Goal: Task Accomplishment & Management: Manage account settings

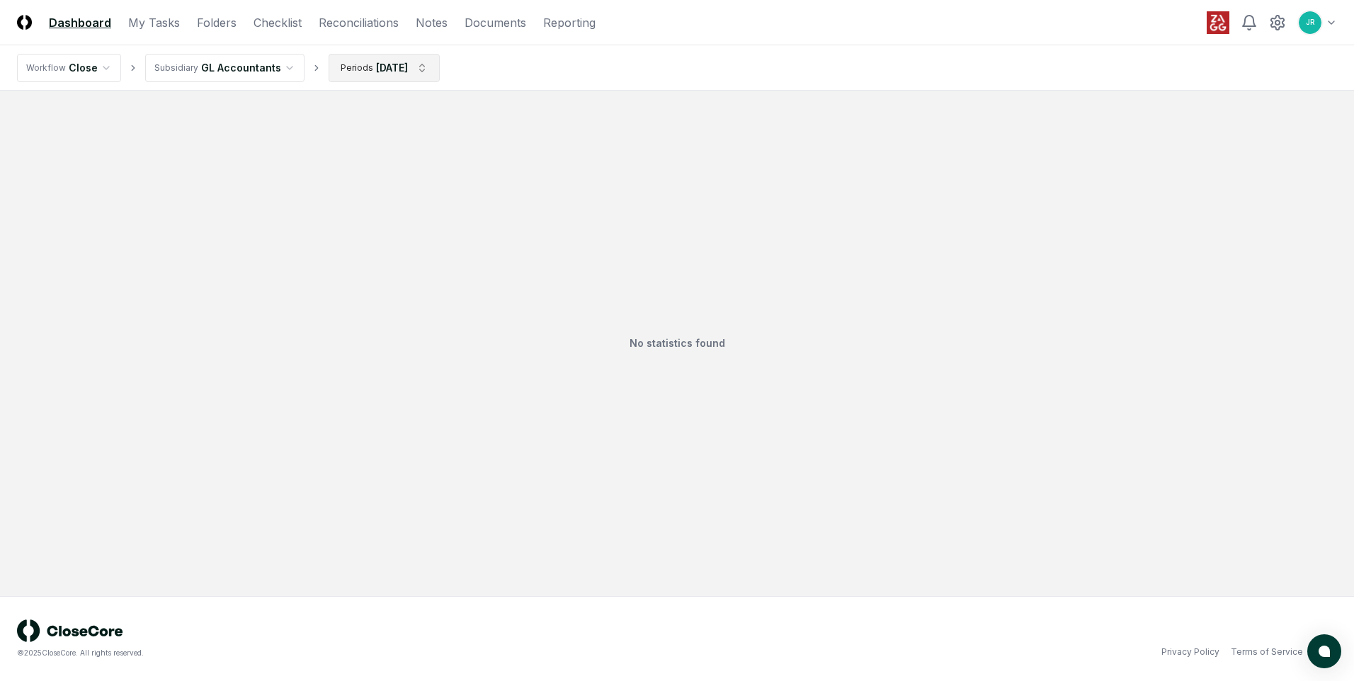
click at [425, 72] on html "CloseCore Dashboard My Tasks Folders Checklist Reconciliations Notes Documents …" at bounding box center [677, 340] width 1354 height 681
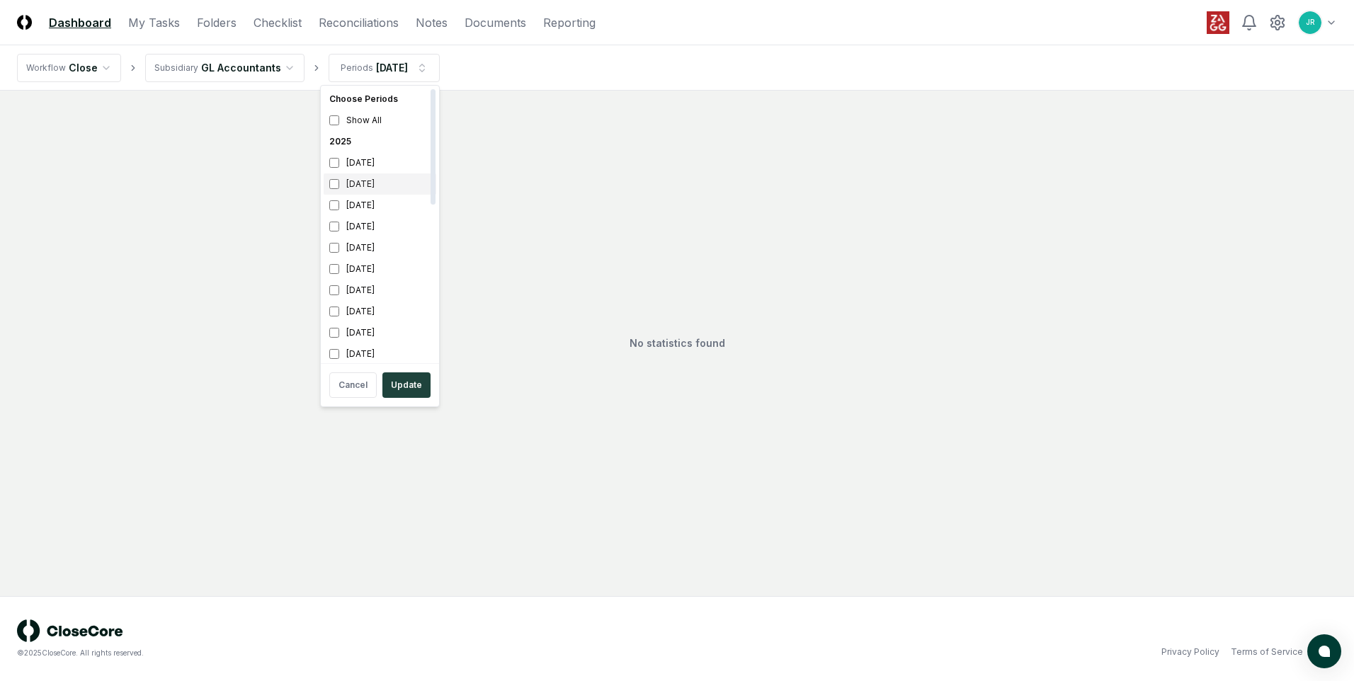
click at [366, 188] on div "[DATE]" at bounding box center [380, 184] width 113 height 21
click at [368, 205] on div "[DATE]" at bounding box center [380, 205] width 113 height 21
click at [407, 385] on button "Update" at bounding box center [407, 386] width 48 height 26
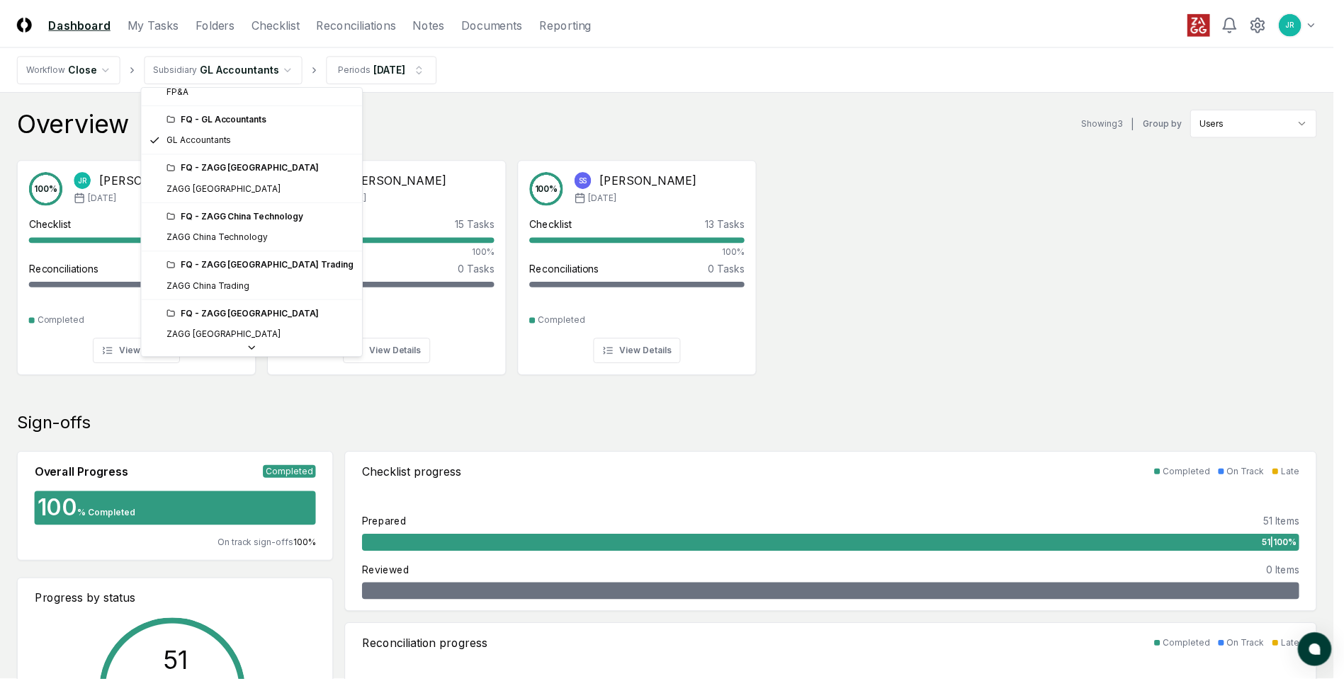
scroll to position [142, 0]
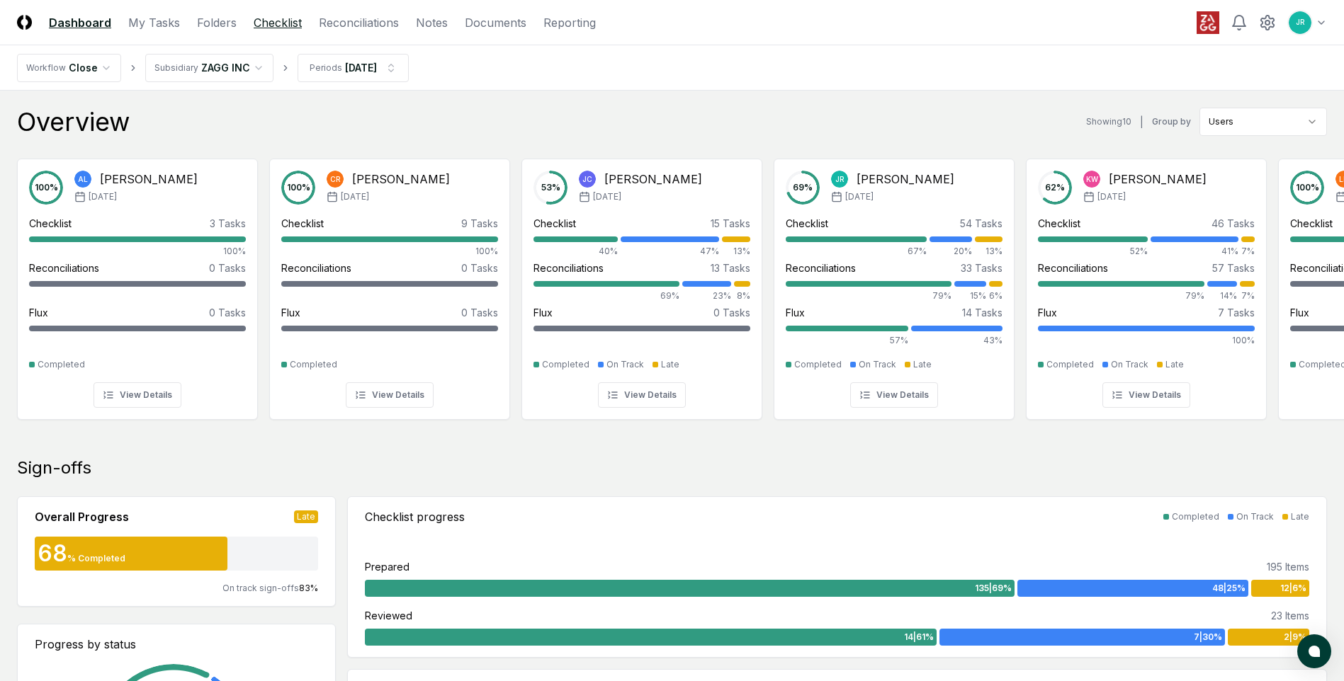
click at [285, 28] on link "Checklist" at bounding box center [278, 22] width 48 height 17
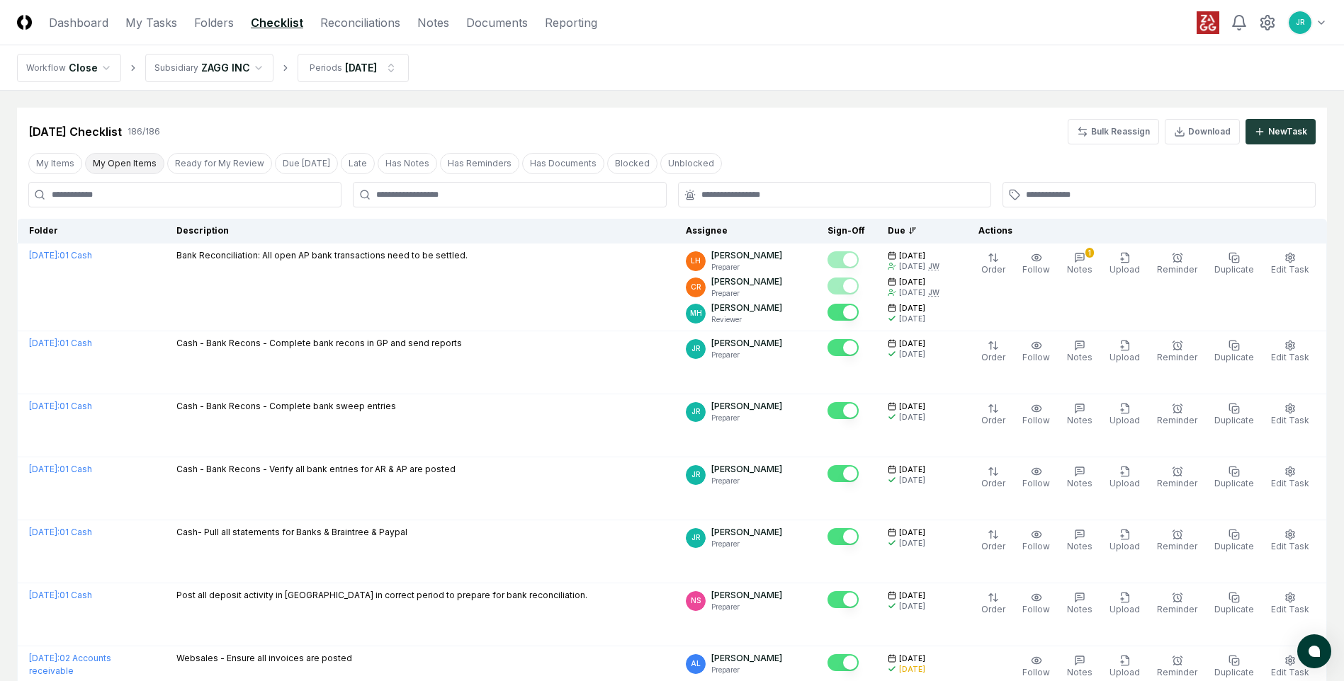
click at [135, 168] on button "My Open Items" at bounding box center [124, 163] width 79 height 21
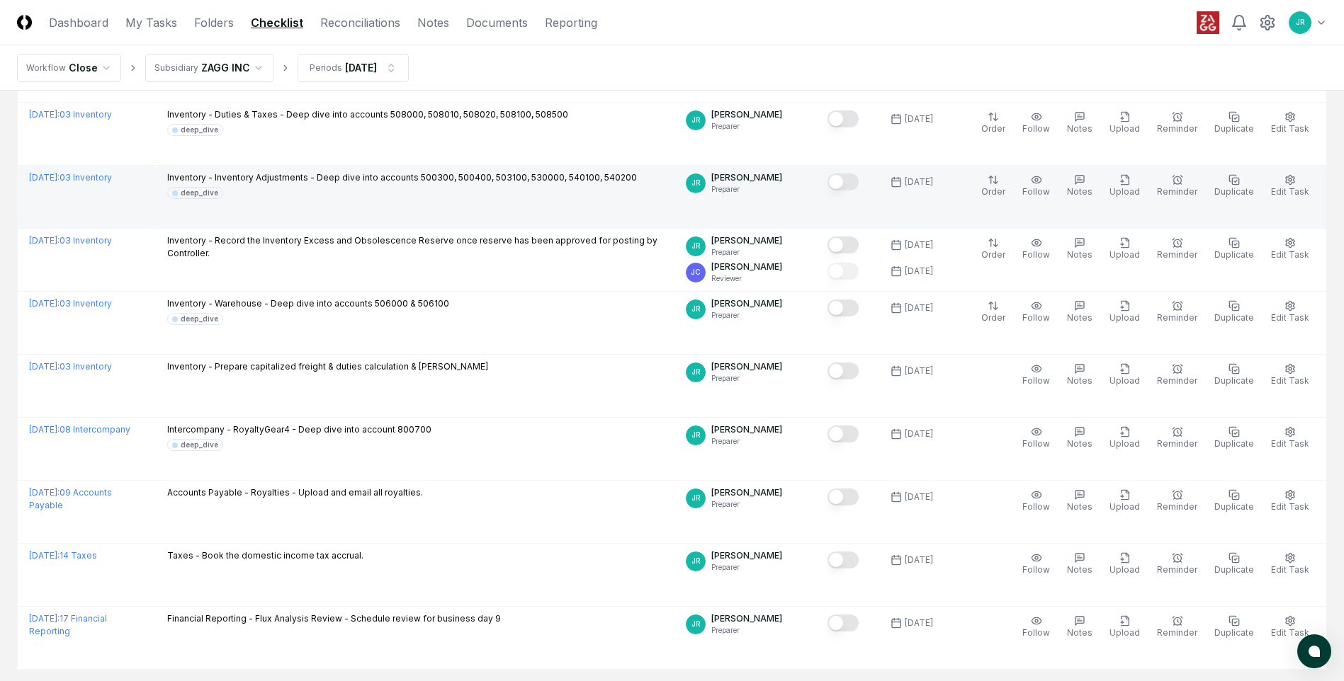
scroll to position [779, 0]
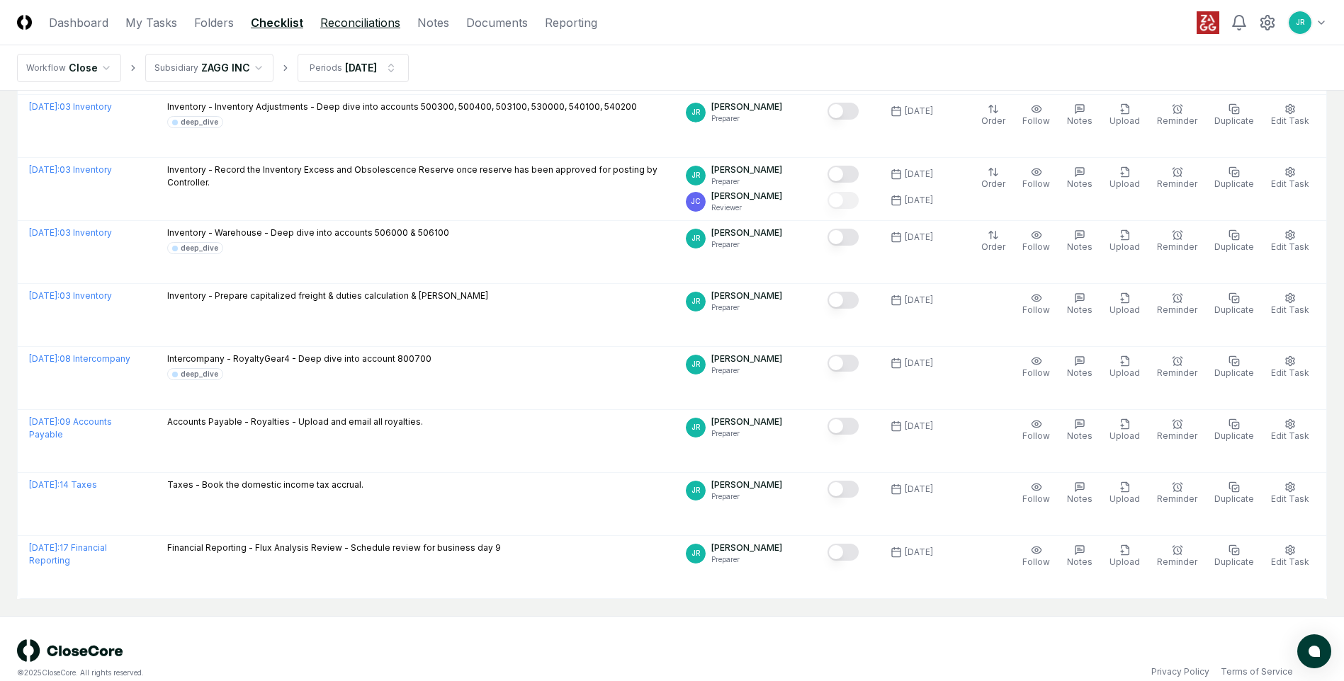
click at [346, 18] on link "Reconciliations" at bounding box center [360, 22] width 80 height 17
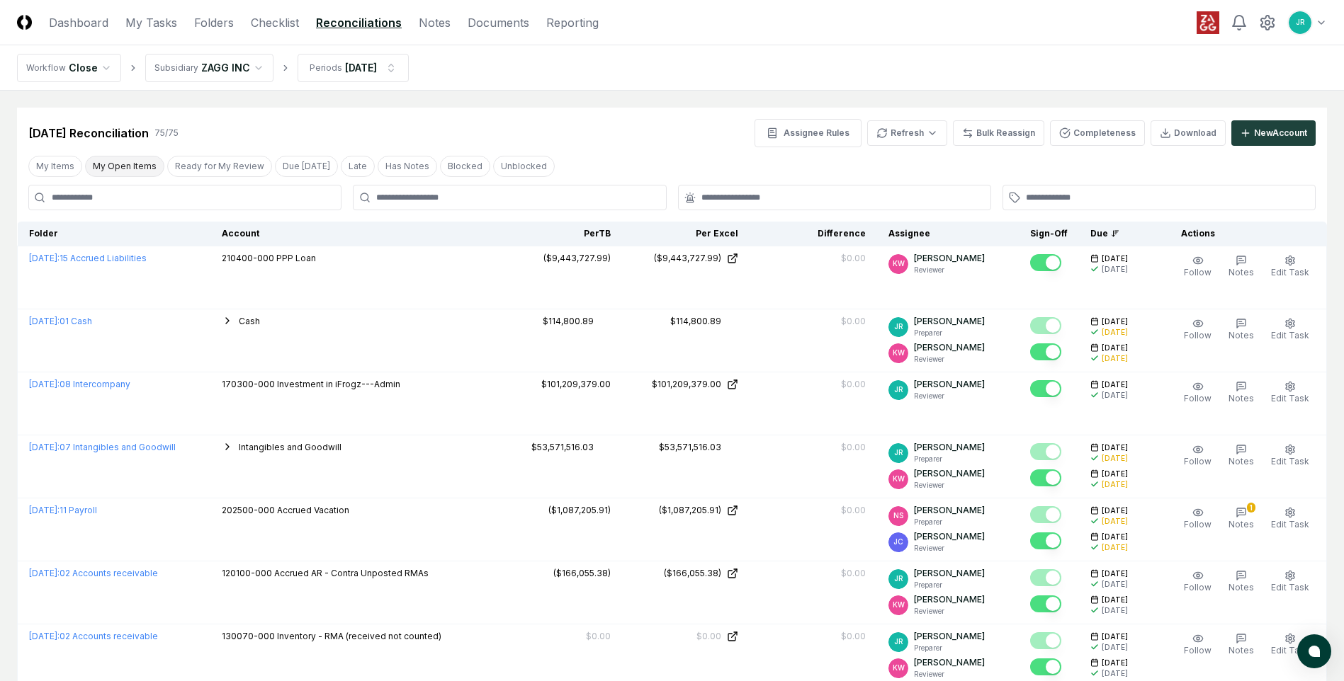
click at [155, 163] on button "My Open Items" at bounding box center [124, 166] width 79 height 21
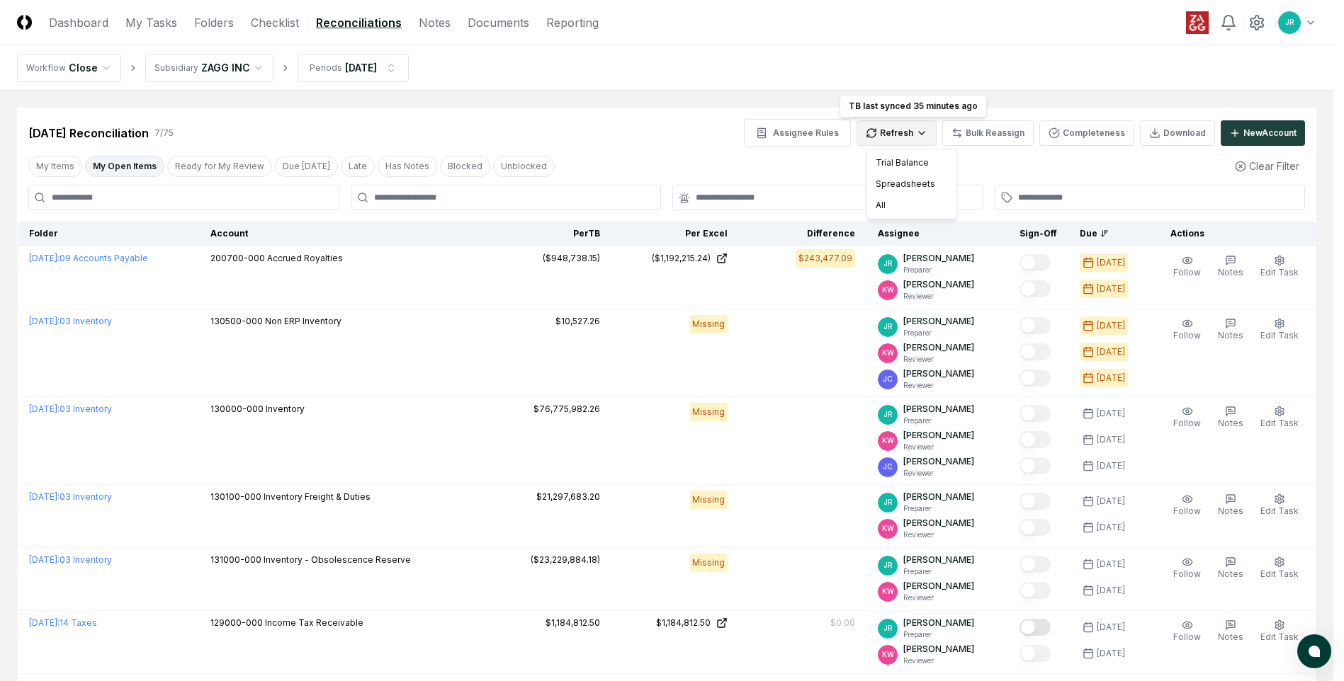
click at [903, 142] on html "CloseCore Dashboard My Tasks Folders Checklist Reconciliations Notes Documents …" at bounding box center [672, 419] width 1344 height 839
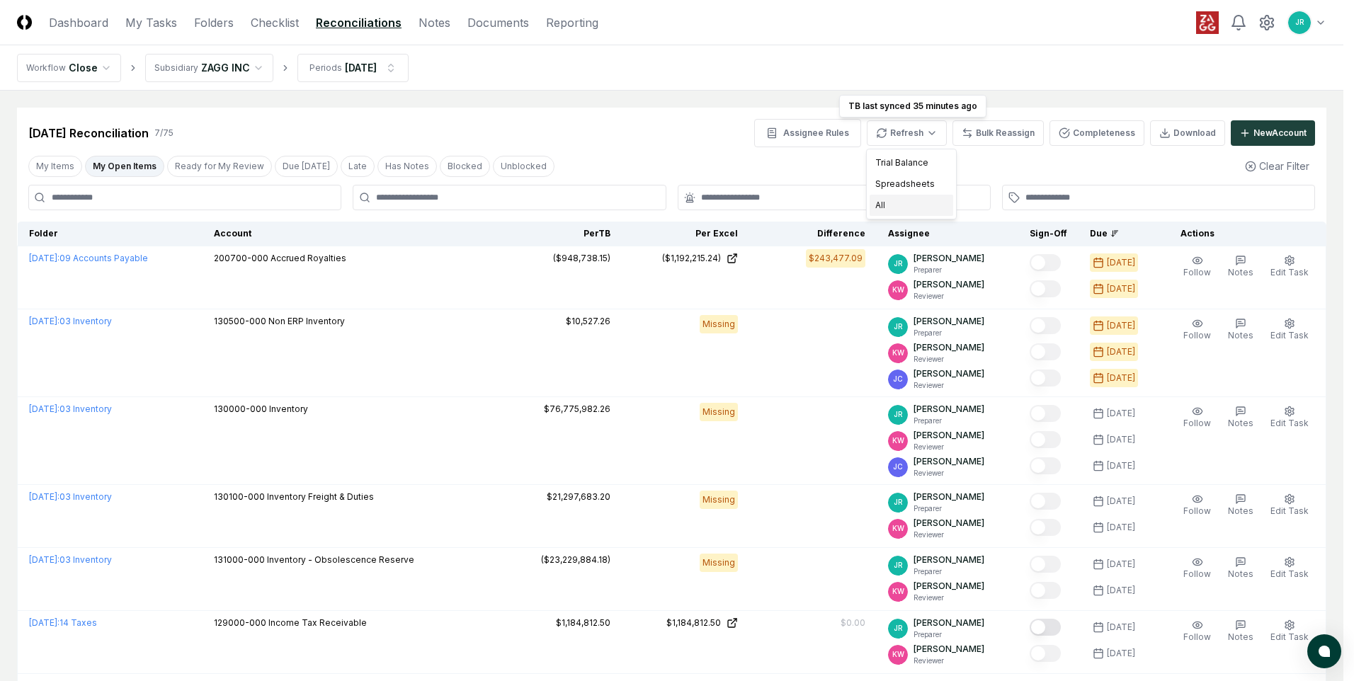
click at [884, 203] on div "All" at bounding box center [912, 205] width 84 height 21
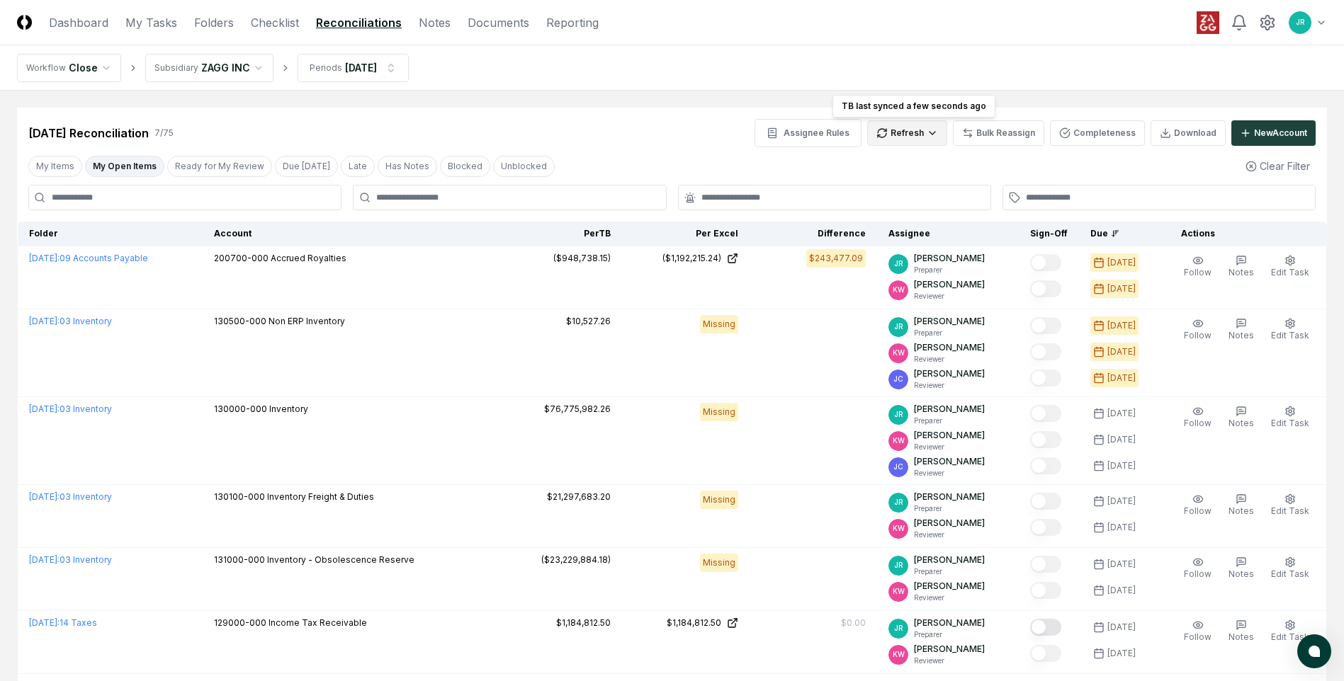
click at [921, 132] on html "CloseCore Dashboard My Tasks Folders Checklist Reconciliations Notes Documents …" at bounding box center [672, 419] width 1344 height 839
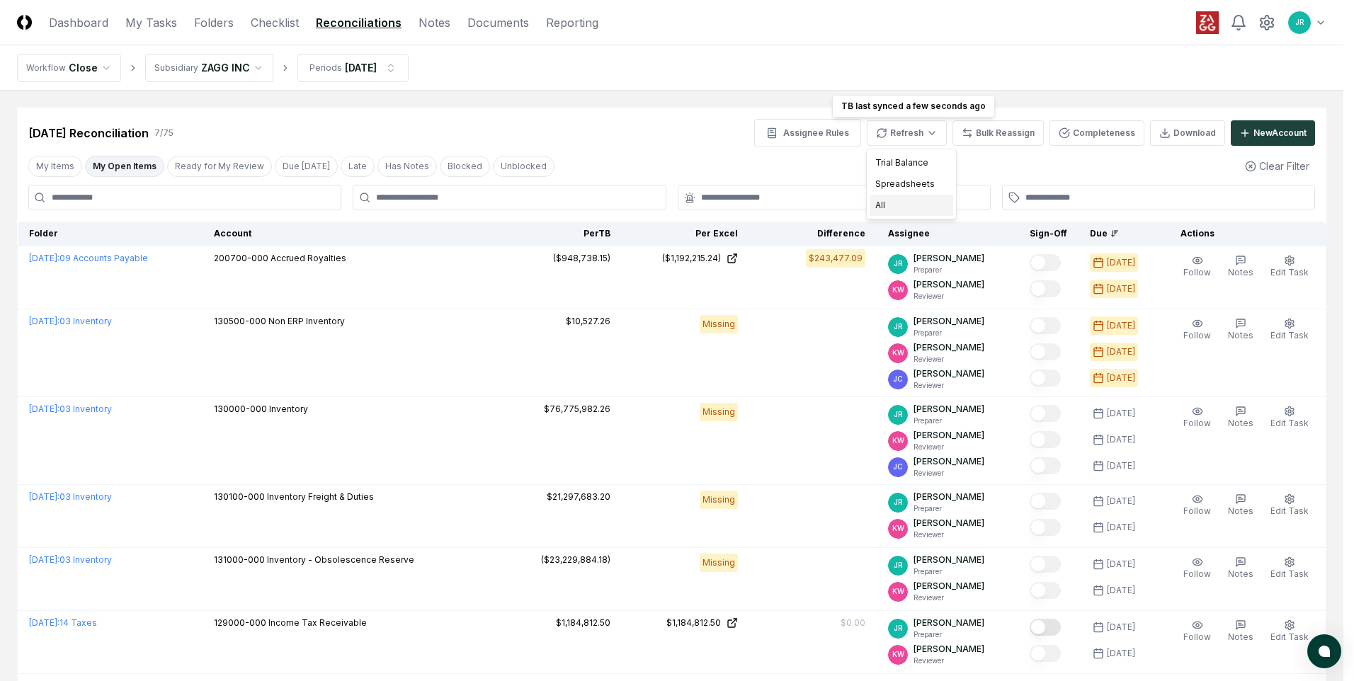
click at [904, 212] on div "All" at bounding box center [912, 205] width 84 height 21
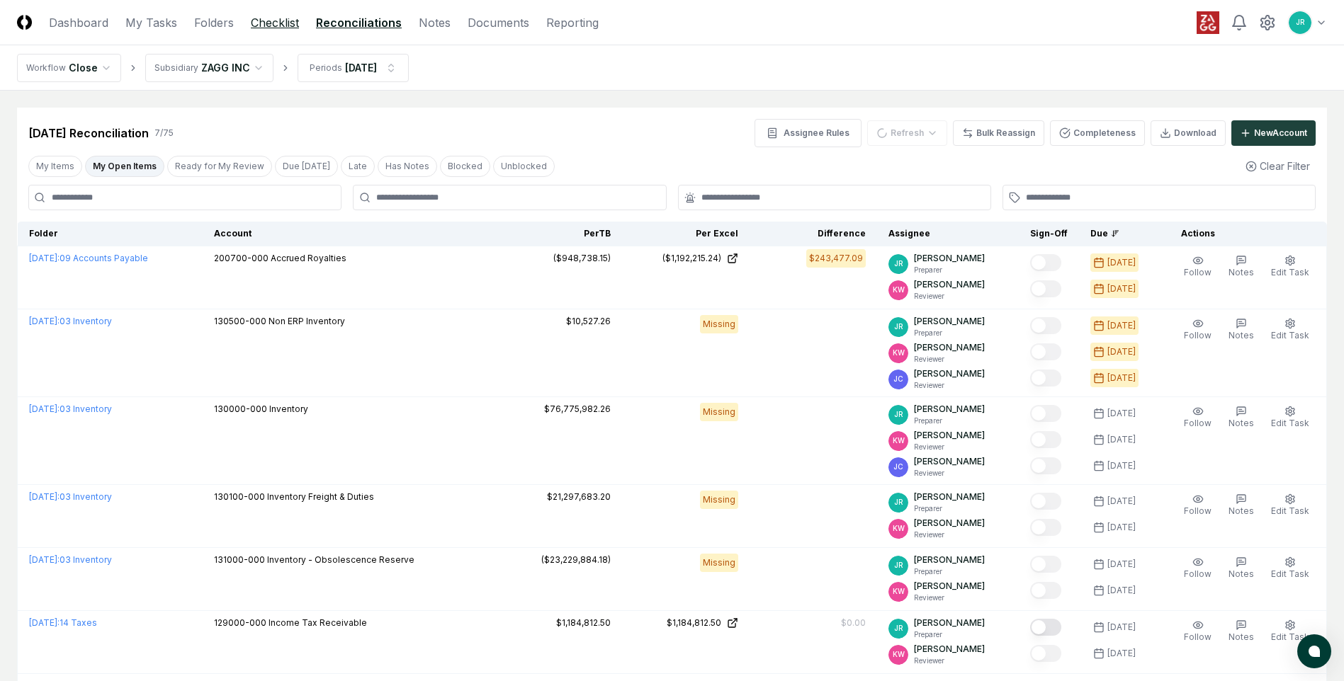
click at [265, 30] on link "Checklist" at bounding box center [275, 22] width 48 height 17
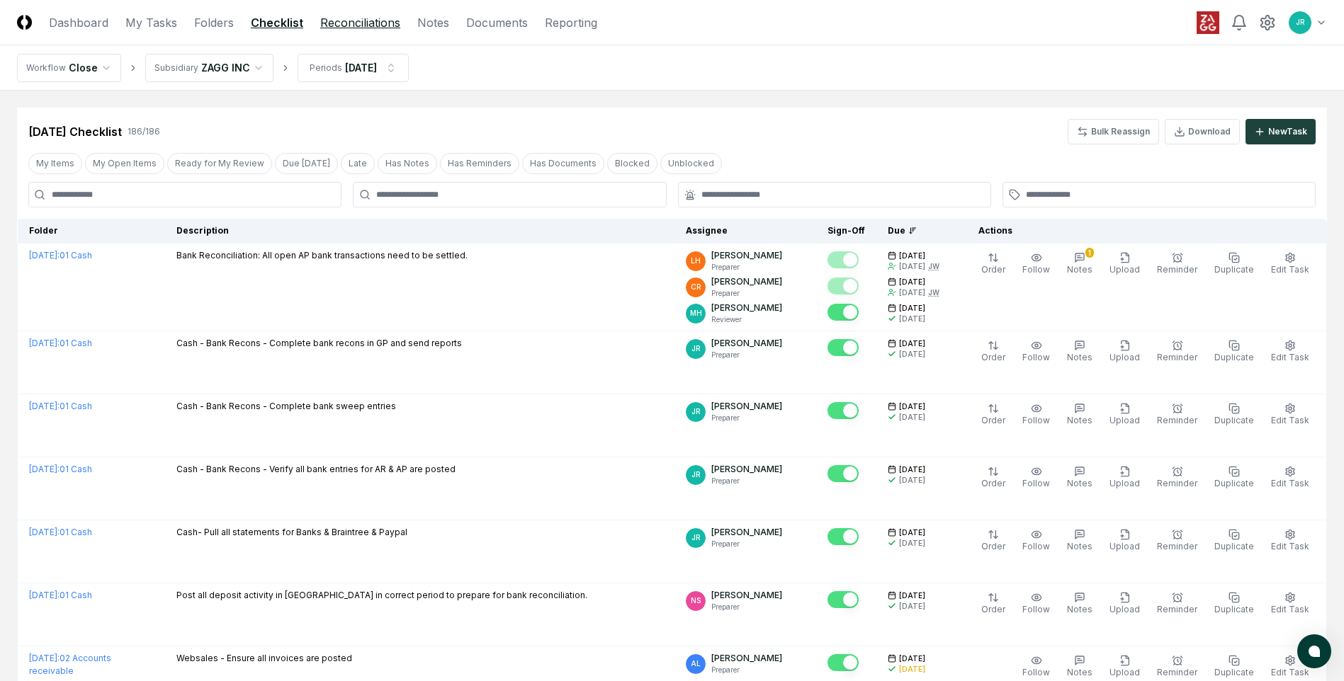
click at [351, 23] on link "Reconciliations" at bounding box center [360, 22] width 80 height 17
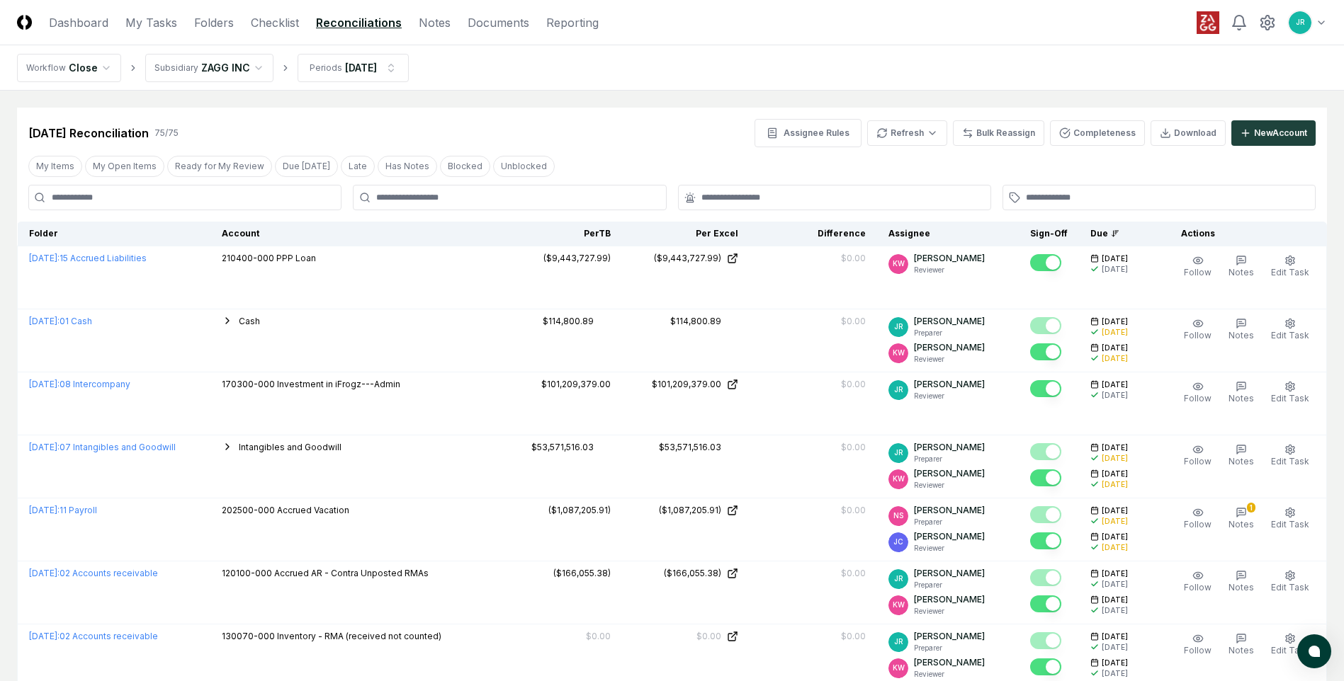
click at [131, 164] on button "My Open Items" at bounding box center [124, 166] width 79 height 21
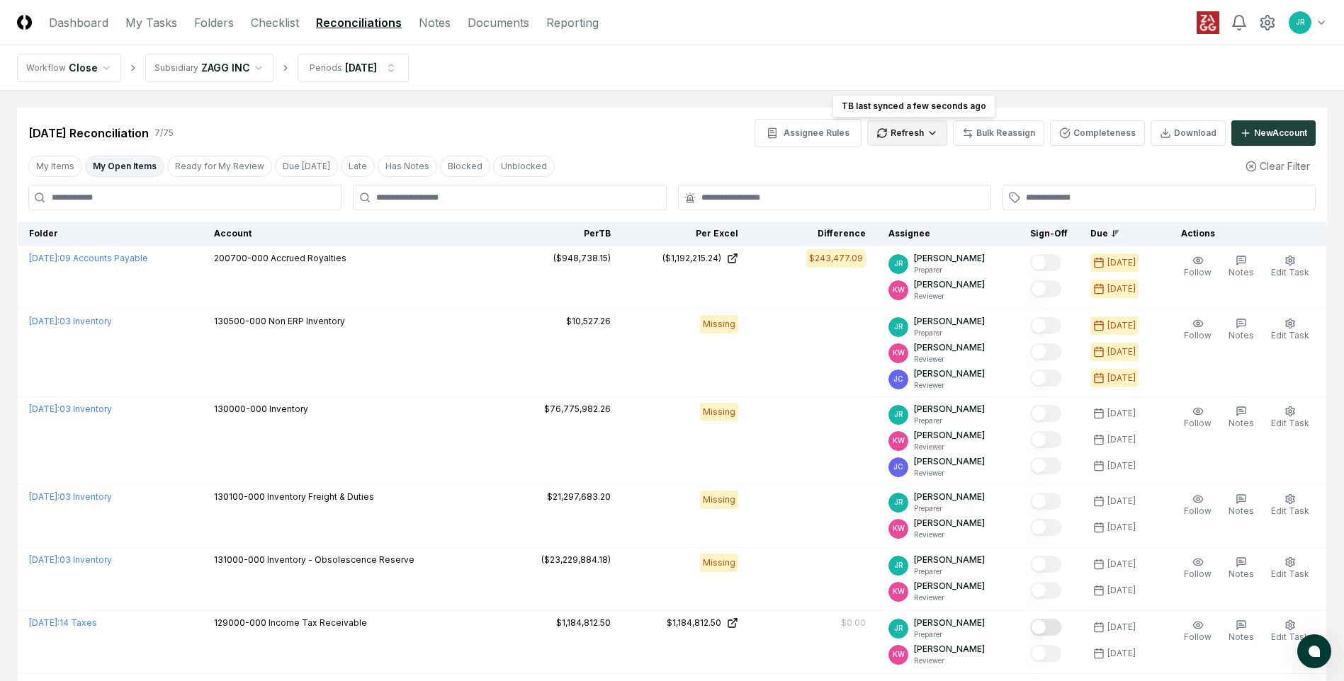
click at [914, 140] on html "CloseCore Dashboard My Tasks Folders Checklist Reconciliations Notes Documents …" at bounding box center [672, 419] width 1344 height 839
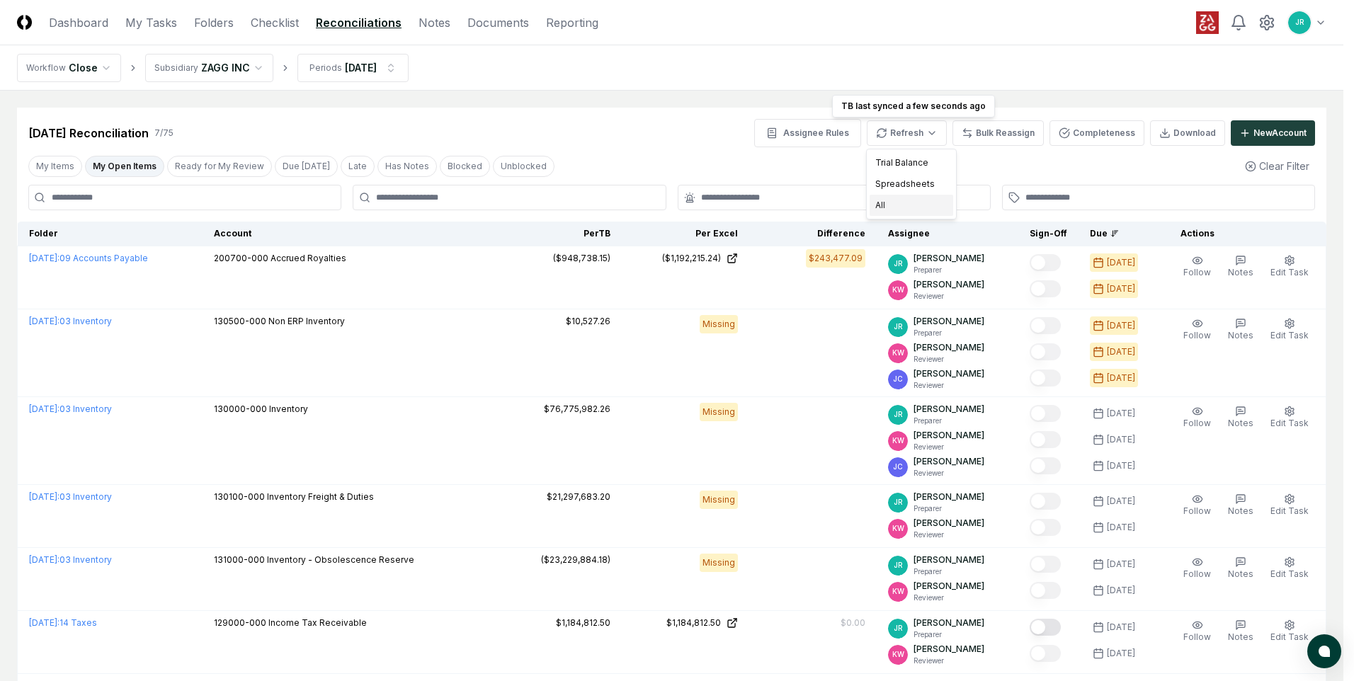
click at [883, 210] on div "All" at bounding box center [912, 205] width 84 height 21
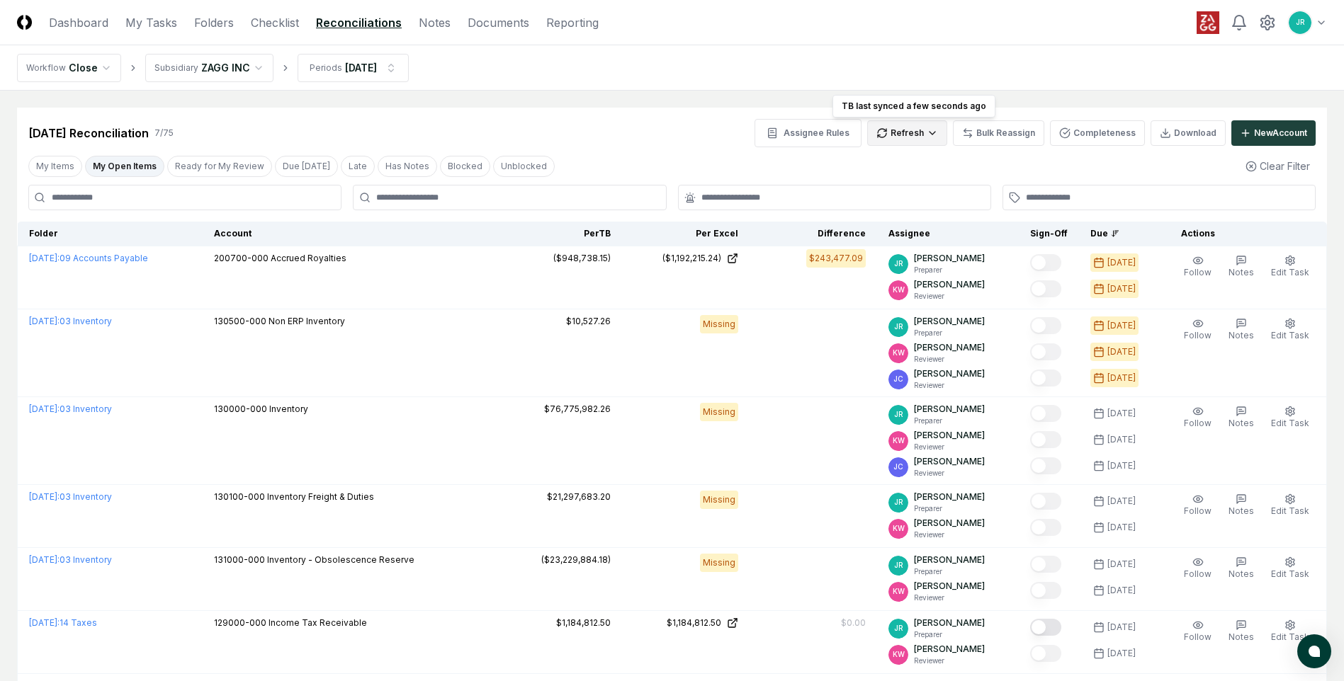
click at [917, 137] on html "CloseCore Dashboard My Tasks Folders Checklist Reconciliations Notes Documents …" at bounding box center [672, 419] width 1344 height 839
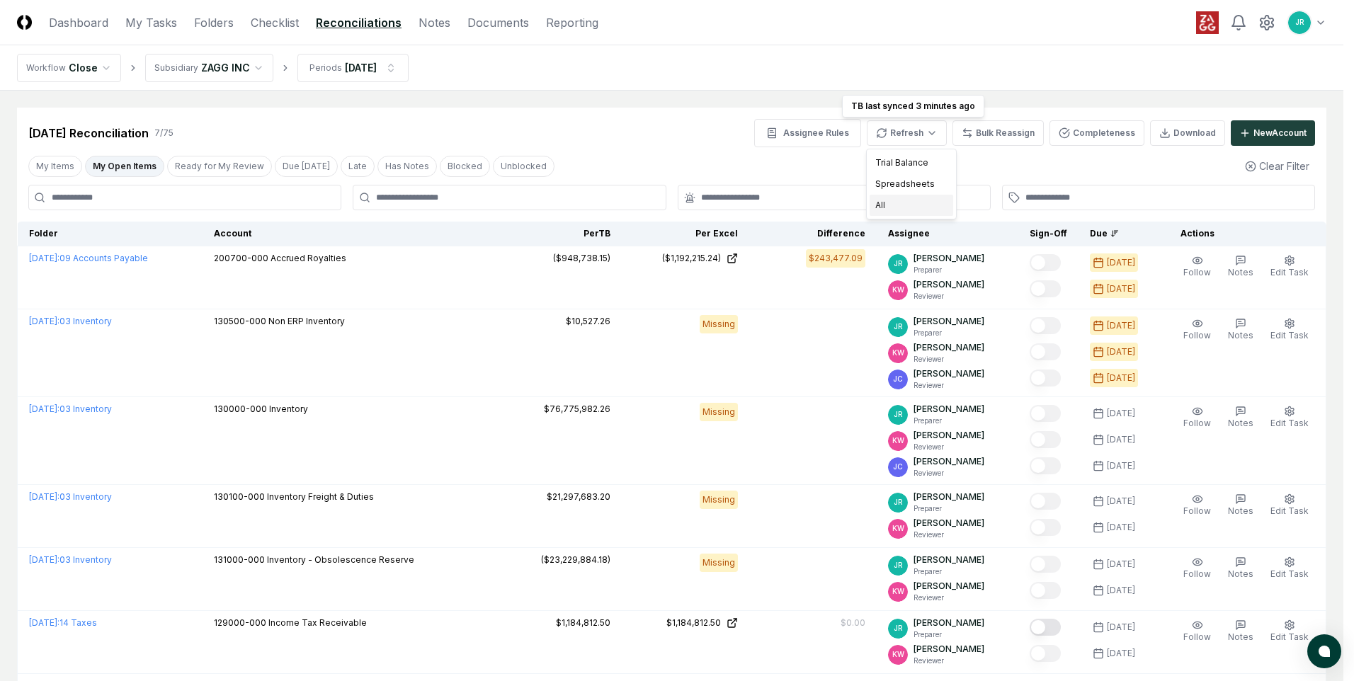
click at [889, 200] on div "All" at bounding box center [912, 205] width 84 height 21
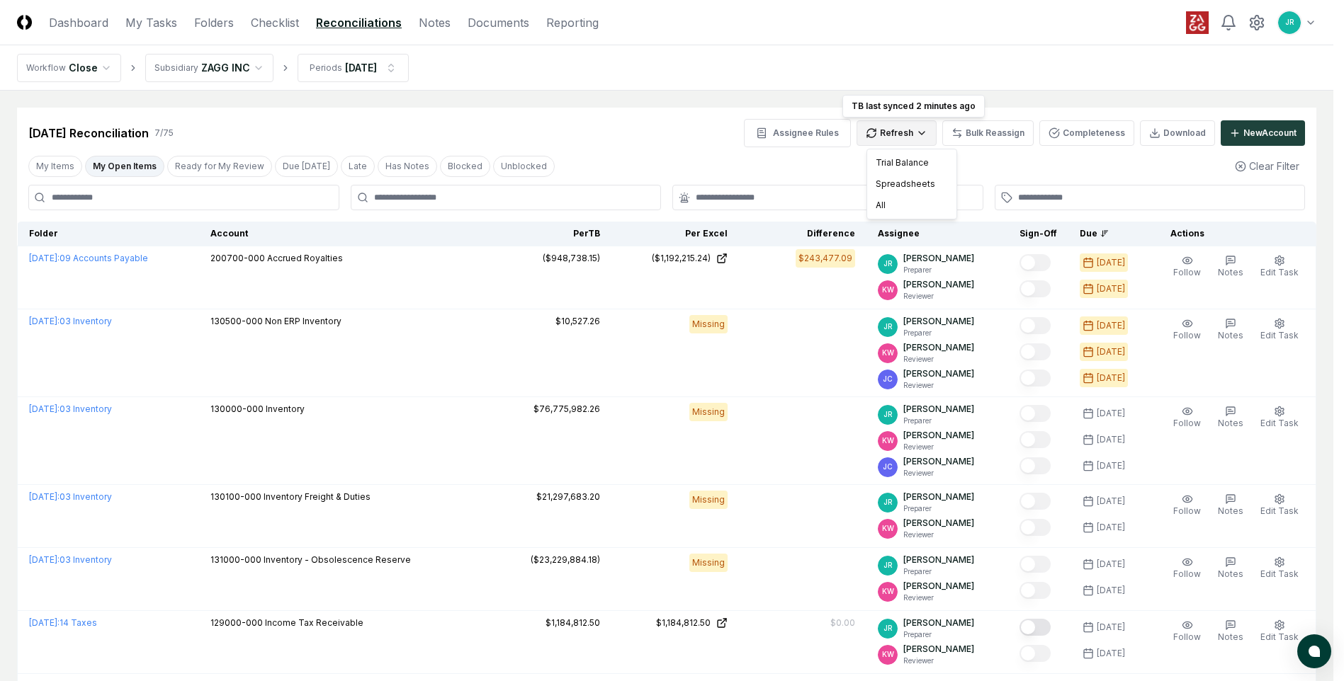
click at [924, 132] on html "CloseCore Dashboard My Tasks Folders Checklist Reconciliations Notes Documents …" at bounding box center [672, 419] width 1344 height 839
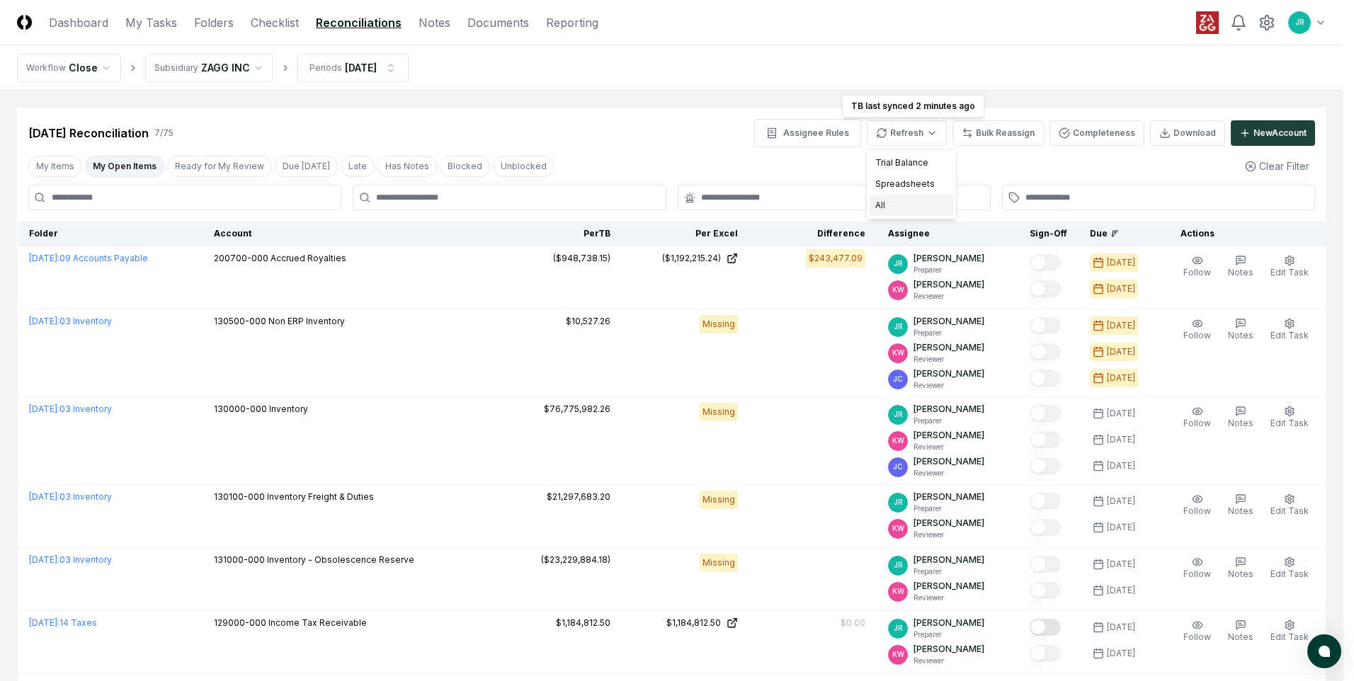
click at [903, 211] on div "All" at bounding box center [912, 205] width 84 height 21
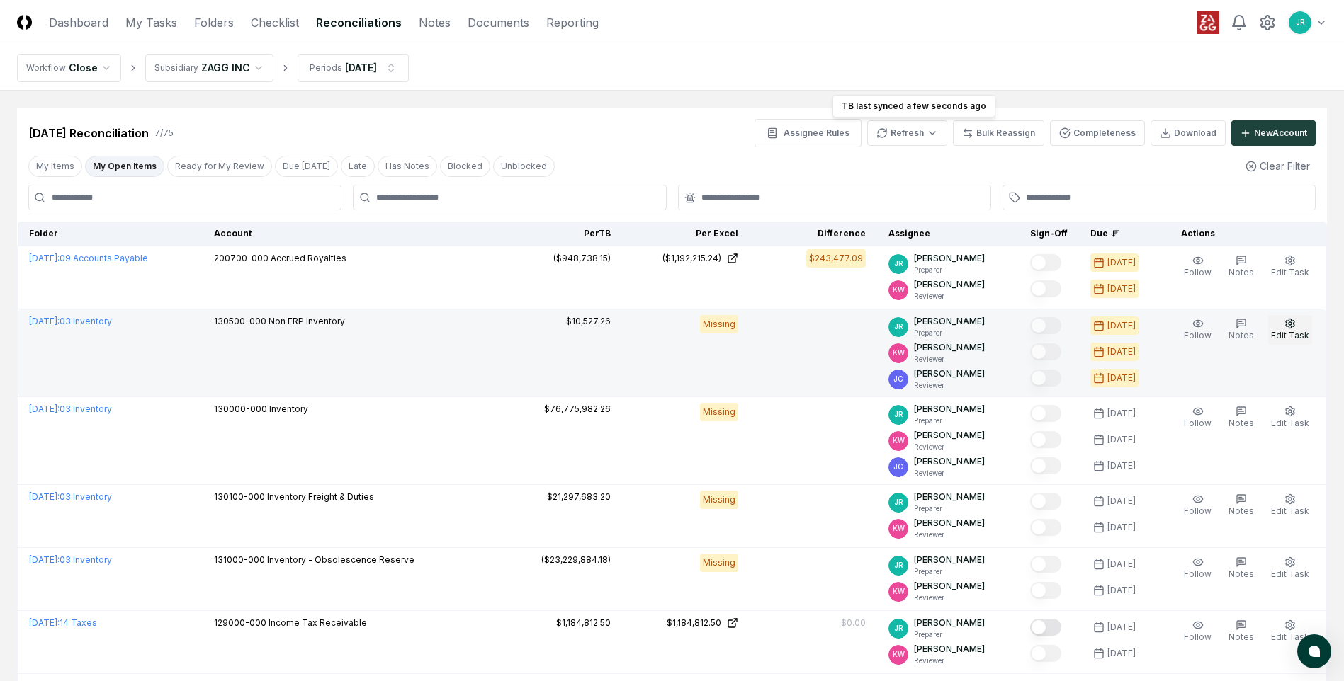
click at [1289, 341] on button "Edit Task" at bounding box center [1290, 330] width 44 height 30
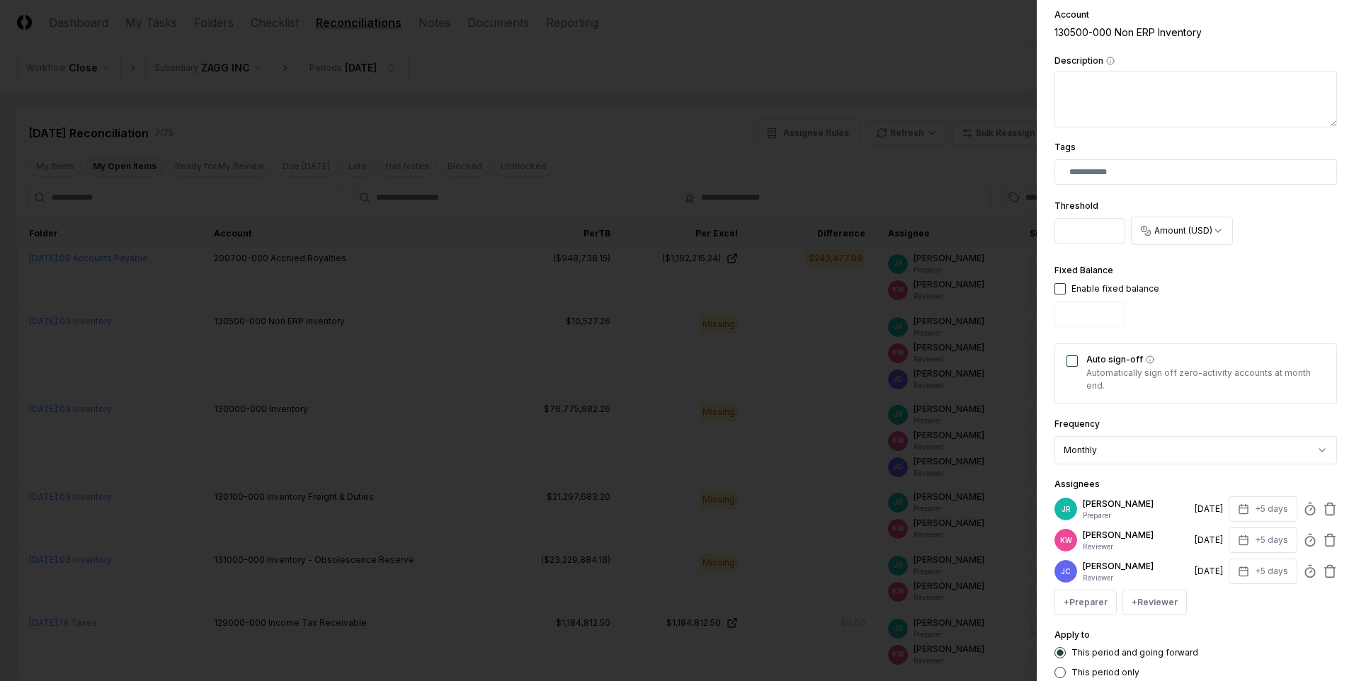
scroll to position [283, 0]
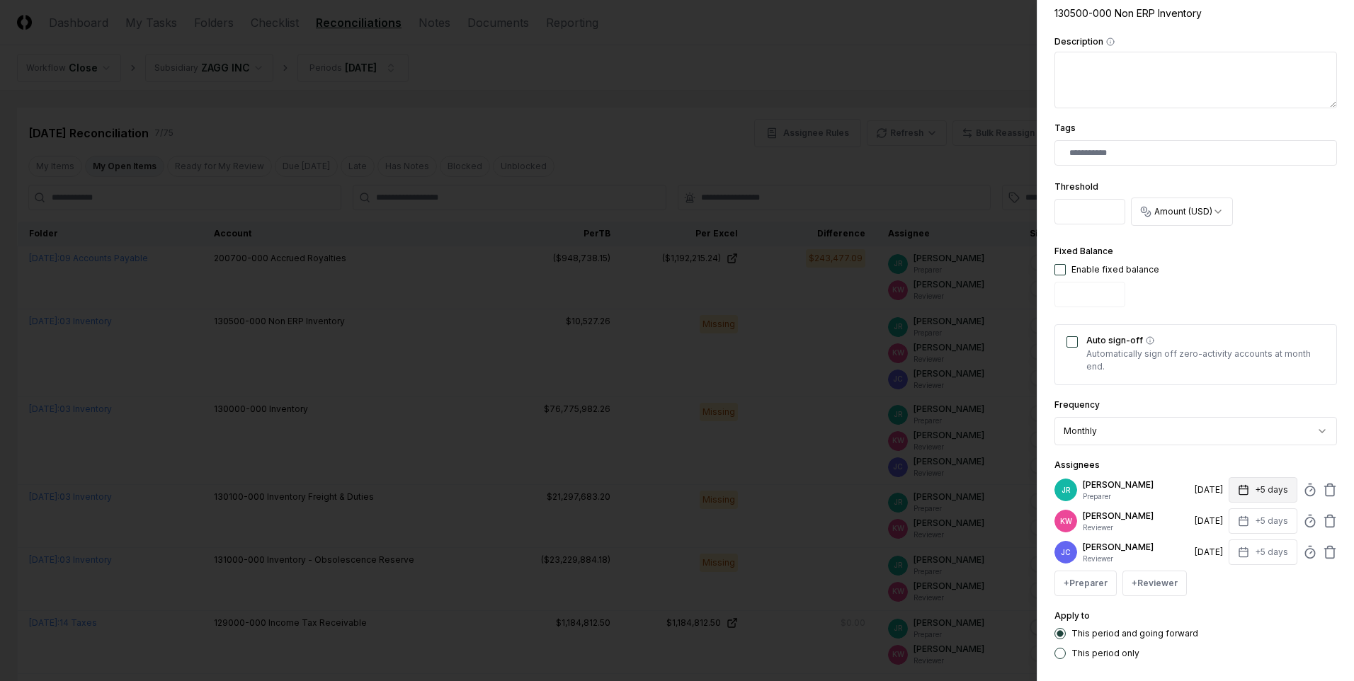
click at [1263, 494] on button "+5 days" at bounding box center [1263, 490] width 69 height 26
type input "*"
click at [1221, 541] on input "*" at bounding box center [1209, 546] width 50 height 26
click at [1260, 610] on div "Apply to This period and going forward This period only" at bounding box center [1196, 634] width 283 height 52
click at [1267, 522] on button "+5 days" at bounding box center [1263, 522] width 69 height 26
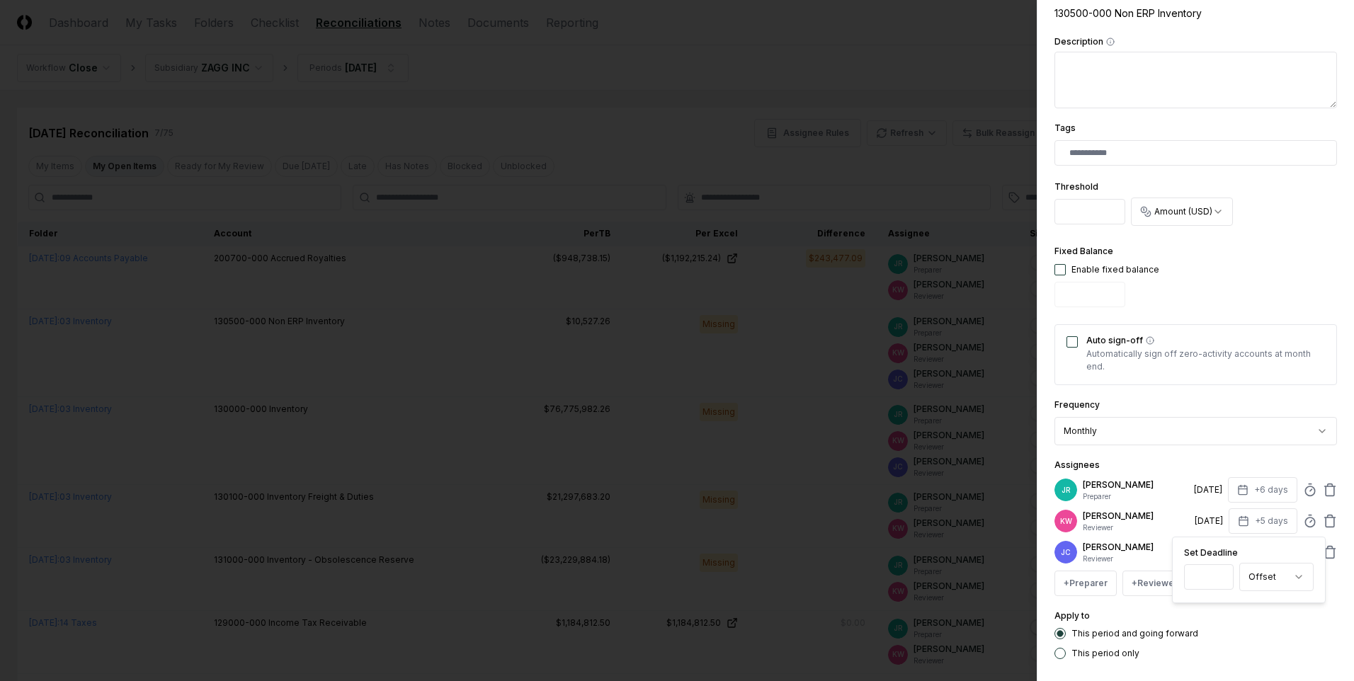
type input "*"
click at [1218, 575] on input "*" at bounding box center [1209, 578] width 50 height 26
click at [1266, 623] on div "Apply to This period and going forward This period only" at bounding box center [1196, 634] width 283 height 52
click at [1269, 550] on button "+5 days" at bounding box center [1263, 553] width 69 height 26
type input "*"
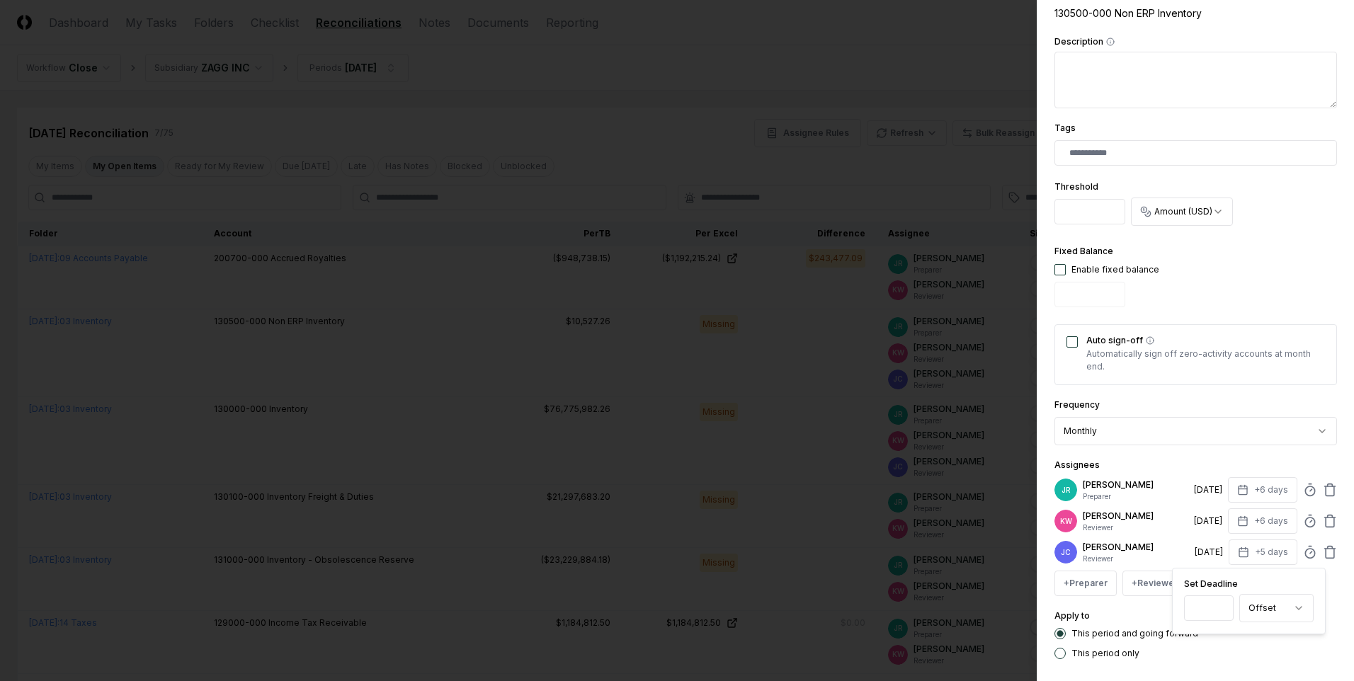
click at [1218, 604] on input "*" at bounding box center [1209, 609] width 50 height 26
click at [1233, 640] on div "This period and going forward This period only" at bounding box center [1196, 643] width 283 height 31
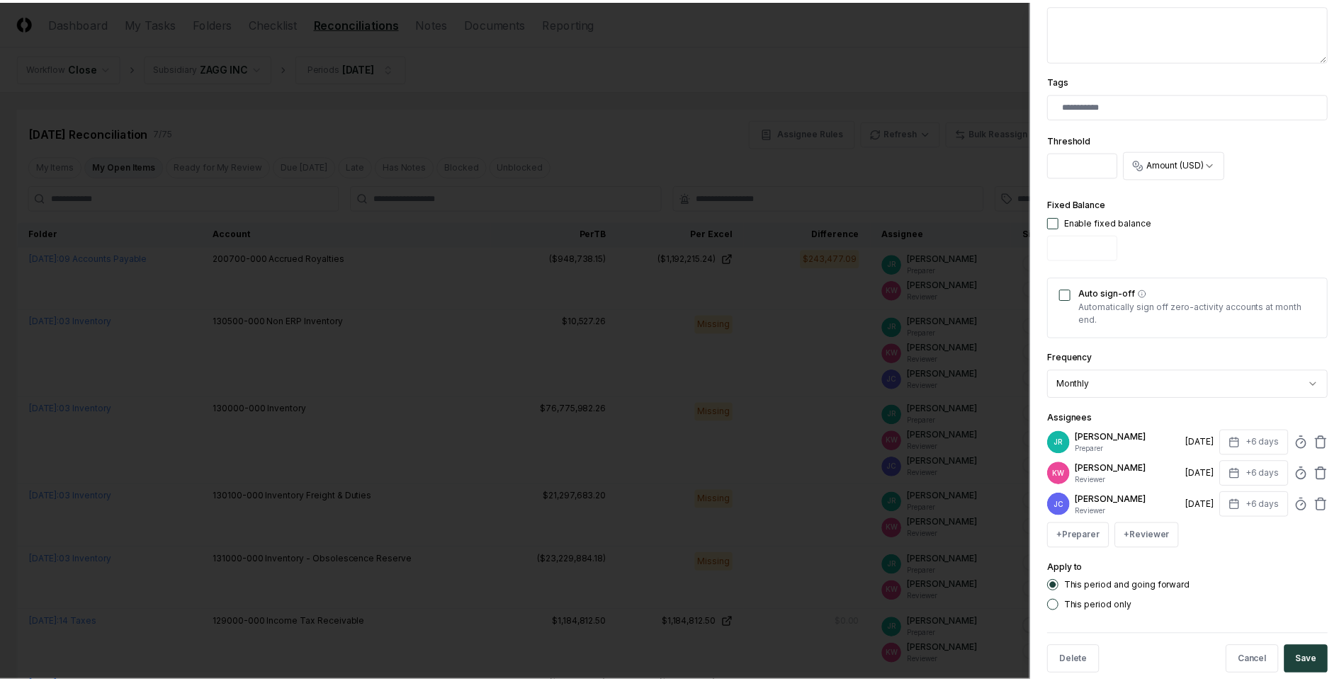
scroll to position [353, 0]
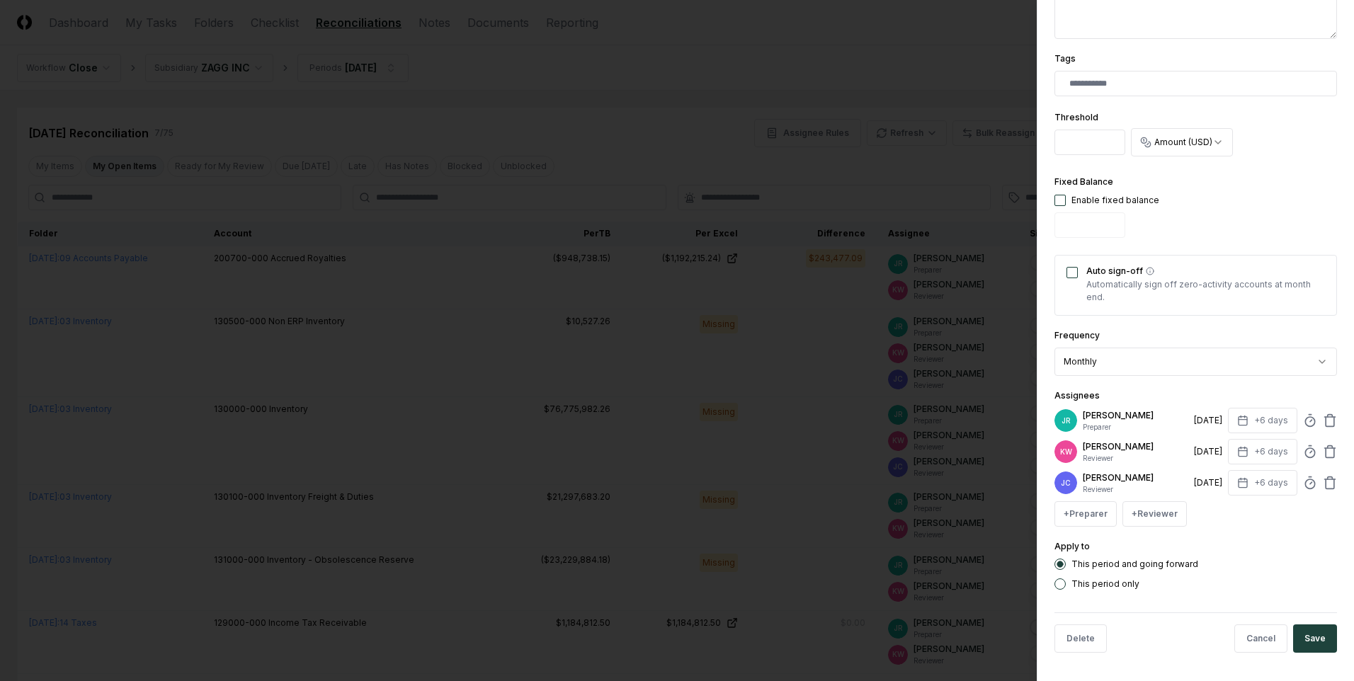
click at [1318, 644] on button "Save" at bounding box center [1316, 639] width 44 height 28
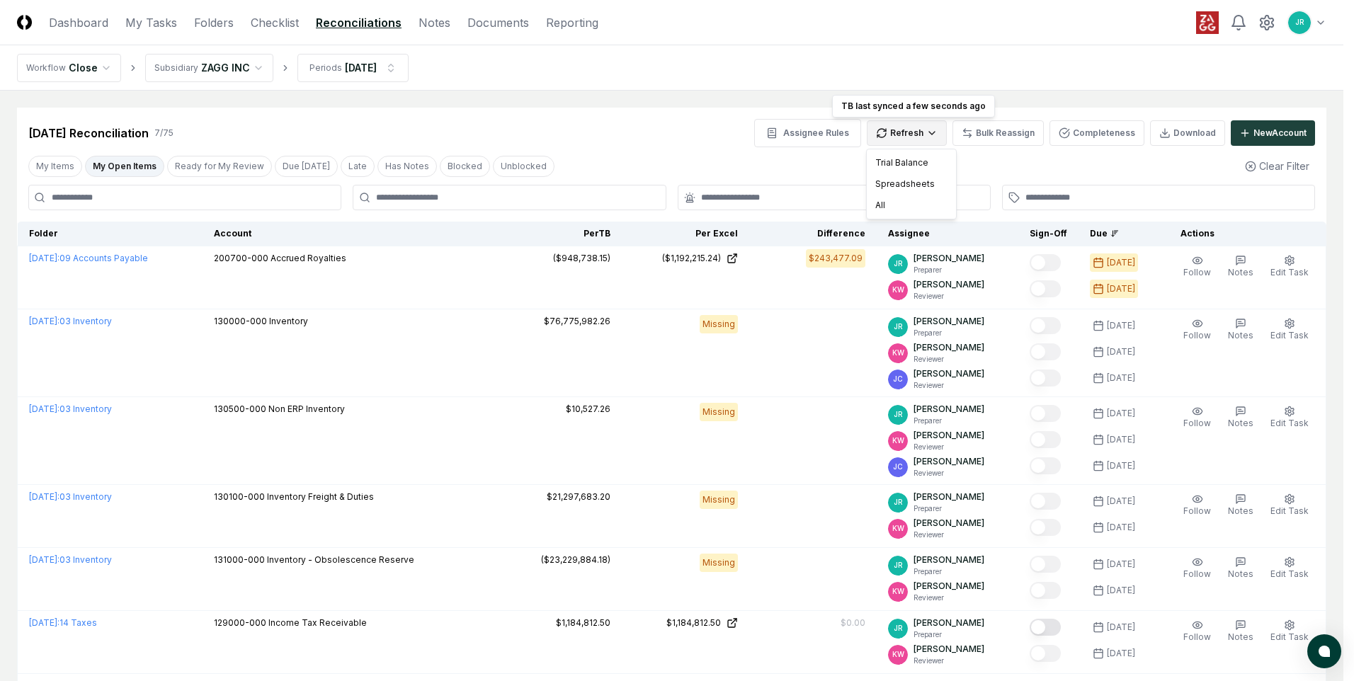
click at [912, 133] on html "CloseCore Dashboard My Tasks Folders Checklist Reconciliations Notes Documents …" at bounding box center [677, 419] width 1354 height 839
click at [892, 208] on div "All" at bounding box center [912, 205] width 84 height 21
click at [911, 137] on html "CloseCore Dashboard My Tasks Folders Checklist Reconciliations Notes Documents …" at bounding box center [677, 419] width 1354 height 839
click at [910, 208] on div "All" at bounding box center [912, 205] width 84 height 21
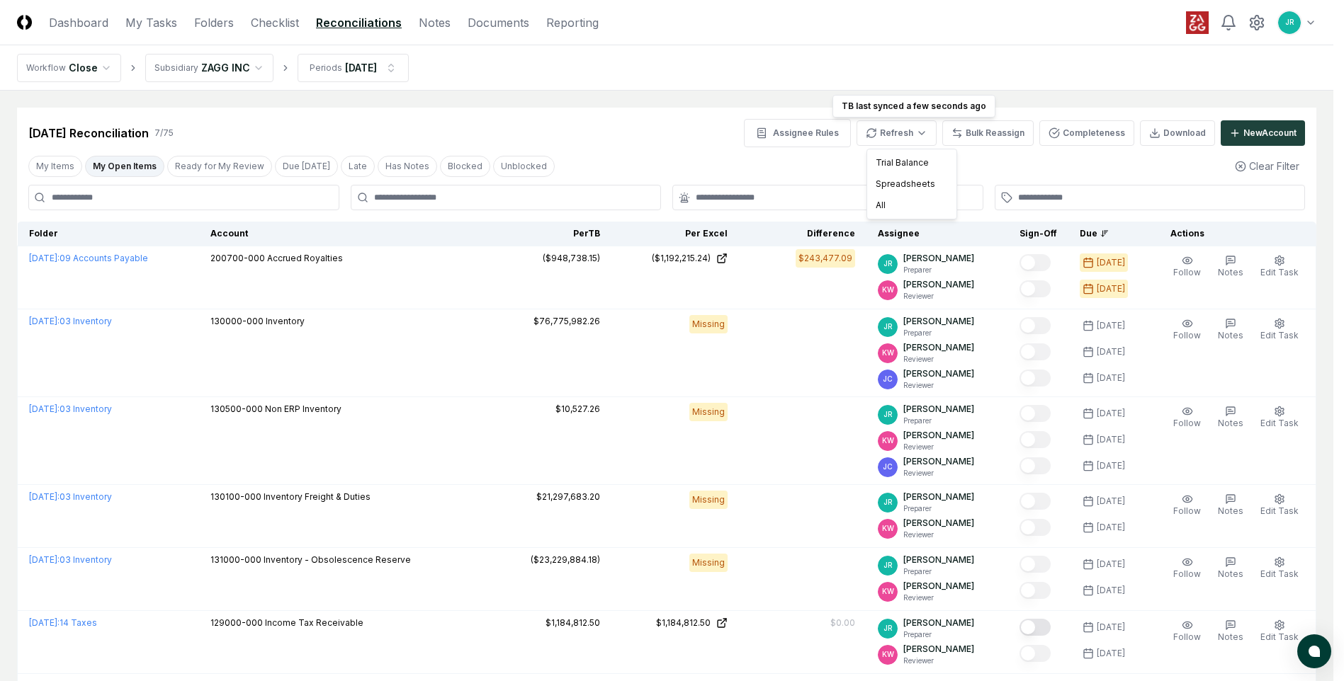
click at [927, 131] on html "CloseCore Dashboard My Tasks Folders Checklist Reconciliations Notes Documents …" at bounding box center [672, 419] width 1344 height 839
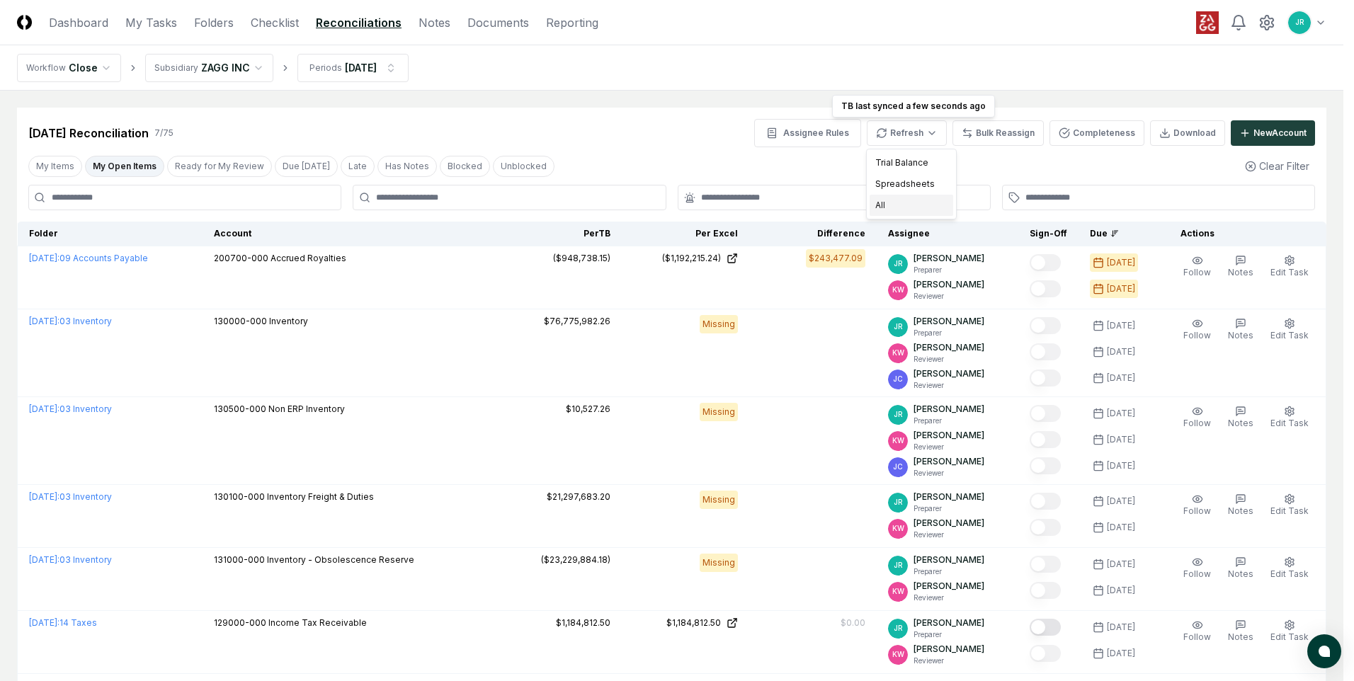
click at [884, 205] on div "All" at bounding box center [912, 205] width 84 height 21
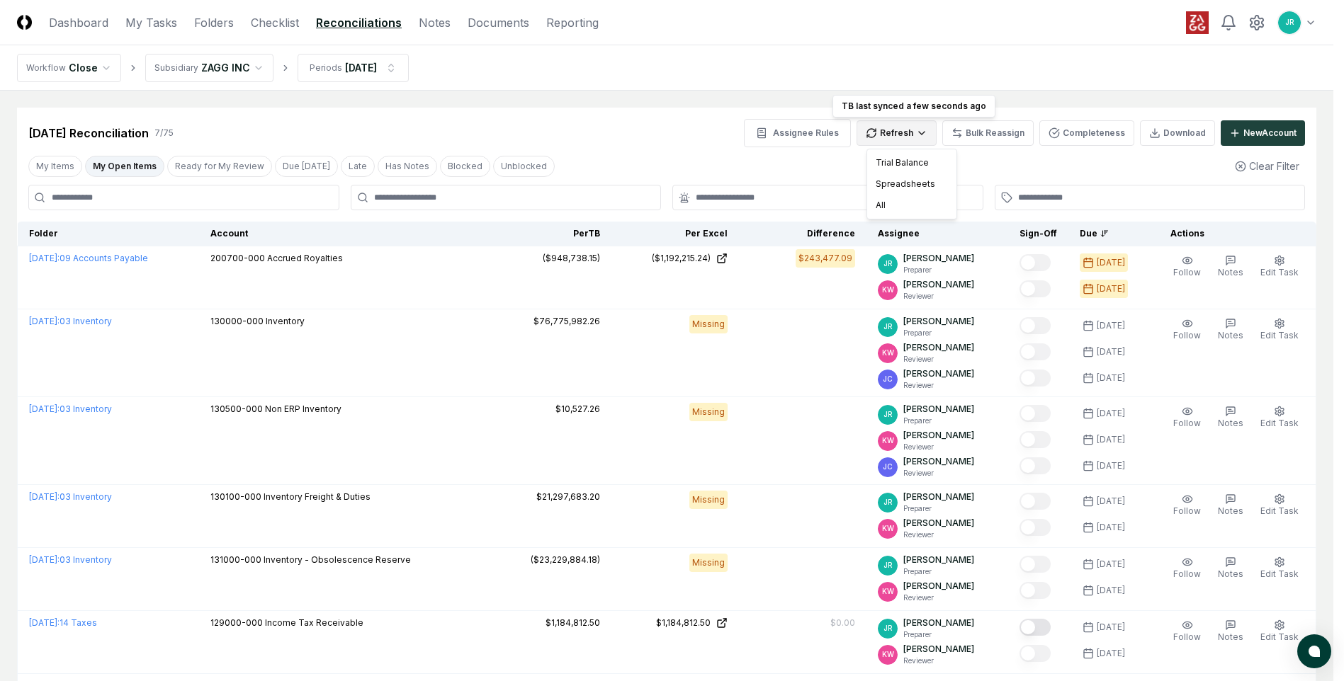
click at [905, 136] on html "CloseCore Dashboard My Tasks Folders Checklist Reconciliations Notes Documents …" at bounding box center [672, 419] width 1344 height 839
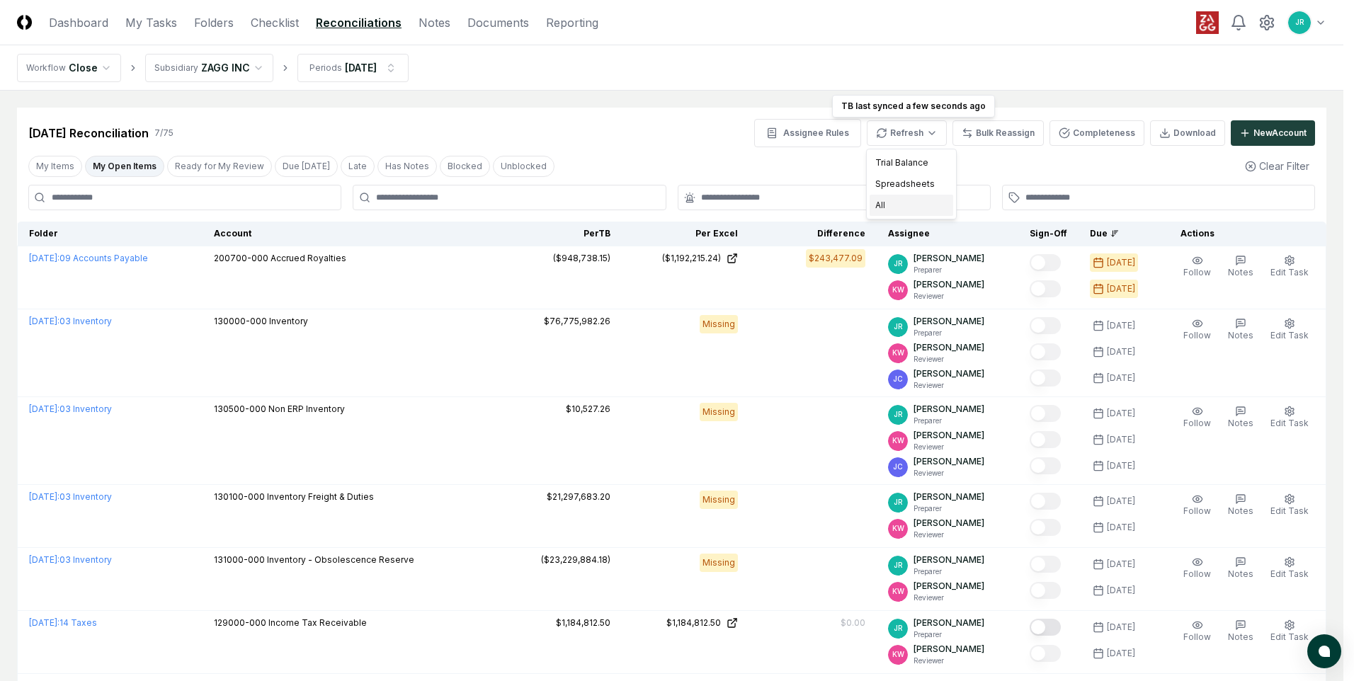
click at [910, 206] on div "All" at bounding box center [912, 205] width 84 height 21
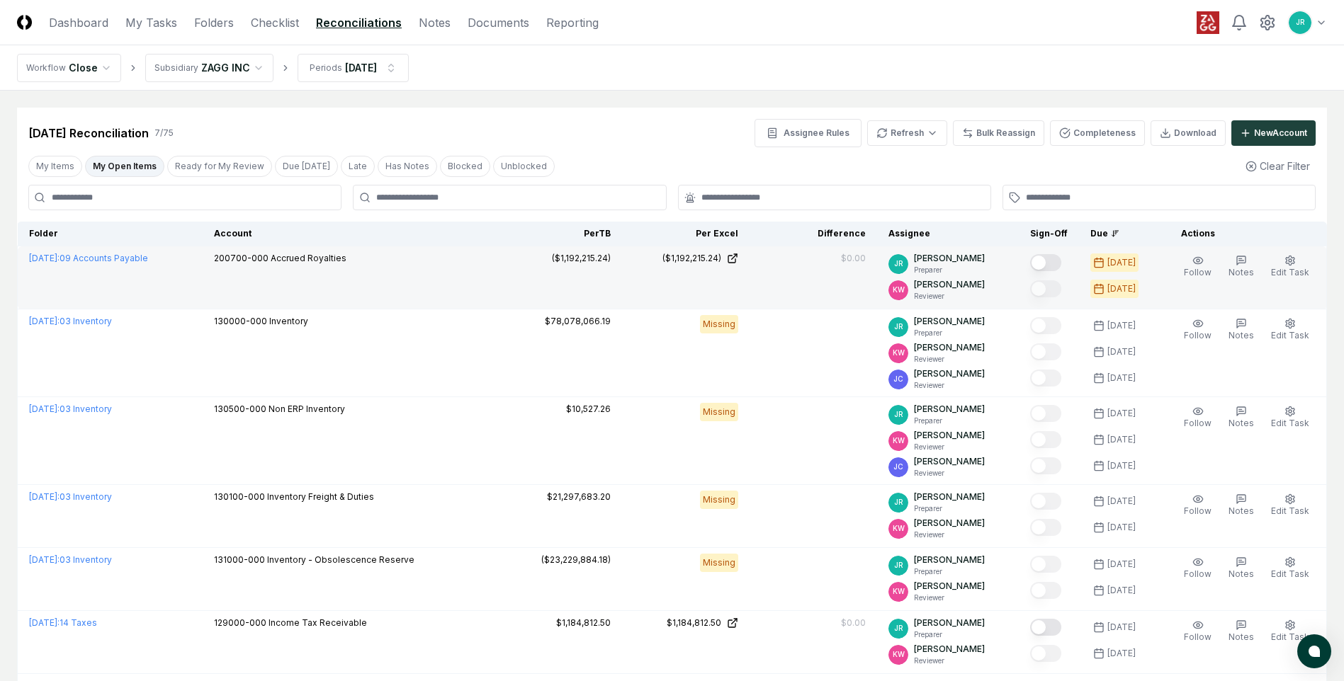
click at [1046, 263] on button "Mark complete" at bounding box center [1045, 262] width 31 height 17
click at [74, 28] on link "Dashboard" at bounding box center [79, 22] width 60 height 17
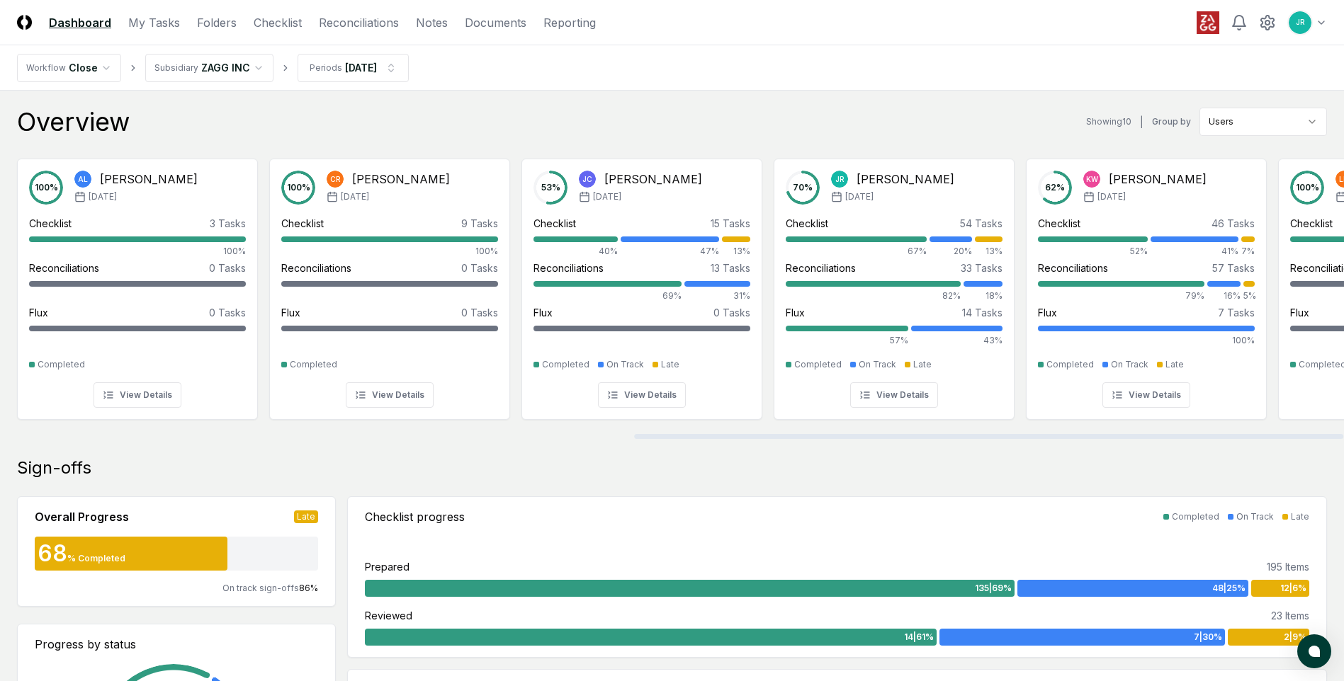
scroll to position [0, 1201]
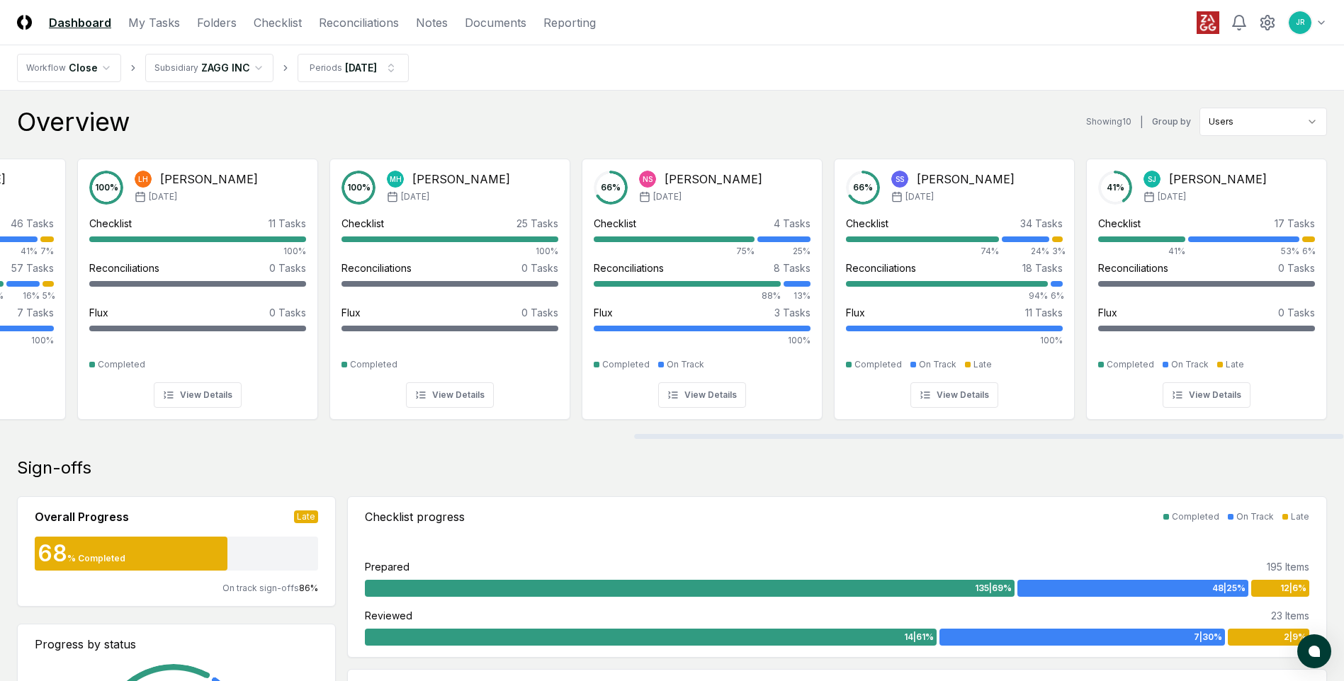
click at [1269, 437] on div at bounding box center [672, 436] width 1344 height 7
click at [59, 431] on div "100 % AL [PERSON_NAME] [DATE] Checklist 3 Tasks 100% Reconciliations 0 Tasks - …" at bounding box center [672, 293] width 1344 height 293
click at [63, 436] on div at bounding box center [672, 436] width 1344 height 7
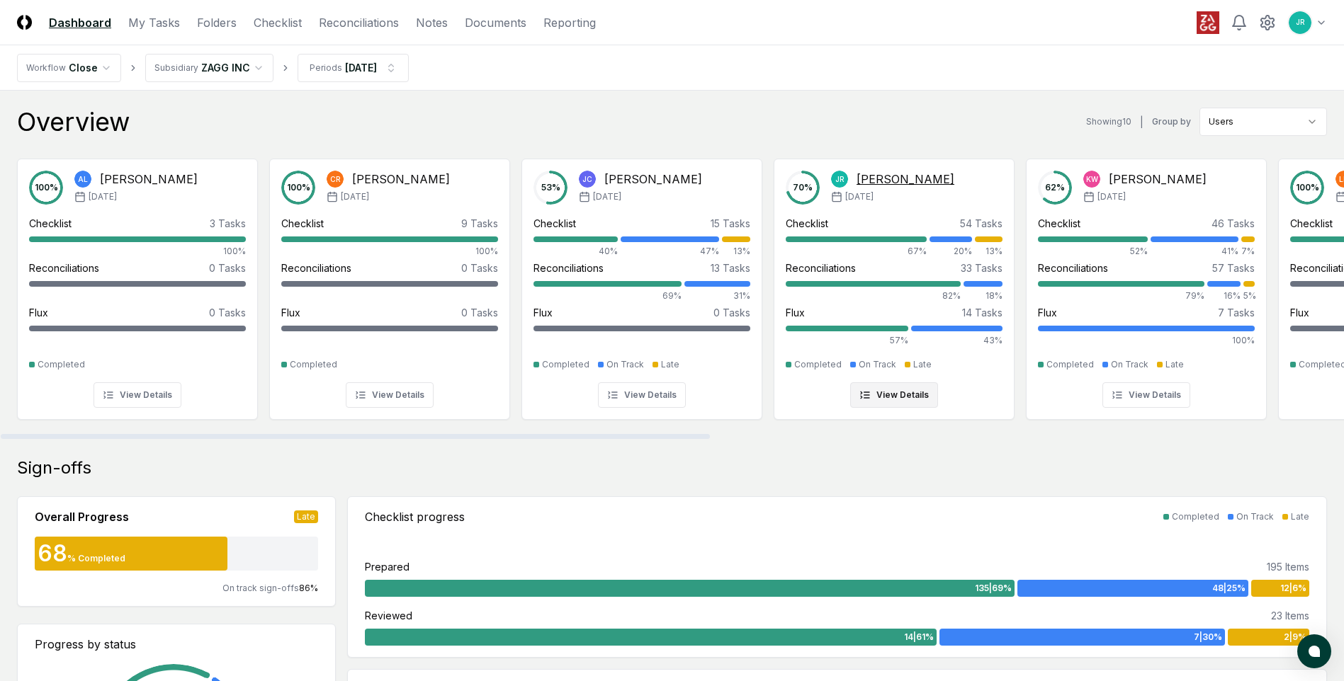
click at [927, 393] on button "View Details" at bounding box center [894, 396] width 88 height 26
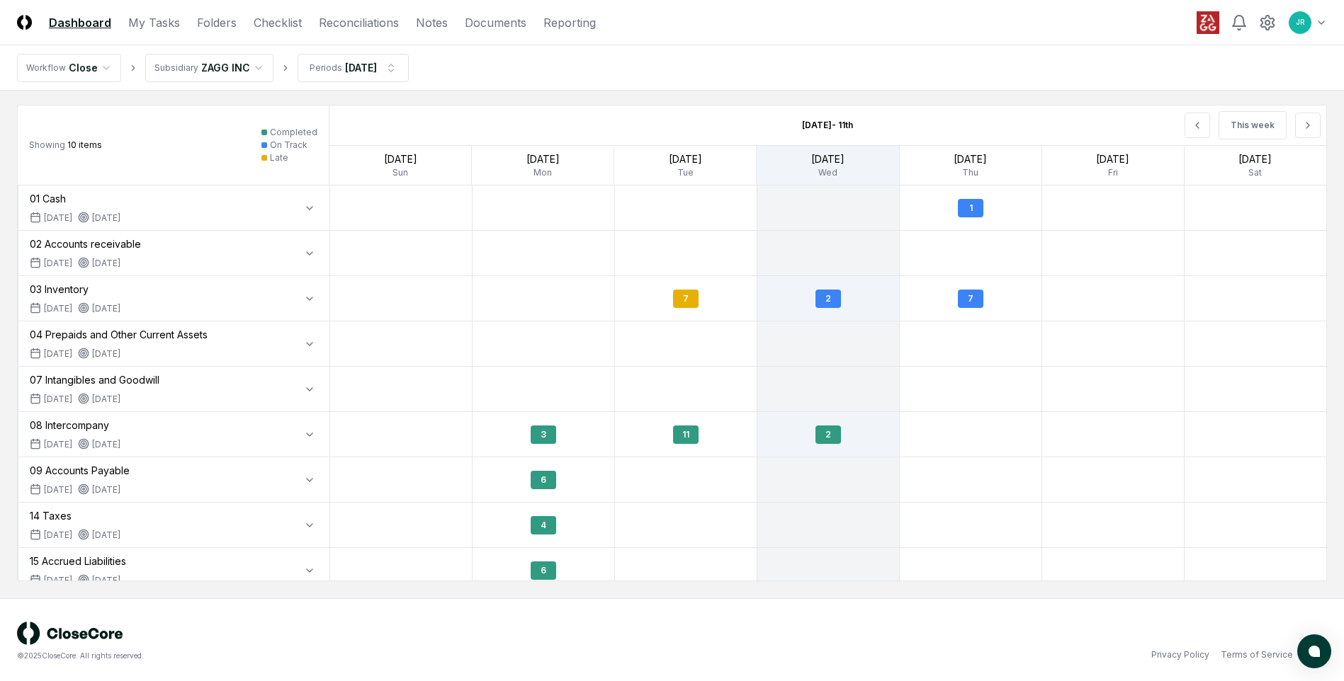
scroll to position [1082, 0]
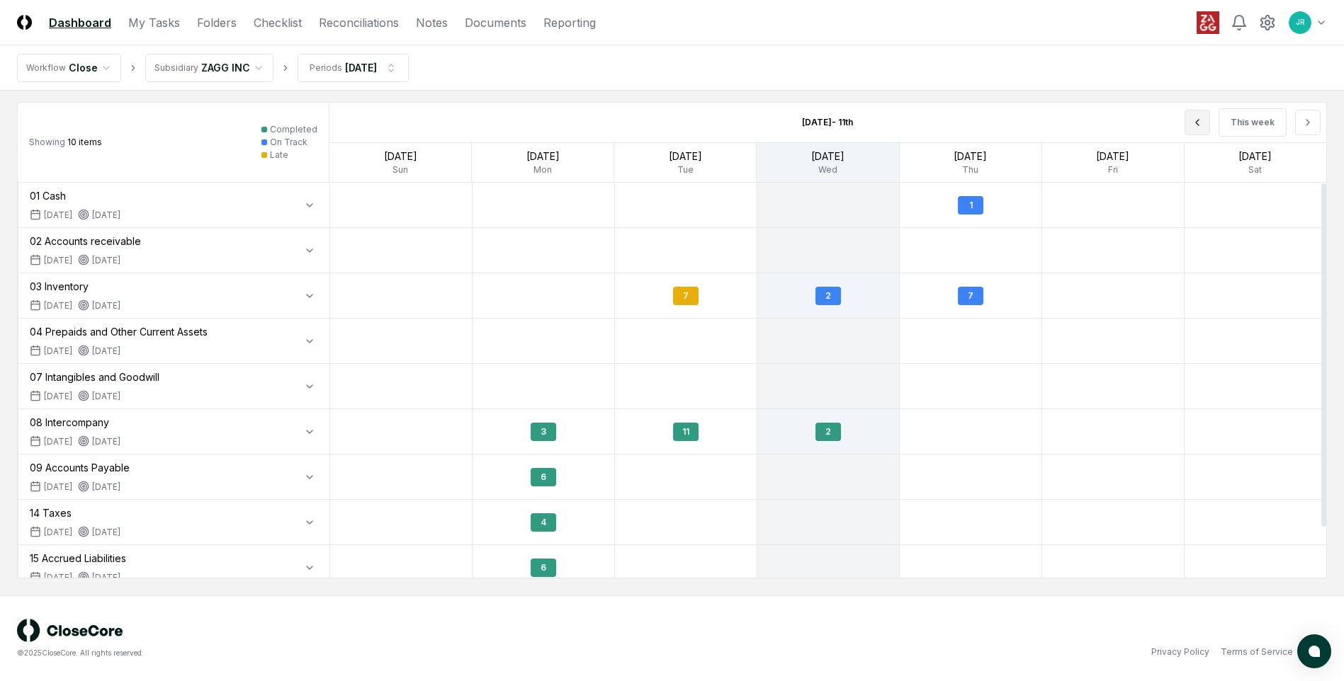
click at [1194, 127] on icon at bounding box center [1197, 122] width 11 height 11
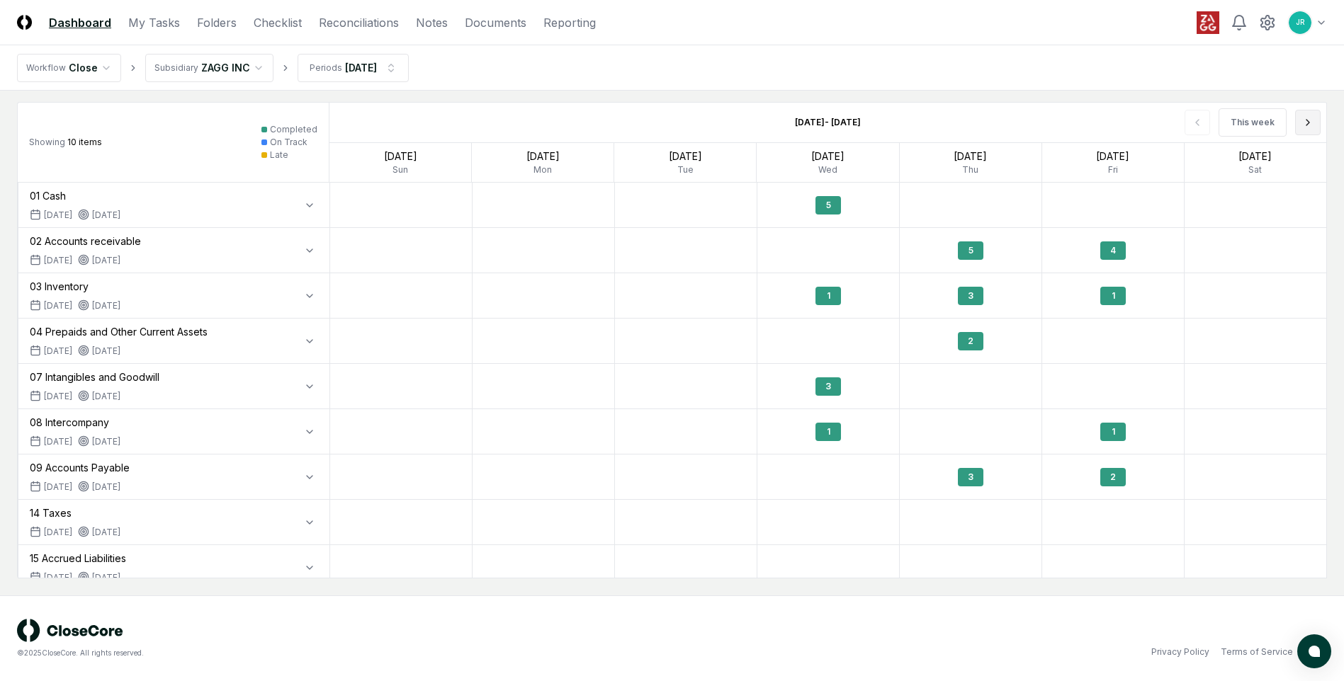
click at [1313, 125] on button at bounding box center [1308, 123] width 26 height 26
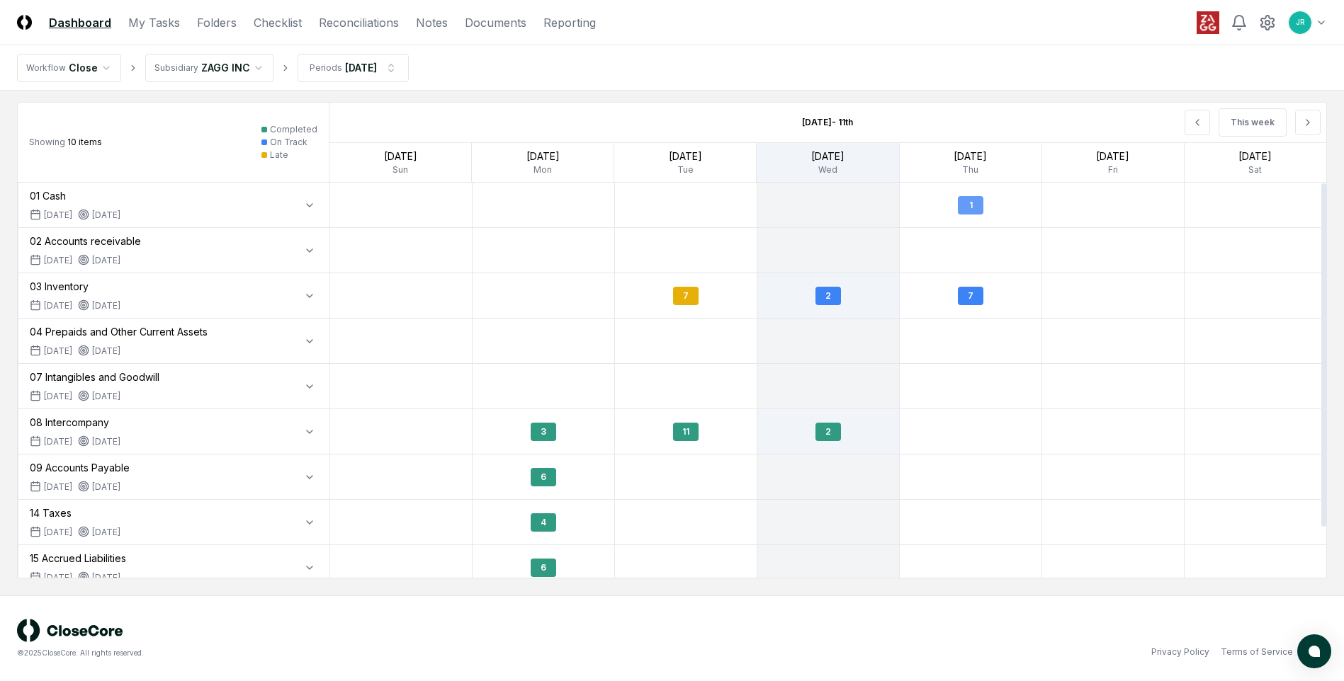
click at [975, 208] on div "1" at bounding box center [971, 205] width 26 height 18
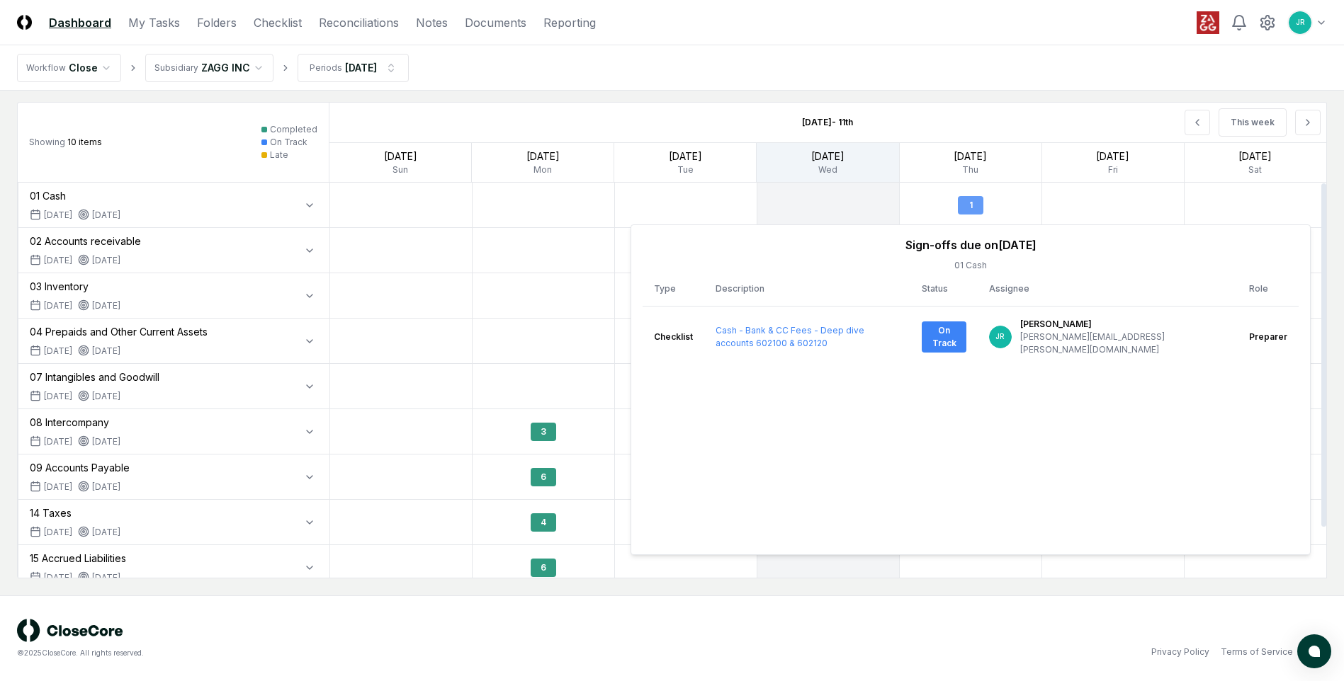
click at [975, 208] on div "1" at bounding box center [971, 205] width 26 height 18
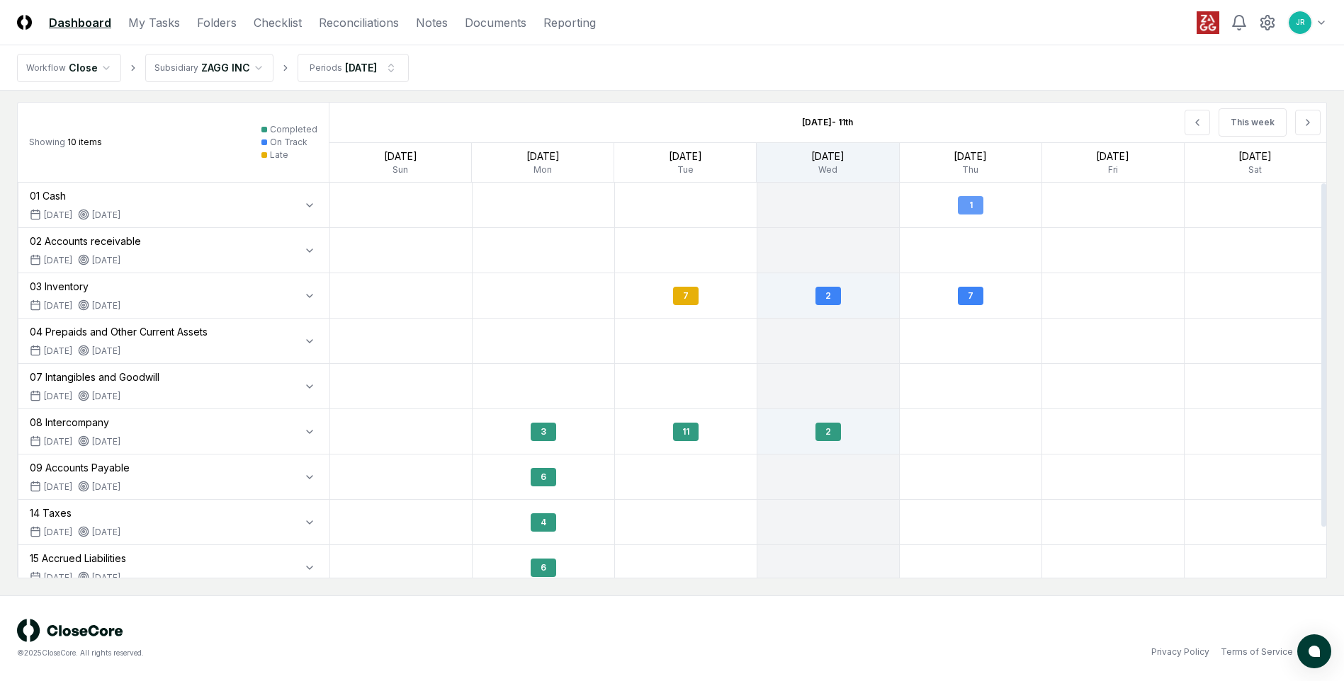
click at [975, 208] on div "1" at bounding box center [971, 205] width 26 height 18
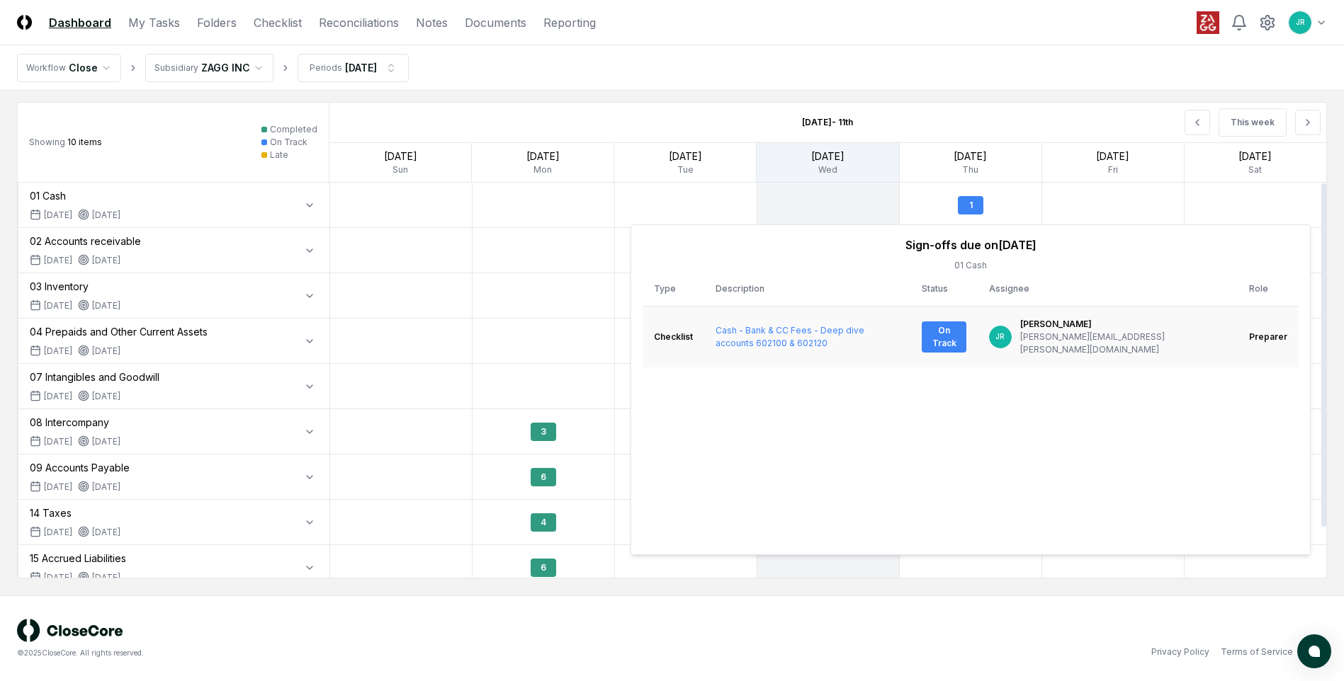
click at [966, 332] on div "On Track" at bounding box center [944, 337] width 45 height 31
click at [968, 208] on div "1" at bounding box center [971, 205] width 26 height 18
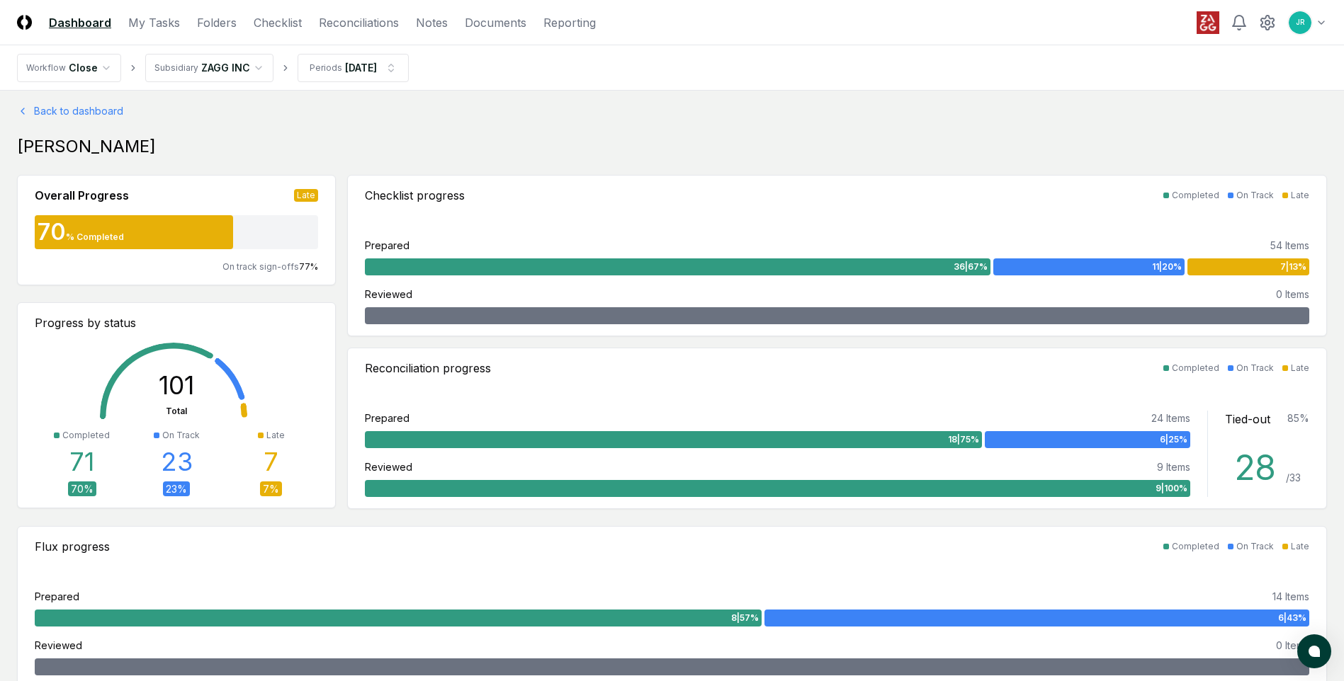
scroll to position [0, 0]
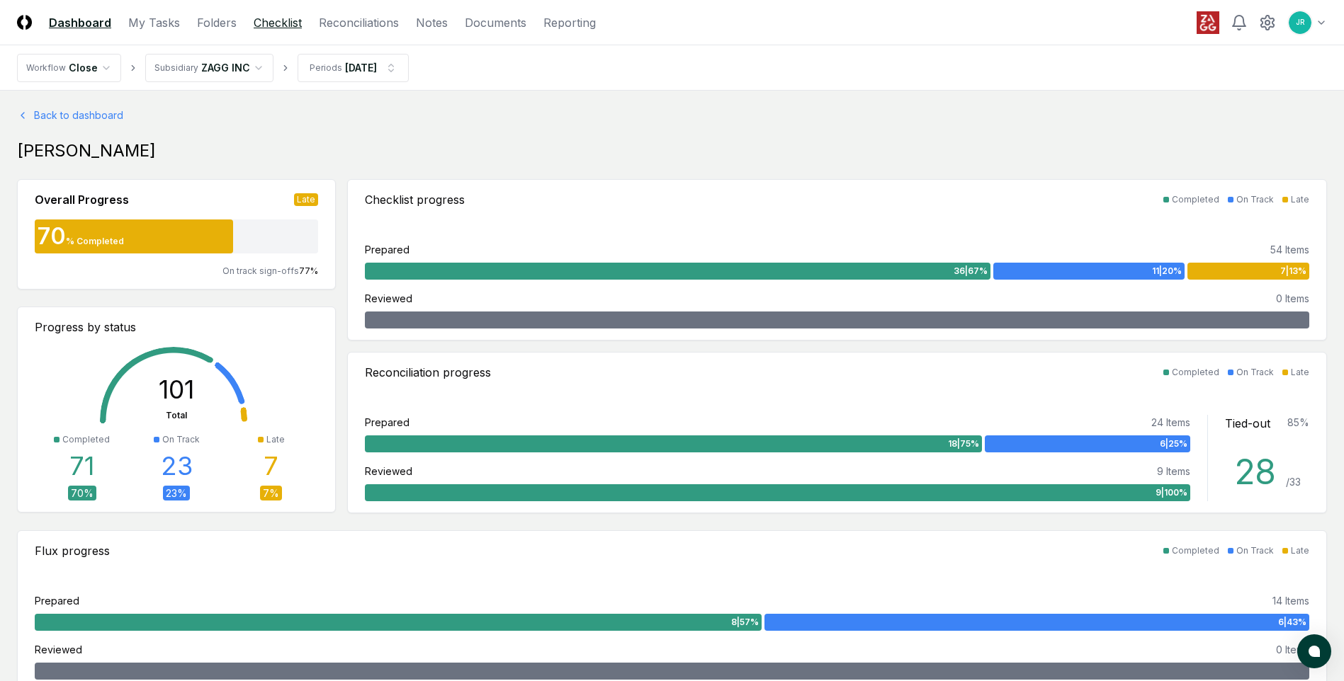
click at [298, 20] on link "Checklist" at bounding box center [278, 22] width 48 height 17
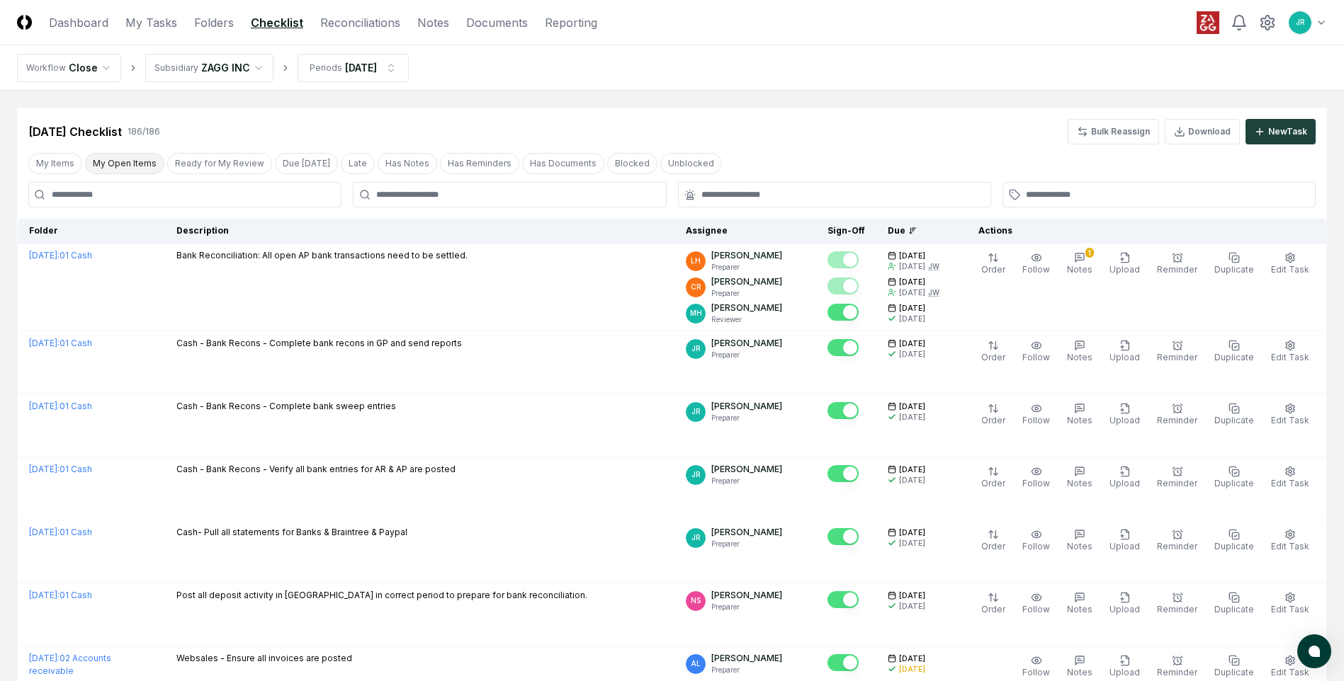
click at [137, 164] on button "My Open Items" at bounding box center [124, 163] width 79 height 21
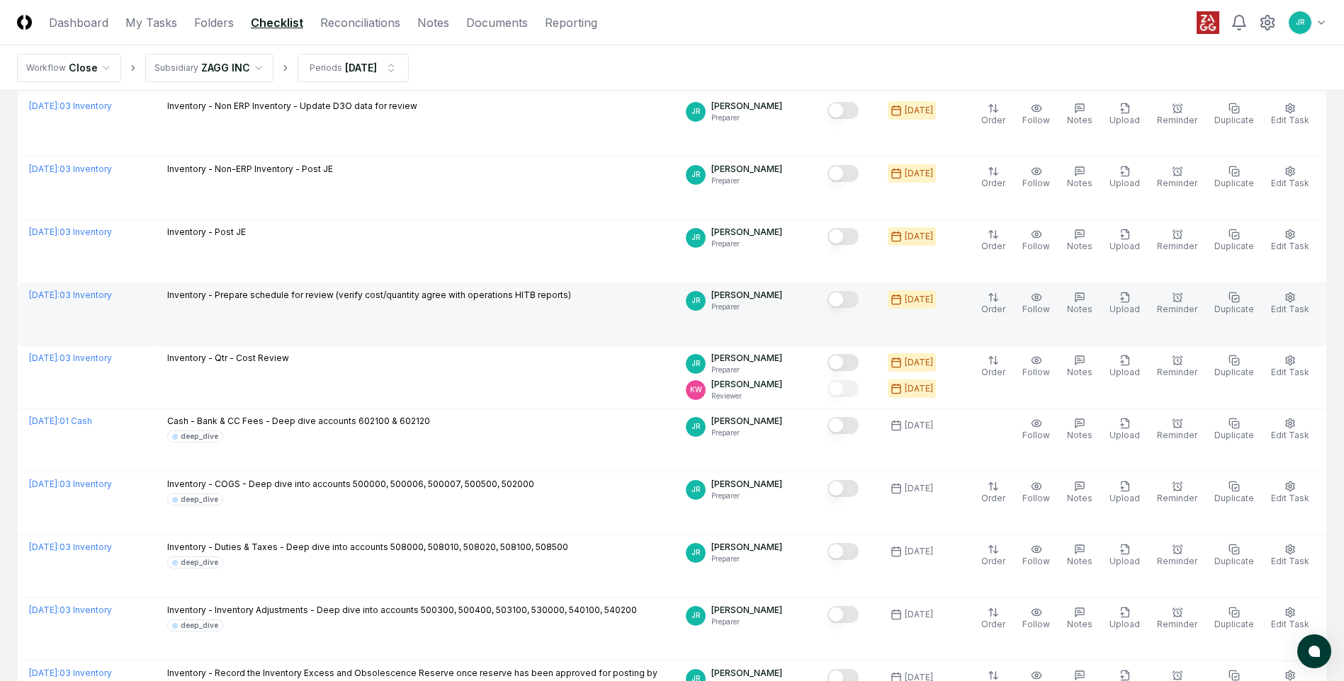
scroll to position [283, 0]
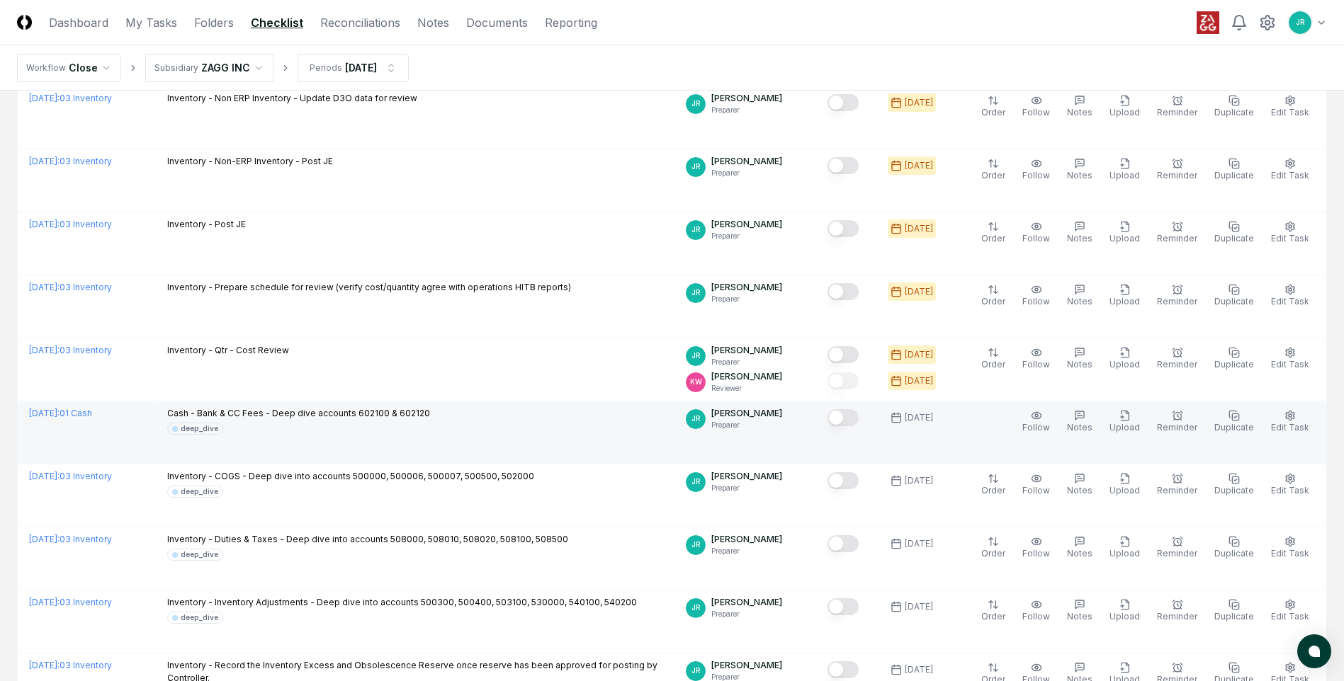
click at [856, 420] on button "Mark complete" at bounding box center [842, 417] width 31 height 17
click at [83, 32] on header "CloseCore Dashboard My Tasks Folders Checklist Reconciliations Notes Documents …" at bounding box center [672, 22] width 1344 height 45
click at [80, 28] on link "Dashboard" at bounding box center [79, 22] width 60 height 17
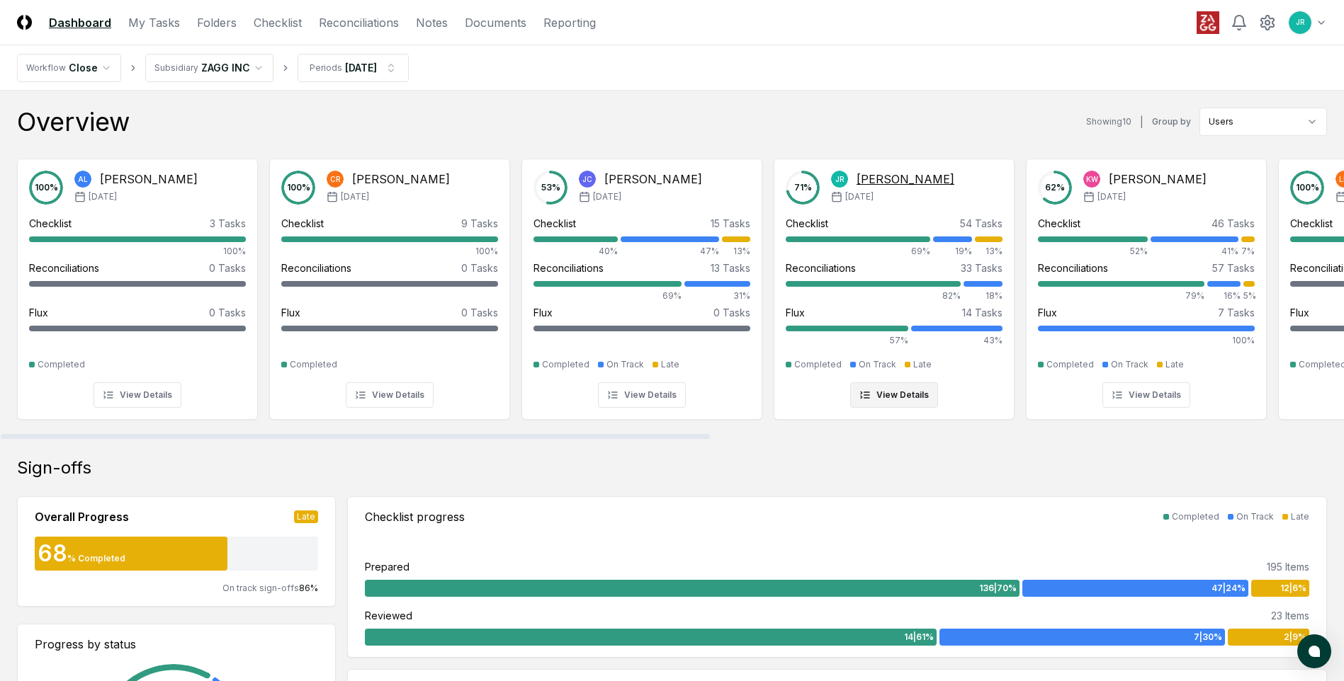
click at [893, 398] on button "View Details" at bounding box center [894, 396] width 88 height 26
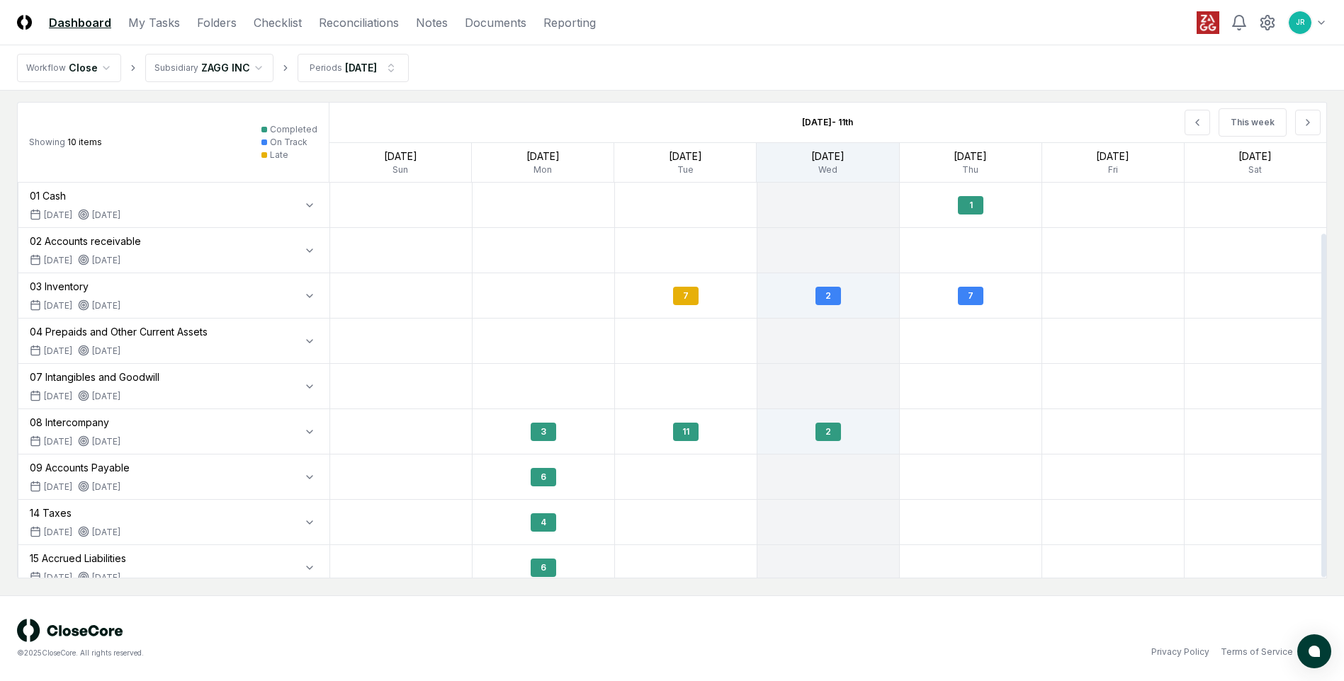
scroll to position [58, 0]
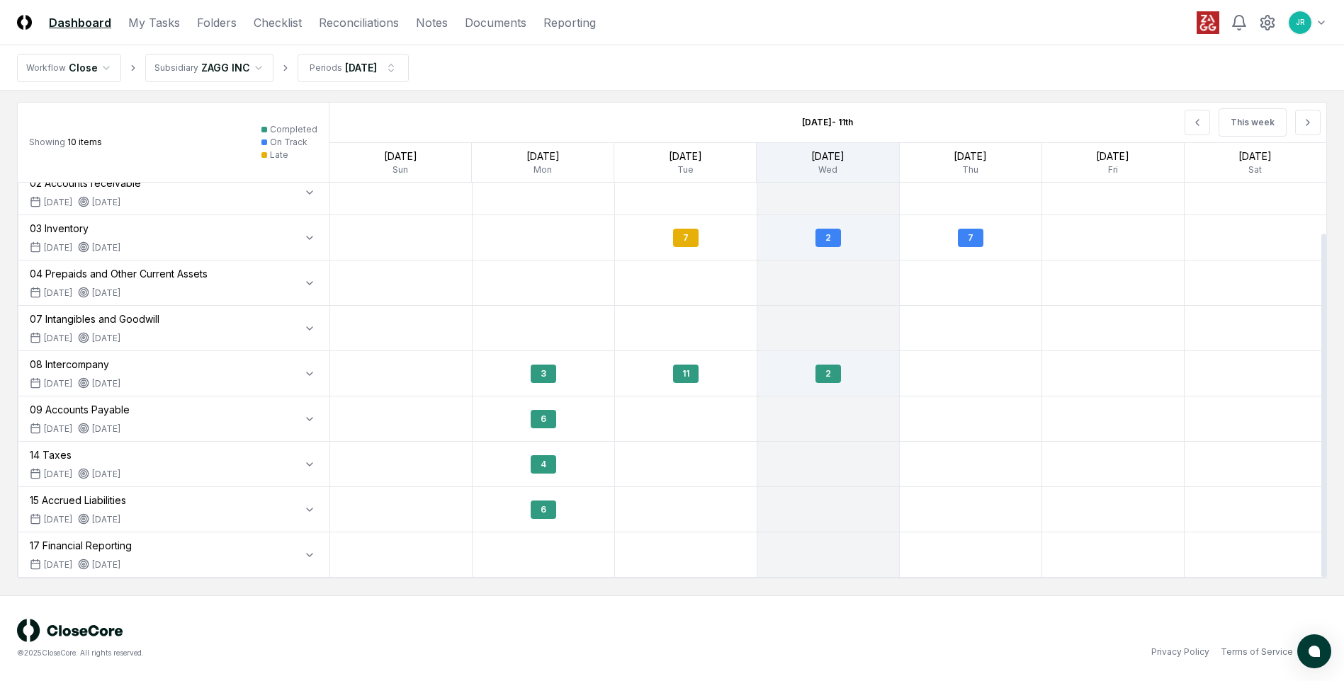
click at [1323, 573] on div at bounding box center [1323, 380] width 7 height 395
click at [1194, 122] on icon at bounding box center [1197, 122] width 11 height 11
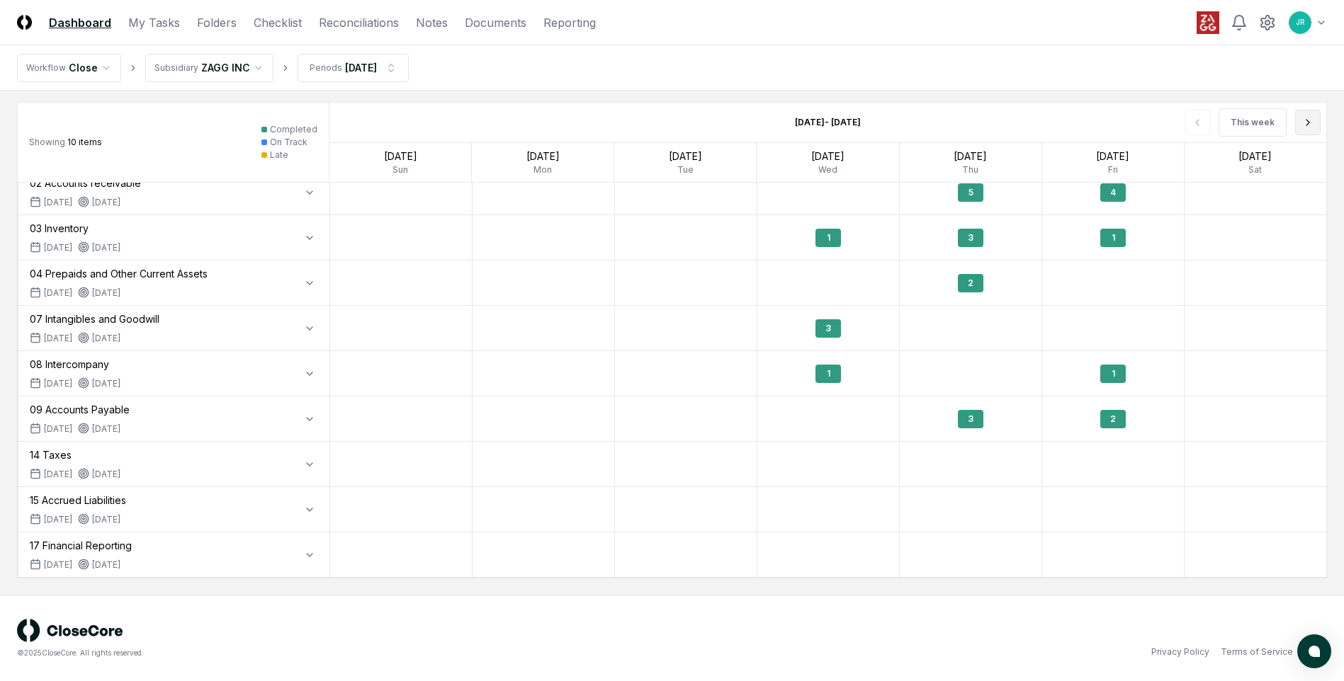
click at [1306, 125] on icon at bounding box center [1307, 122] width 11 height 11
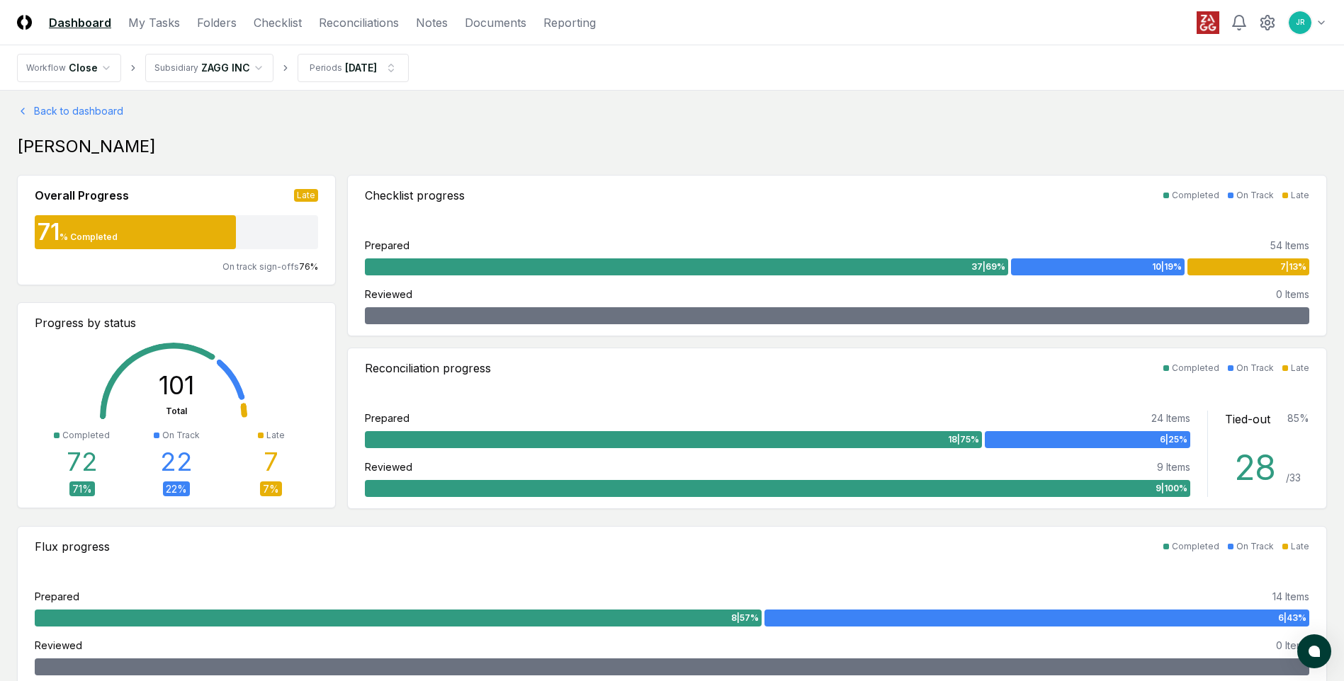
scroll to position [0, 0]
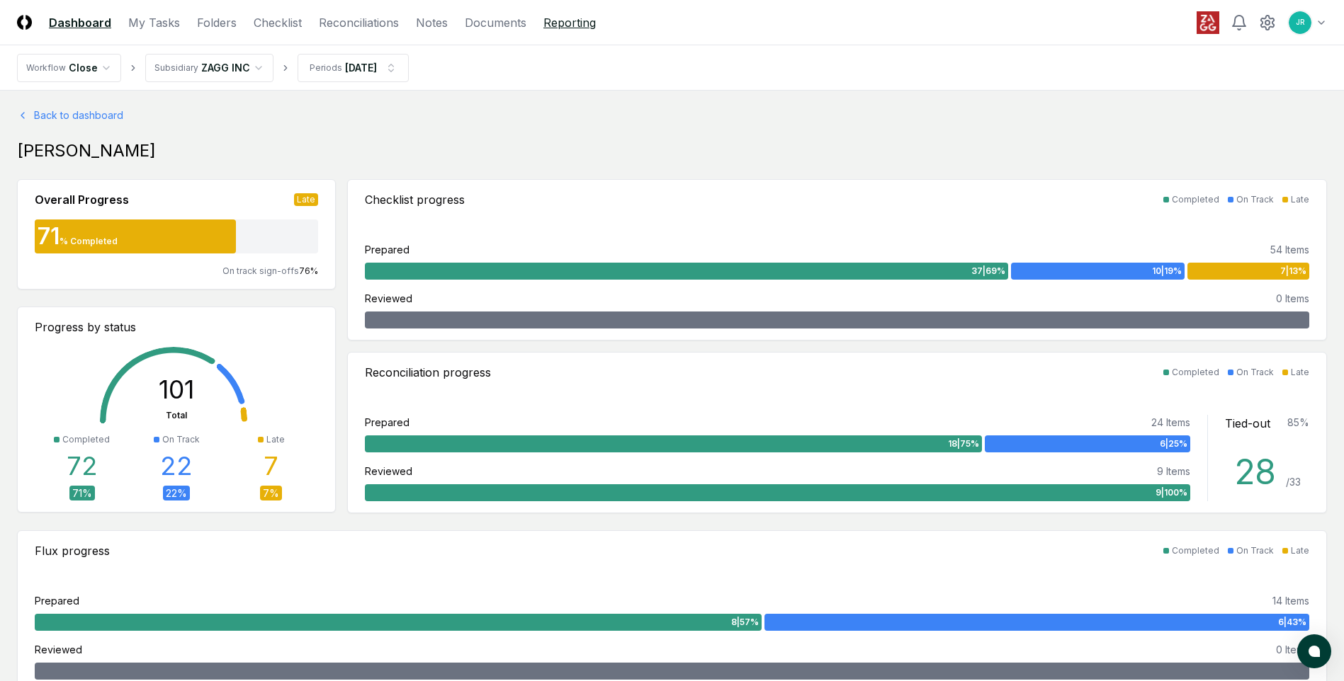
click at [572, 21] on link "Reporting" at bounding box center [569, 22] width 52 height 17
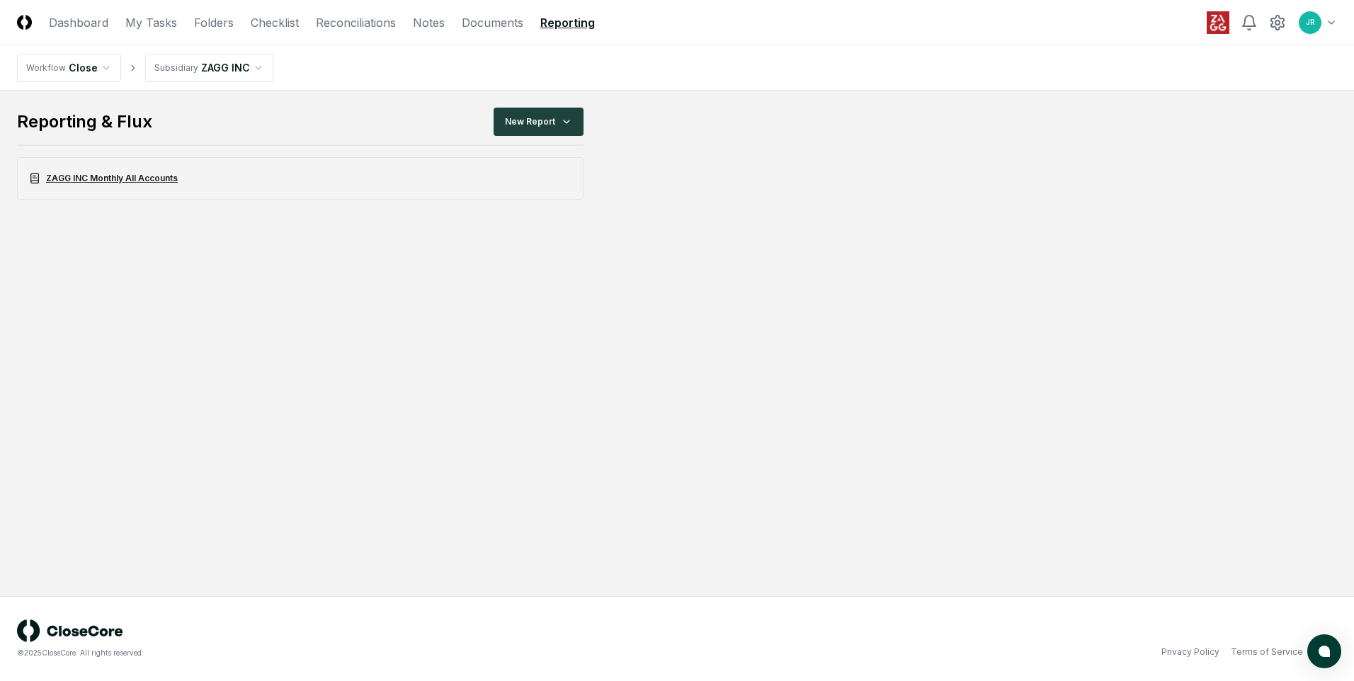
click at [126, 176] on link "ZAGG INC Monthly All Accounts" at bounding box center [300, 178] width 567 height 43
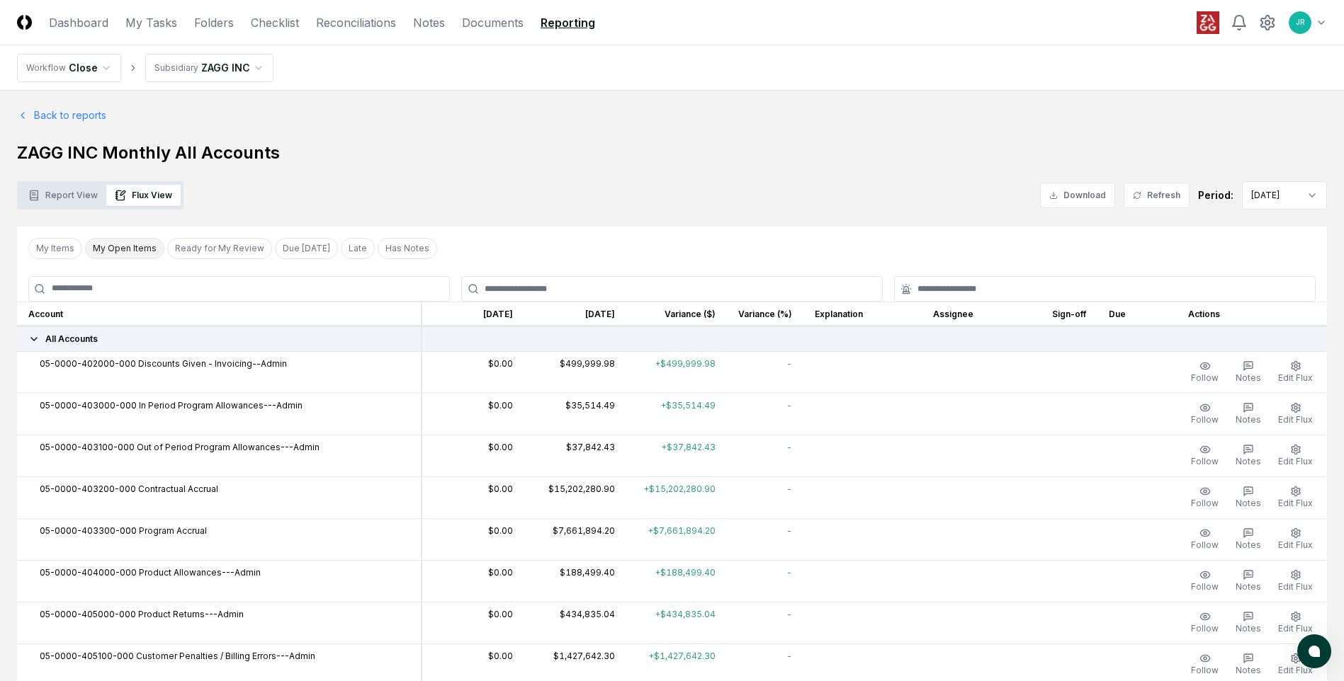
click at [94, 251] on button "My Open Items" at bounding box center [124, 248] width 79 height 21
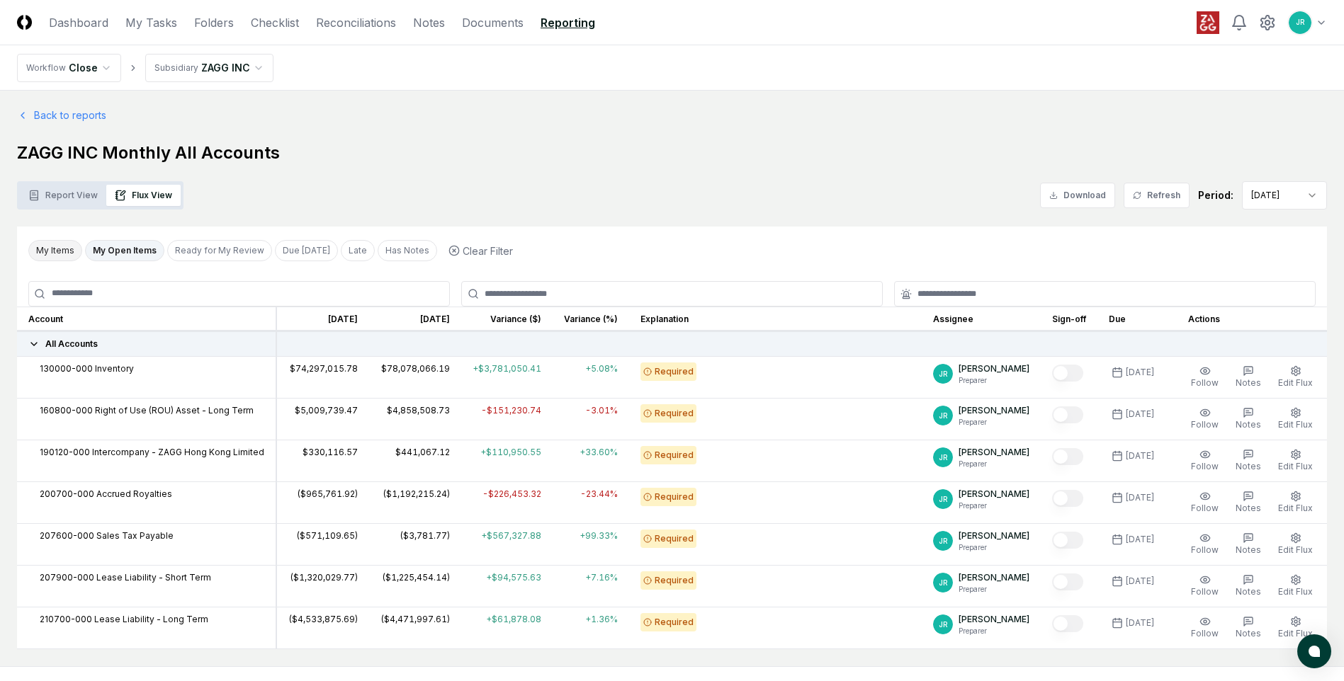
click at [57, 256] on button "My Items" at bounding box center [55, 250] width 54 height 21
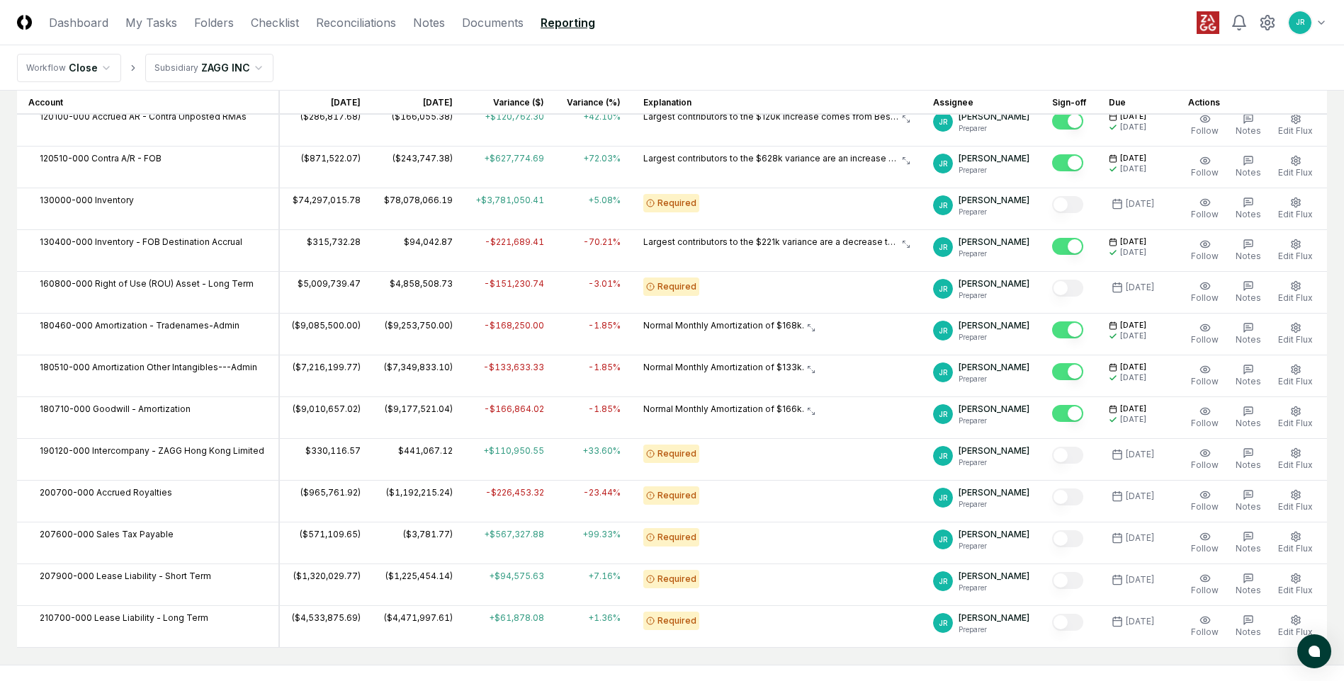
scroll to position [354, 0]
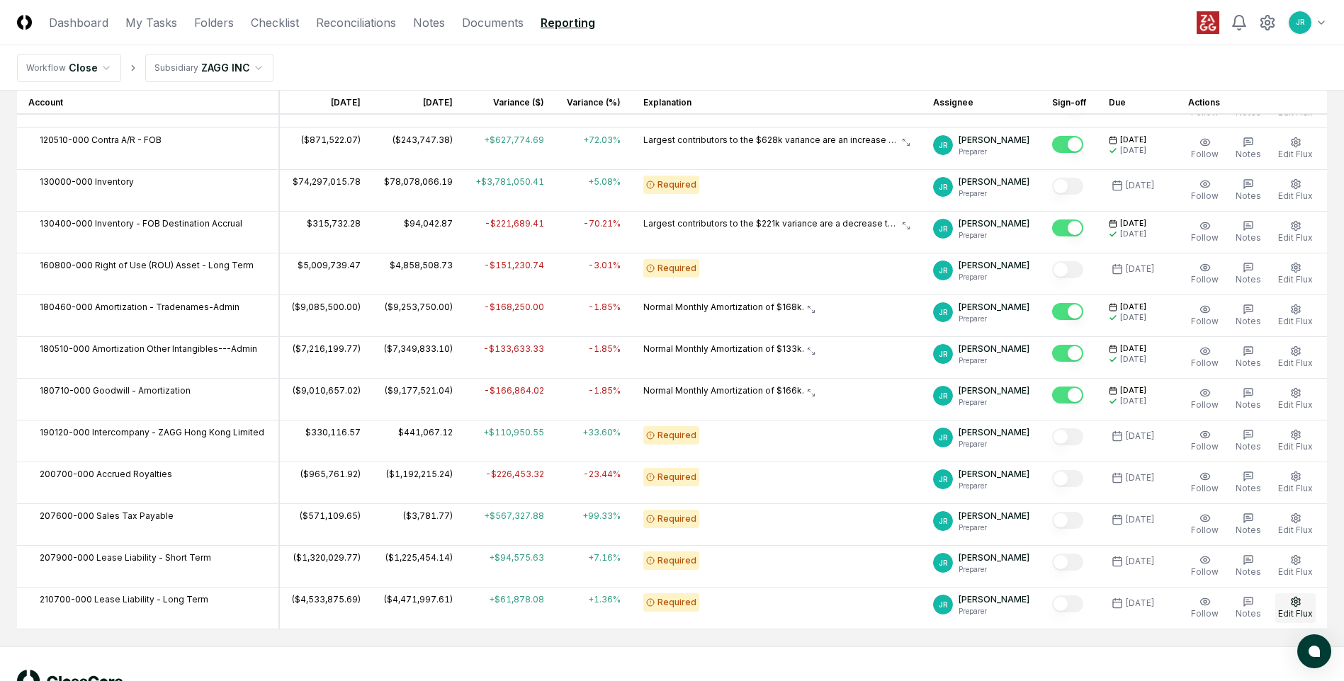
click at [1298, 613] on span "Edit Flux" at bounding box center [1295, 614] width 35 height 11
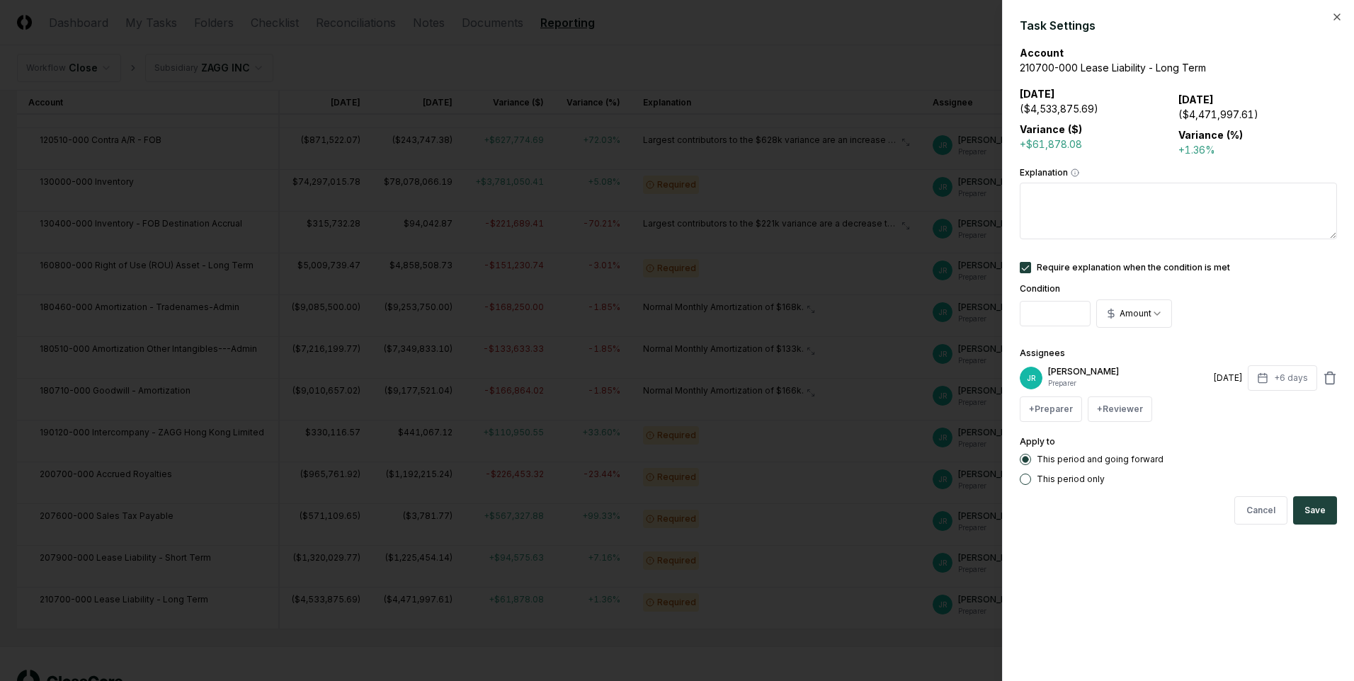
click at [1133, 191] on textarea "Explanation" at bounding box center [1178, 211] width 317 height 57
paste textarea "**********"
click at [1181, 196] on textarea "**********" at bounding box center [1178, 211] width 317 height 57
type textarea "**********"
click at [1315, 519] on button "Save" at bounding box center [1316, 511] width 44 height 28
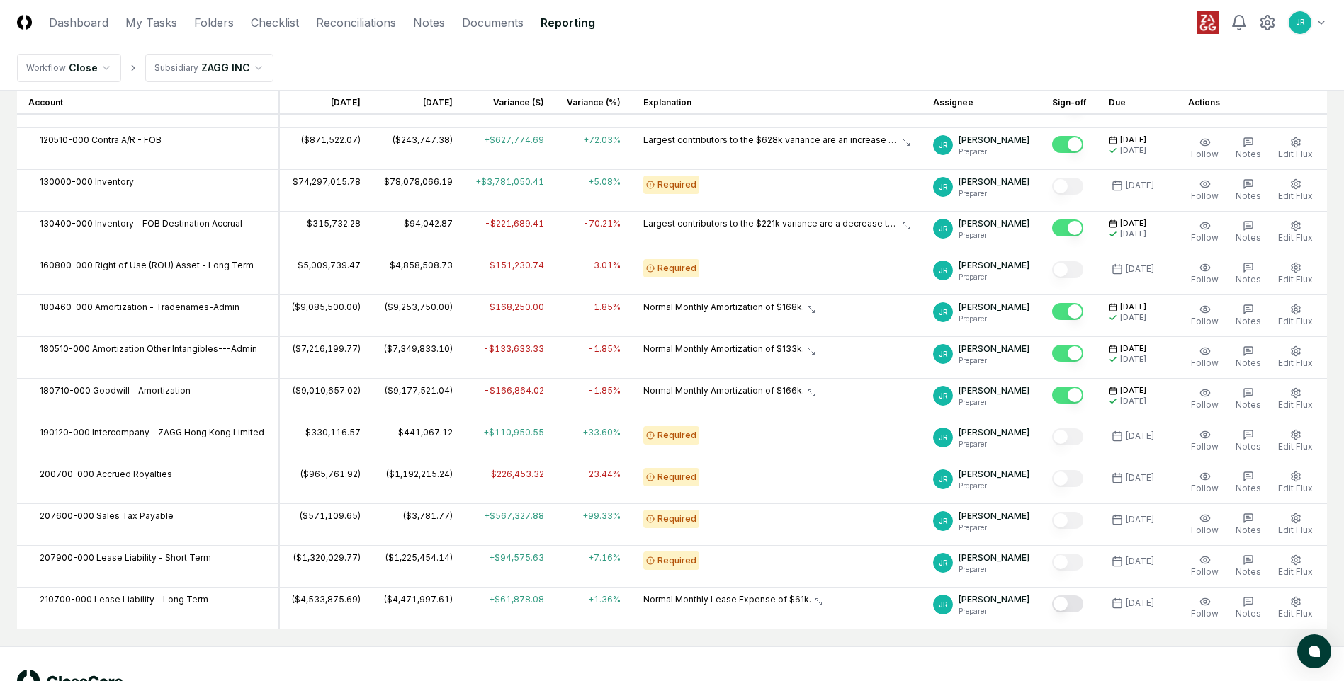
click at [1070, 604] on button "Mark complete" at bounding box center [1067, 604] width 31 height 17
click at [1289, 276] on span "Edit Flux" at bounding box center [1295, 279] width 35 height 11
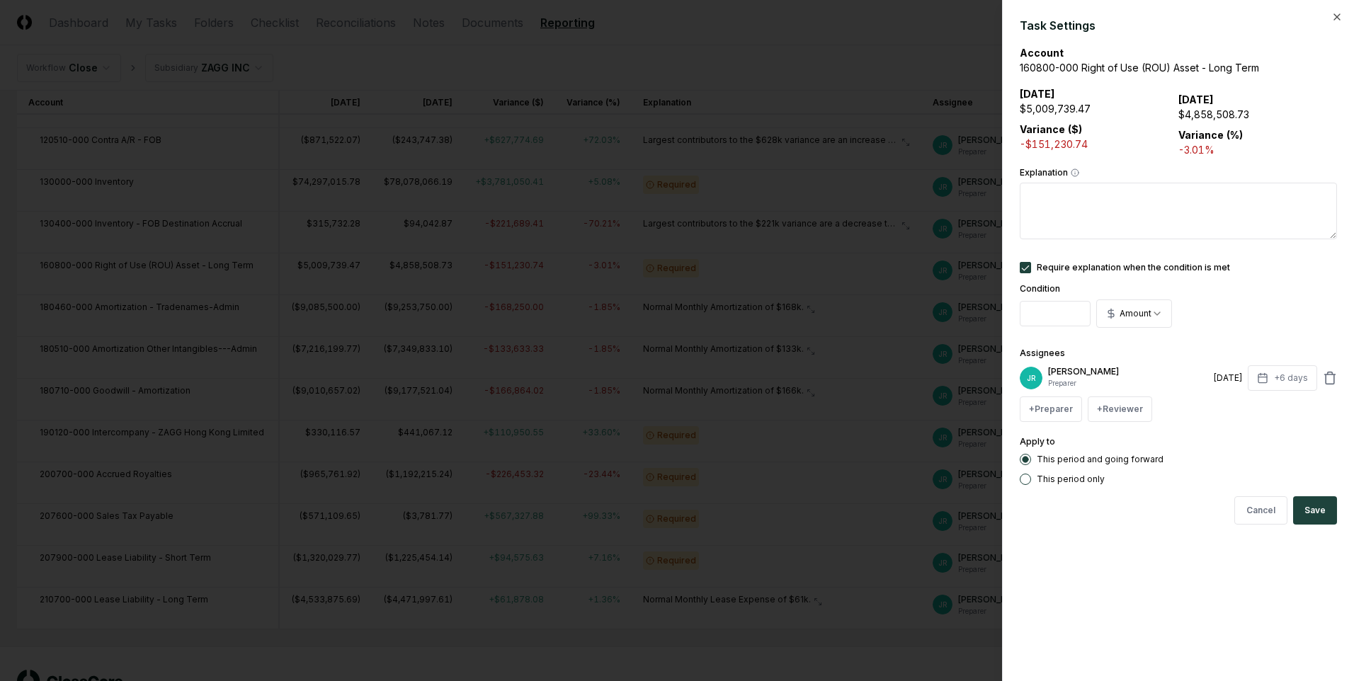
click at [1070, 200] on textarea "Explanation" at bounding box center [1178, 211] width 317 height 57
paste textarea "**********"
click at [1185, 195] on textarea "**********" at bounding box center [1178, 211] width 317 height 57
type textarea "**********"
click at [1306, 521] on button "Save" at bounding box center [1316, 511] width 44 height 28
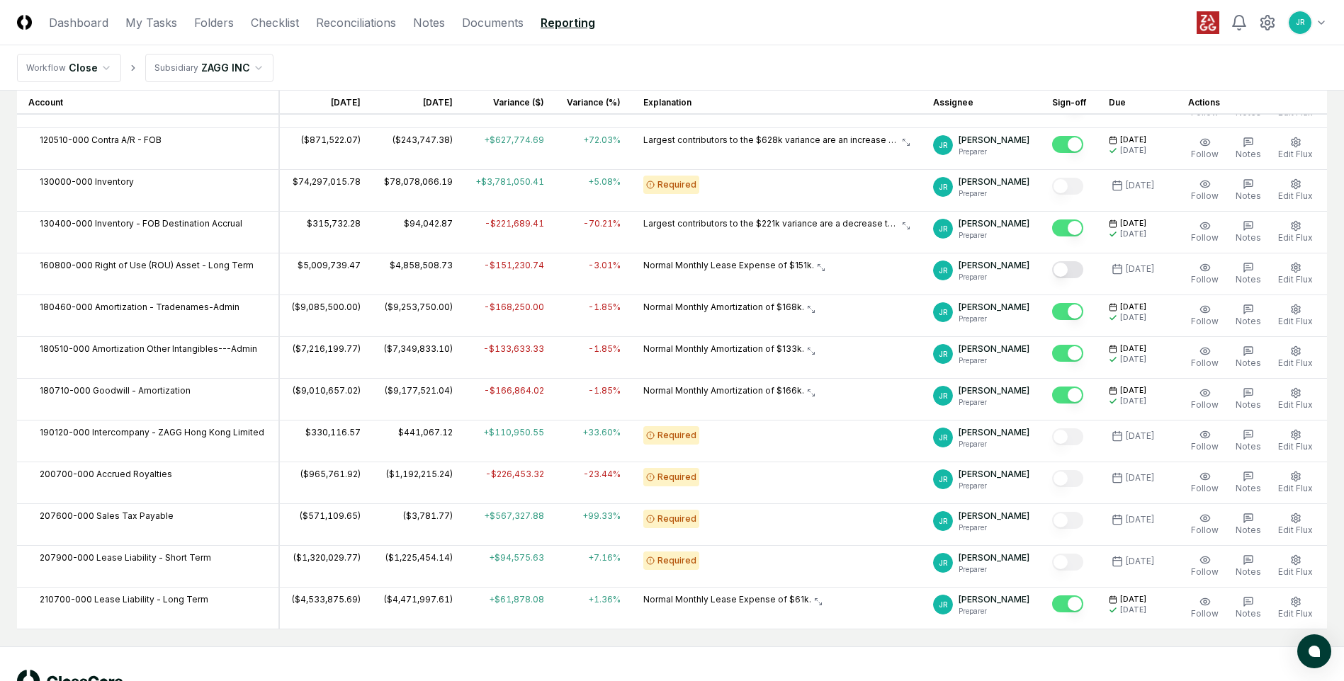
click at [1067, 268] on button "Mark complete" at bounding box center [1067, 269] width 31 height 17
click at [837, 443] on div "Required" at bounding box center [776, 435] width 267 height 18
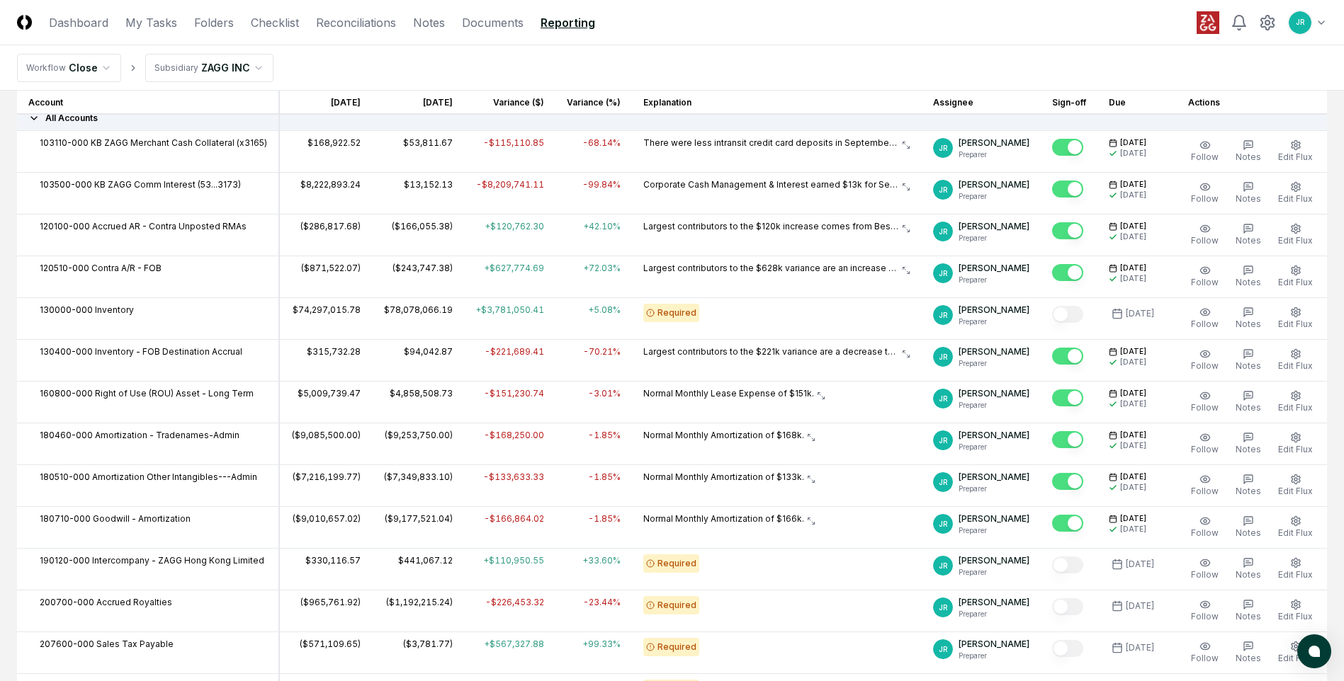
scroll to position [0, 0]
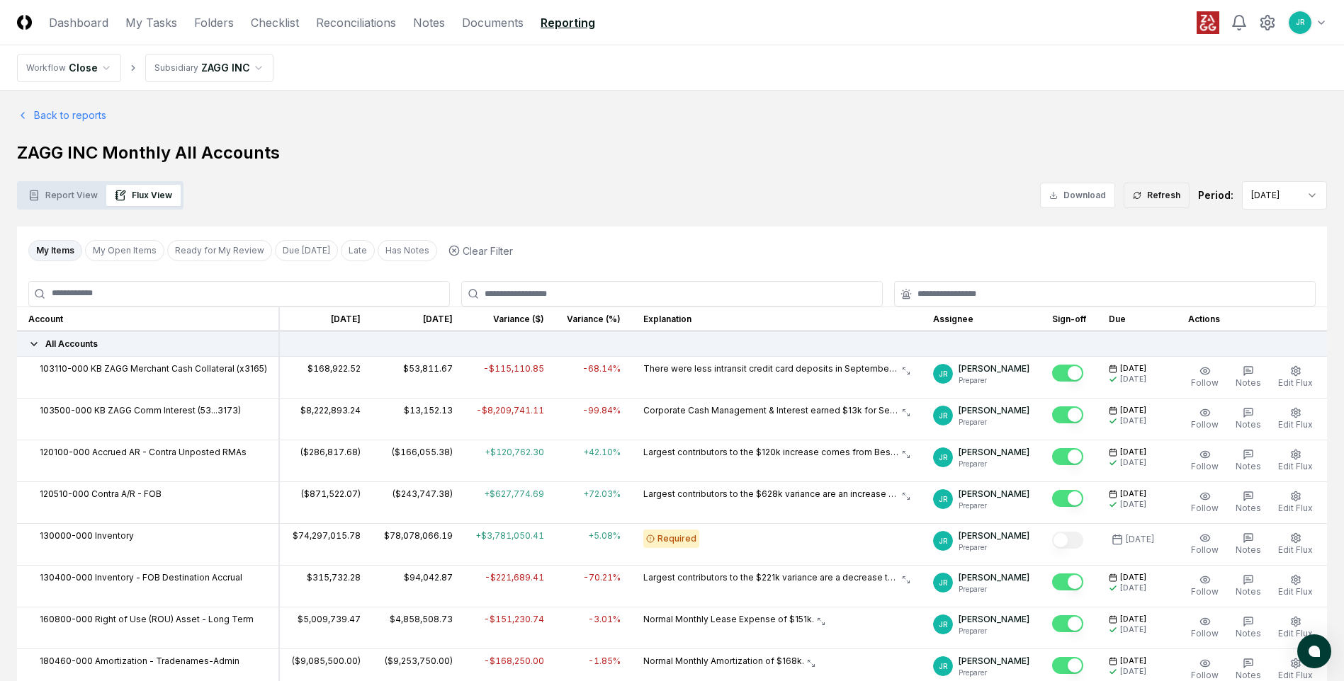
click at [1160, 196] on button "Refresh" at bounding box center [1157, 196] width 66 height 26
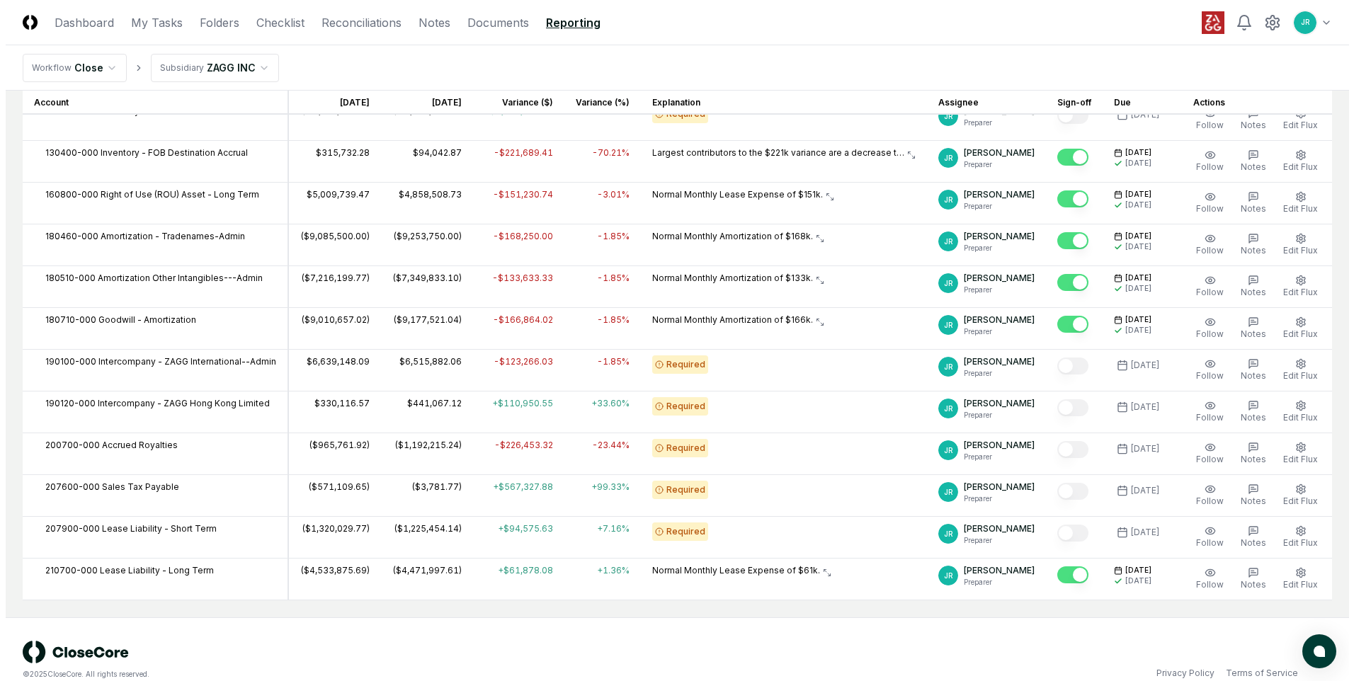
scroll to position [446, 0]
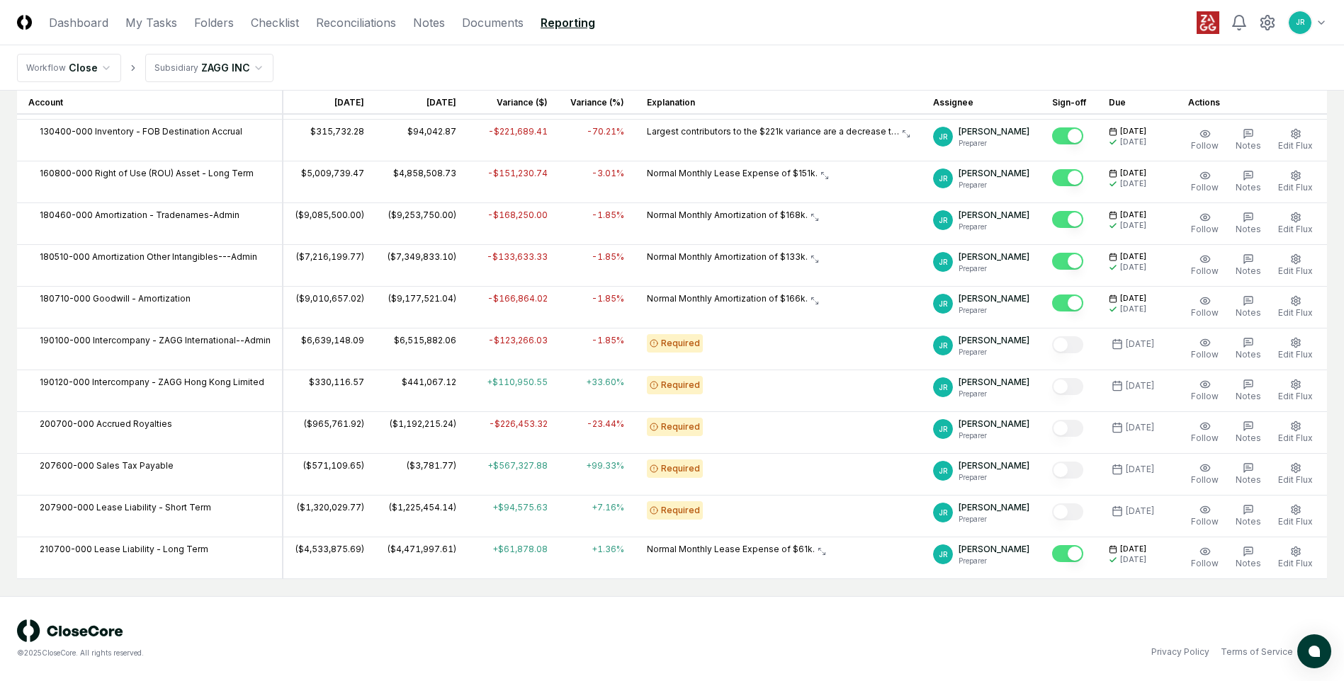
click at [752, 553] on p "Normal Monthly Lease Expense of $61k." at bounding box center [731, 549] width 168 height 13
click at [1291, 560] on span "Edit Flux" at bounding box center [1295, 563] width 35 height 11
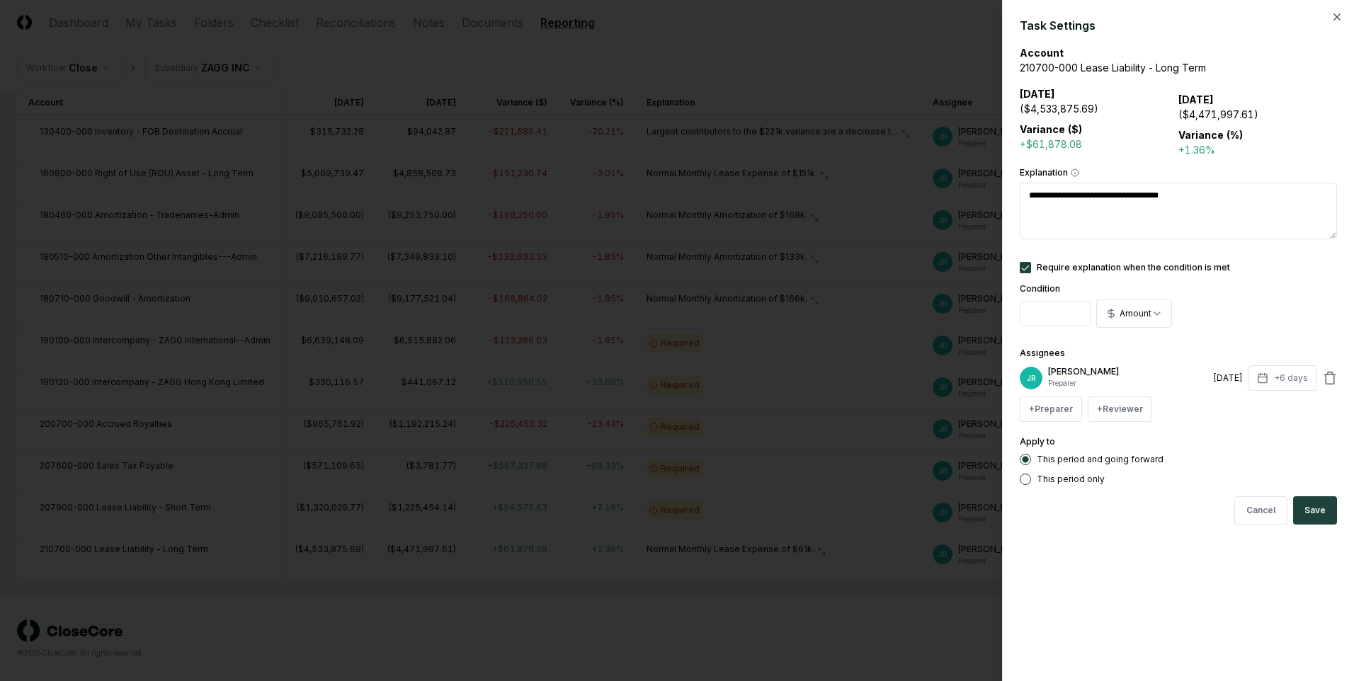
drag, startPoint x: 1029, startPoint y: 194, endPoint x: 1211, endPoint y: 217, distance: 182.9
click at [1211, 217] on textarea "**********" at bounding box center [1178, 211] width 317 height 57
click at [1307, 516] on button "Save" at bounding box center [1316, 511] width 44 height 28
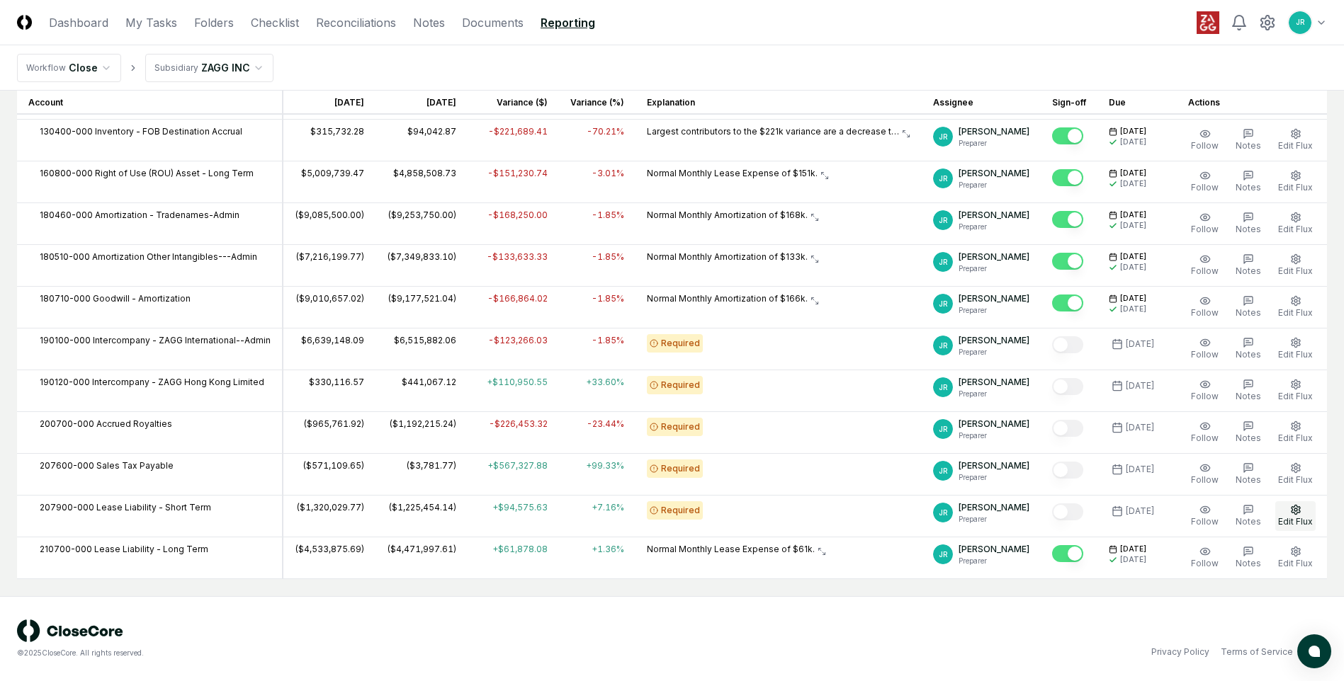
click at [1294, 521] on span "Edit Flux" at bounding box center [1295, 521] width 35 height 11
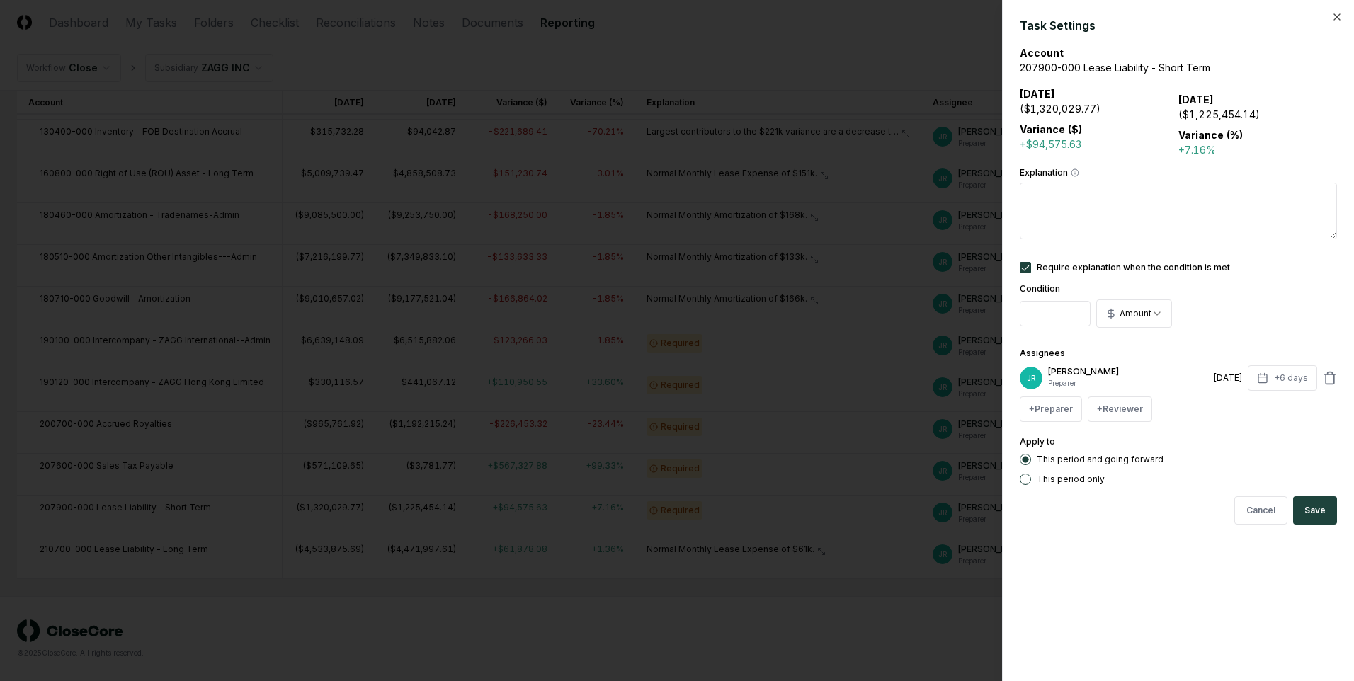
click at [1089, 212] on textarea "Explanation" at bounding box center [1178, 211] width 317 height 57
paste textarea "**********"
click at [1182, 193] on textarea "**********" at bounding box center [1178, 211] width 317 height 57
type textarea "**********"
click at [1313, 517] on button "Save" at bounding box center [1316, 511] width 44 height 28
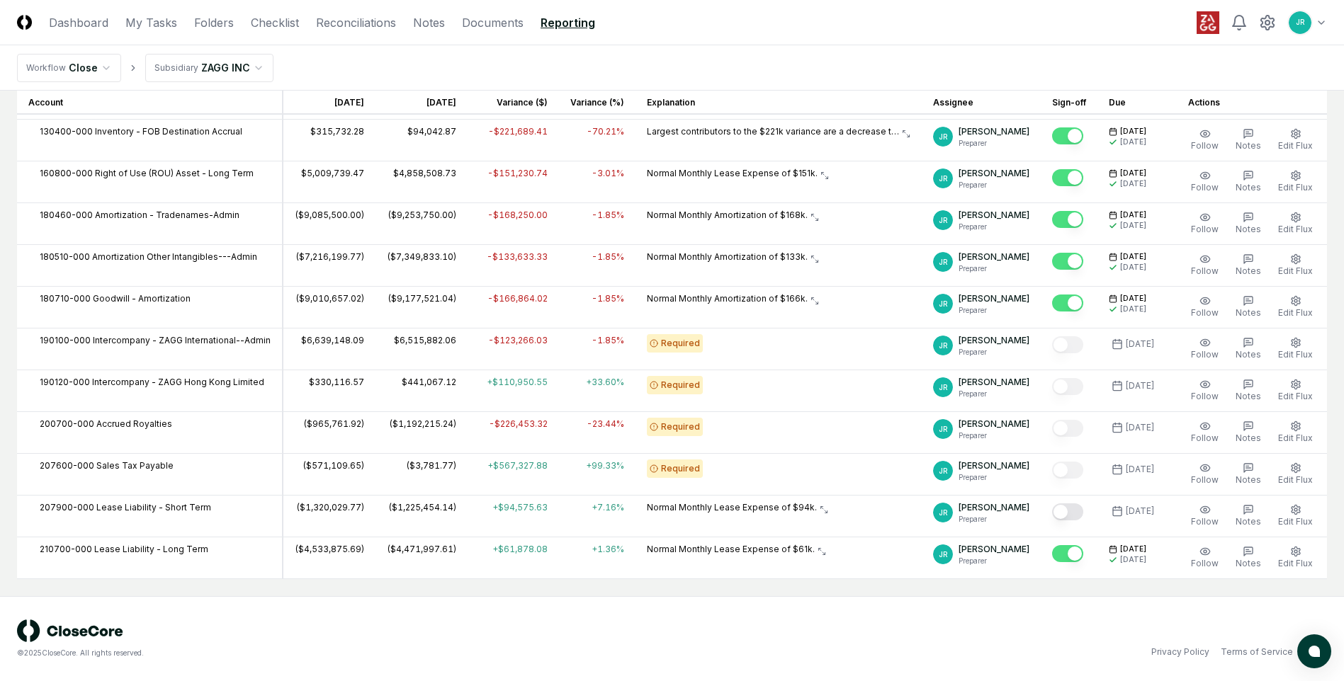
click at [1063, 518] on button "Mark complete" at bounding box center [1067, 512] width 31 height 17
click at [1303, 359] on span "Edit Flux" at bounding box center [1295, 354] width 35 height 11
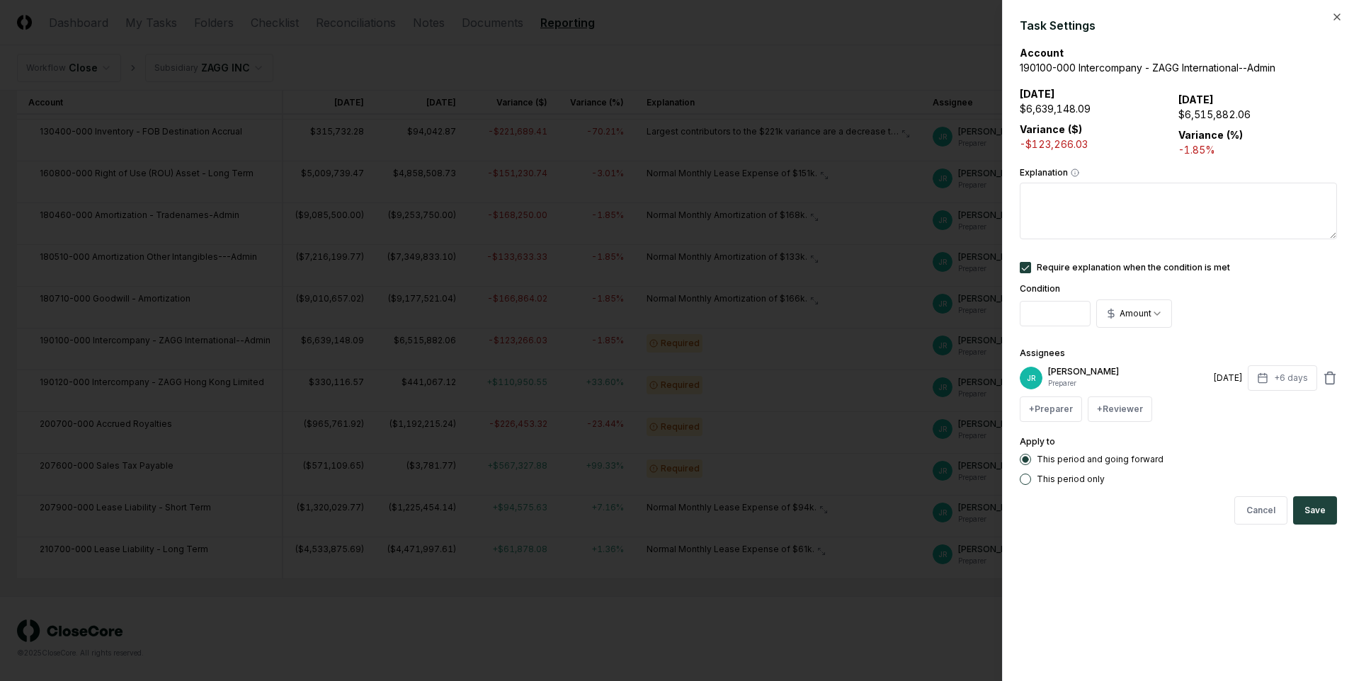
click at [1036, 316] on input "*****" at bounding box center [1055, 314] width 71 height 26
type input "*******"
click at [1316, 516] on button "Save" at bounding box center [1316, 511] width 44 height 28
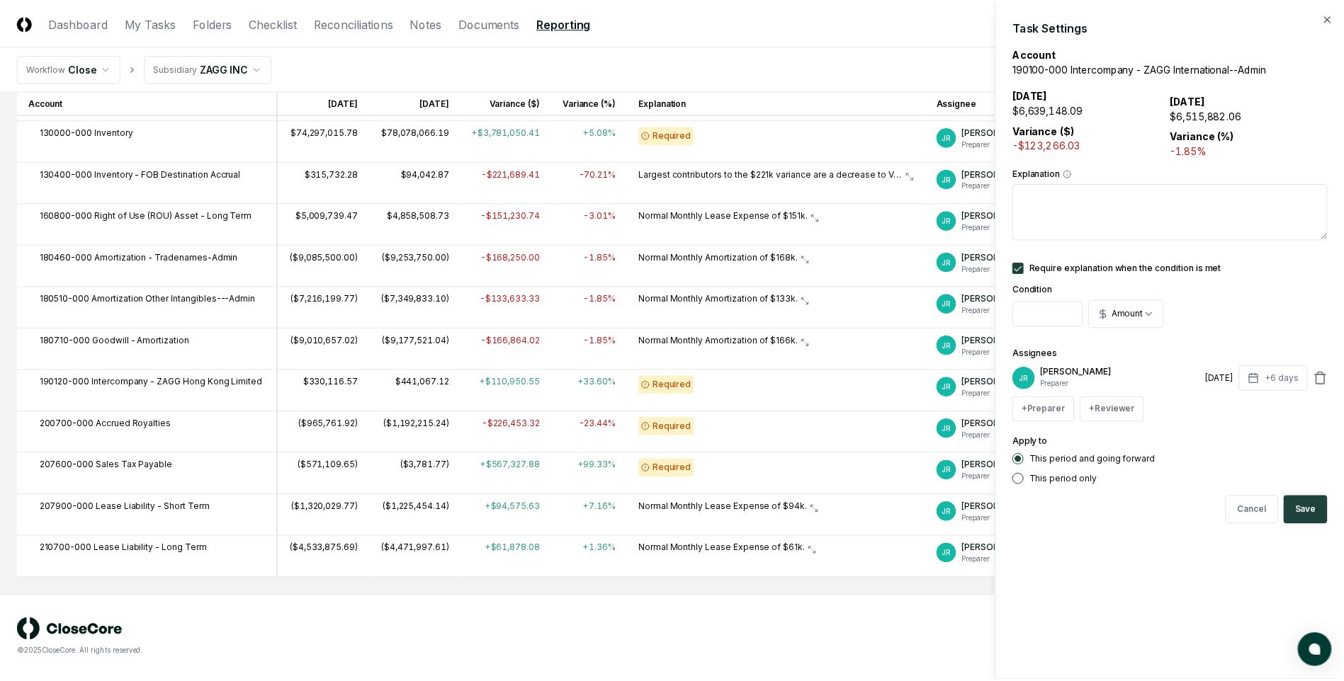
scroll to position [404, 0]
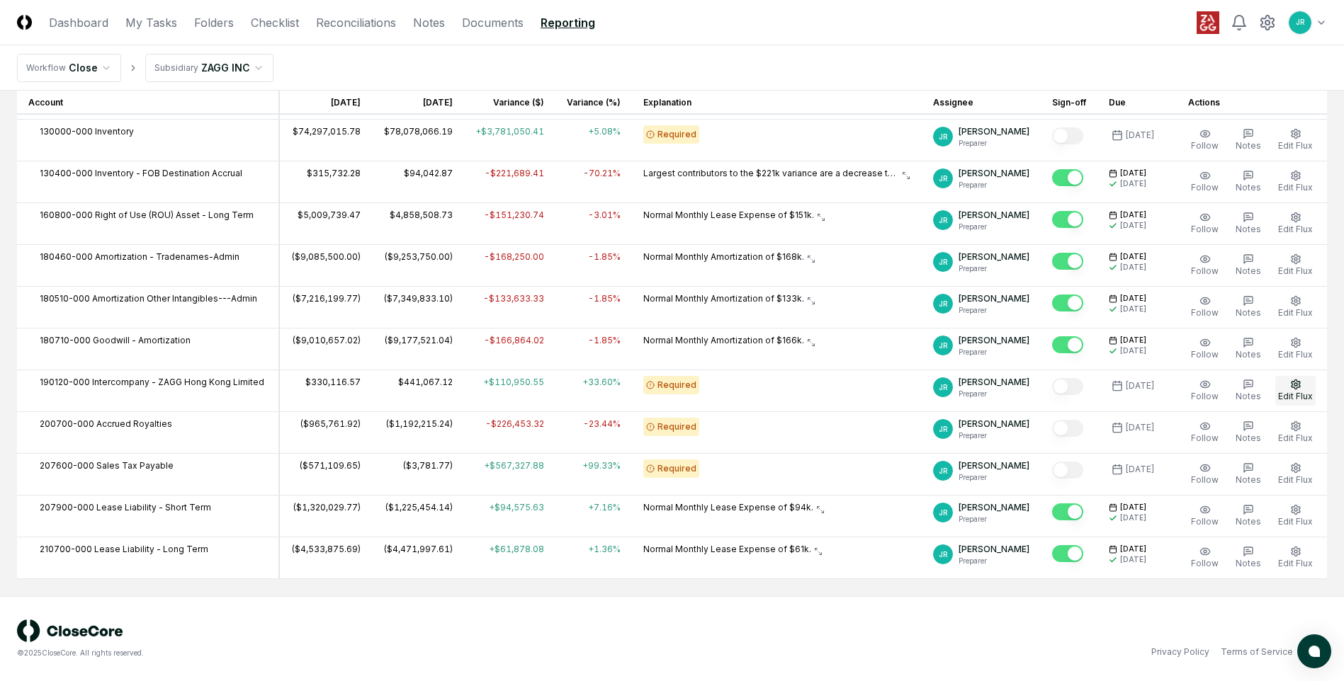
click at [1287, 395] on span "Edit Flux" at bounding box center [1295, 396] width 35 height 11
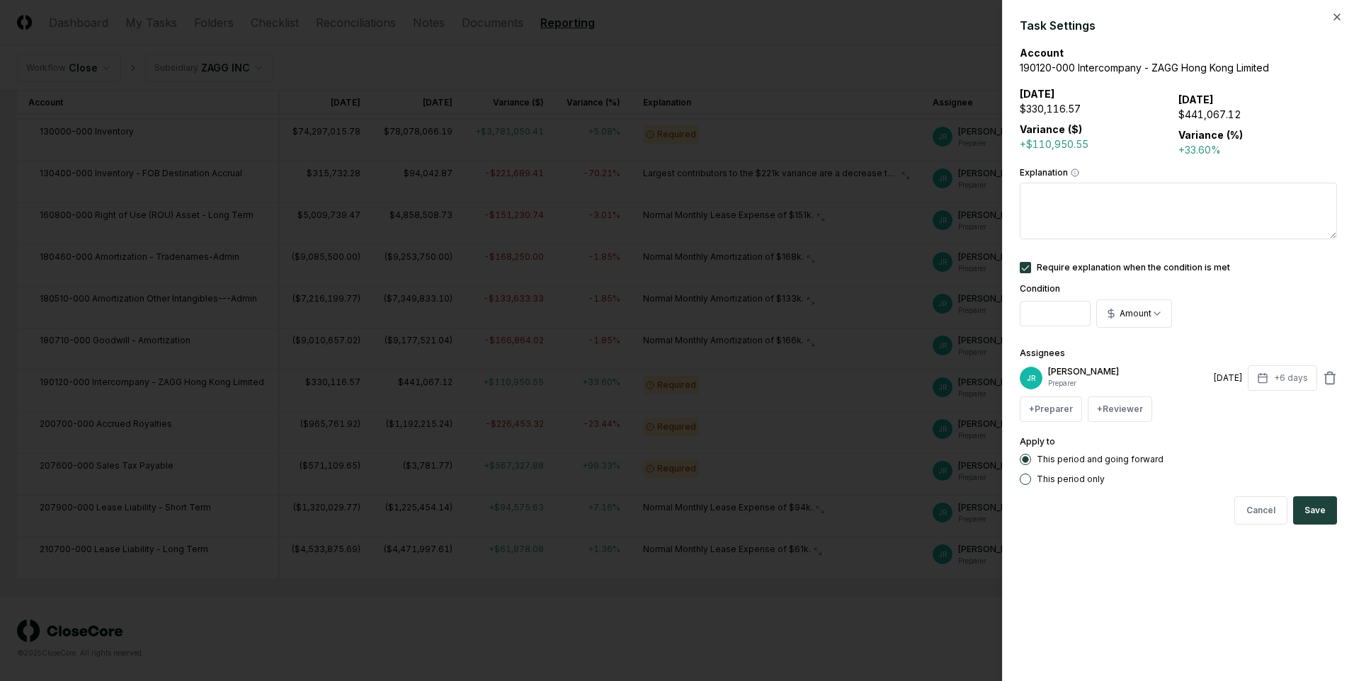
click at [1032, 315] on input "*****" at bounding box center [1055, 314] width 71 height 26
type input "******"
click at [1071, 169] on button "Explanation" at bounding box center [1075, 173] width 9 height 9
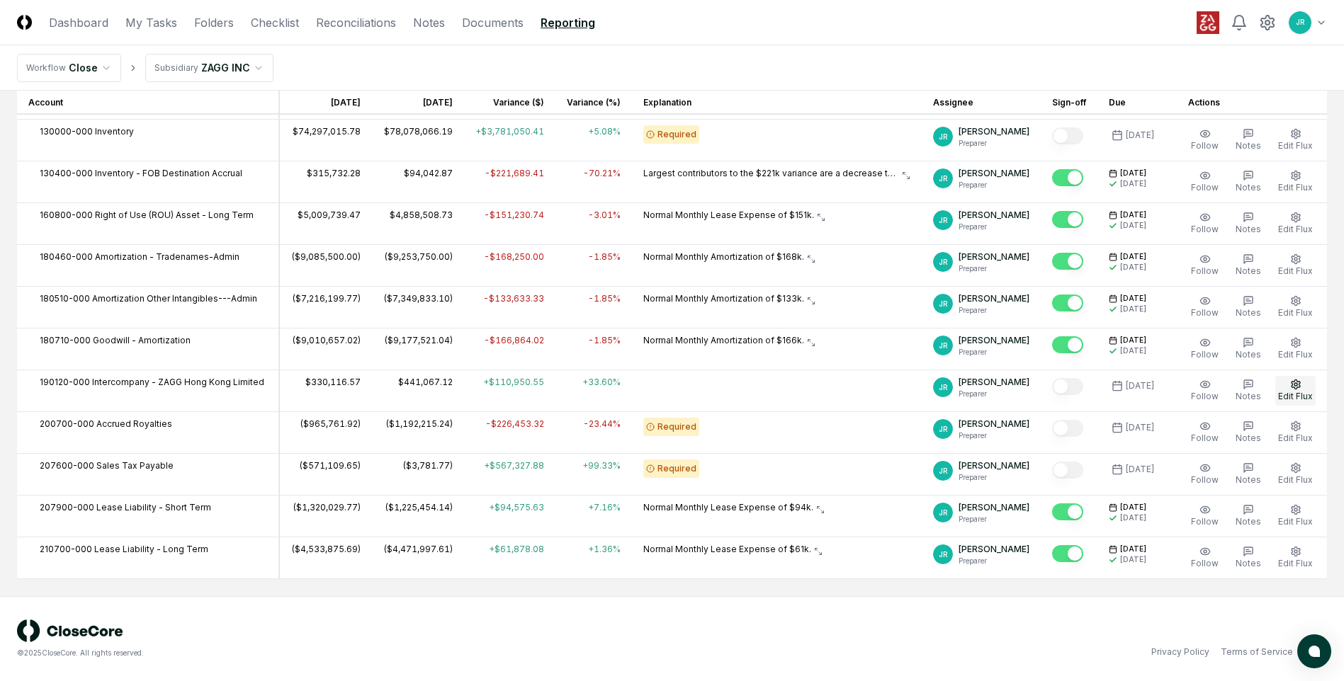
click at [1291, 398] on span "Edit Flux" at bounding box center [1295, 396] width 35 height 11
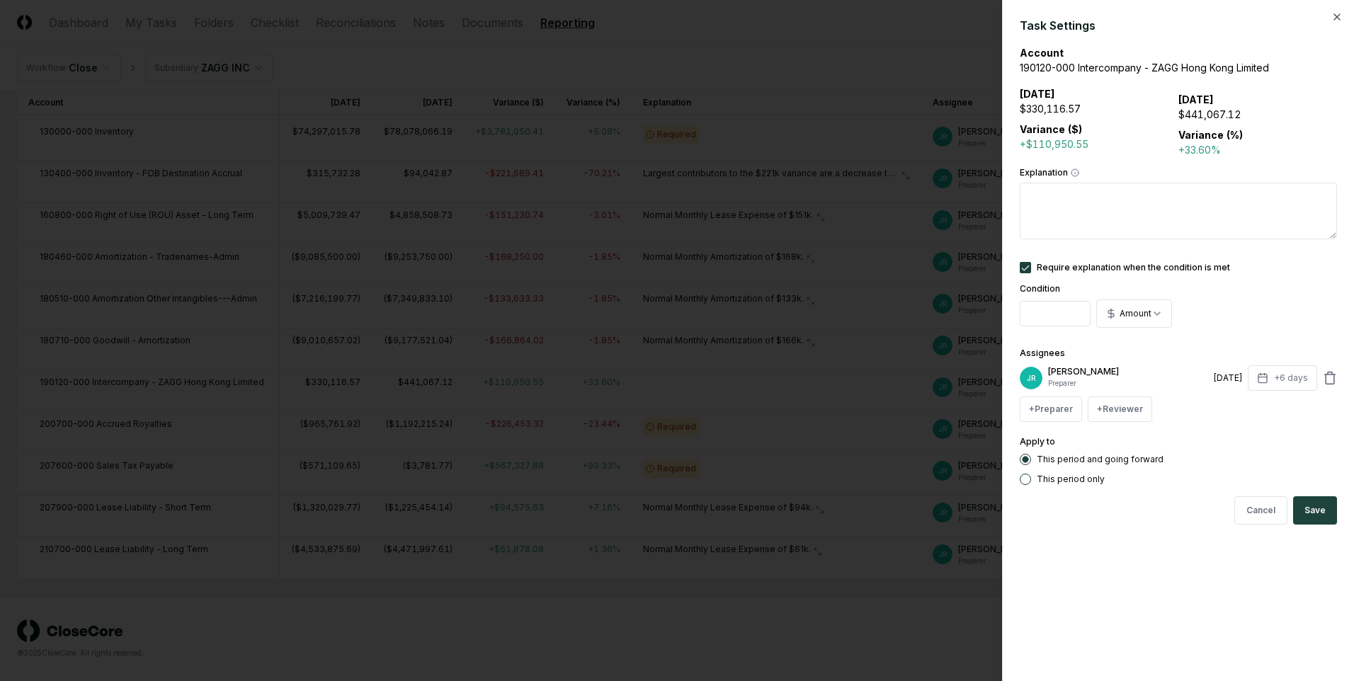
click at [1325, 514] on button "Save" at bounding box center [1316, 511] width 44 height 28
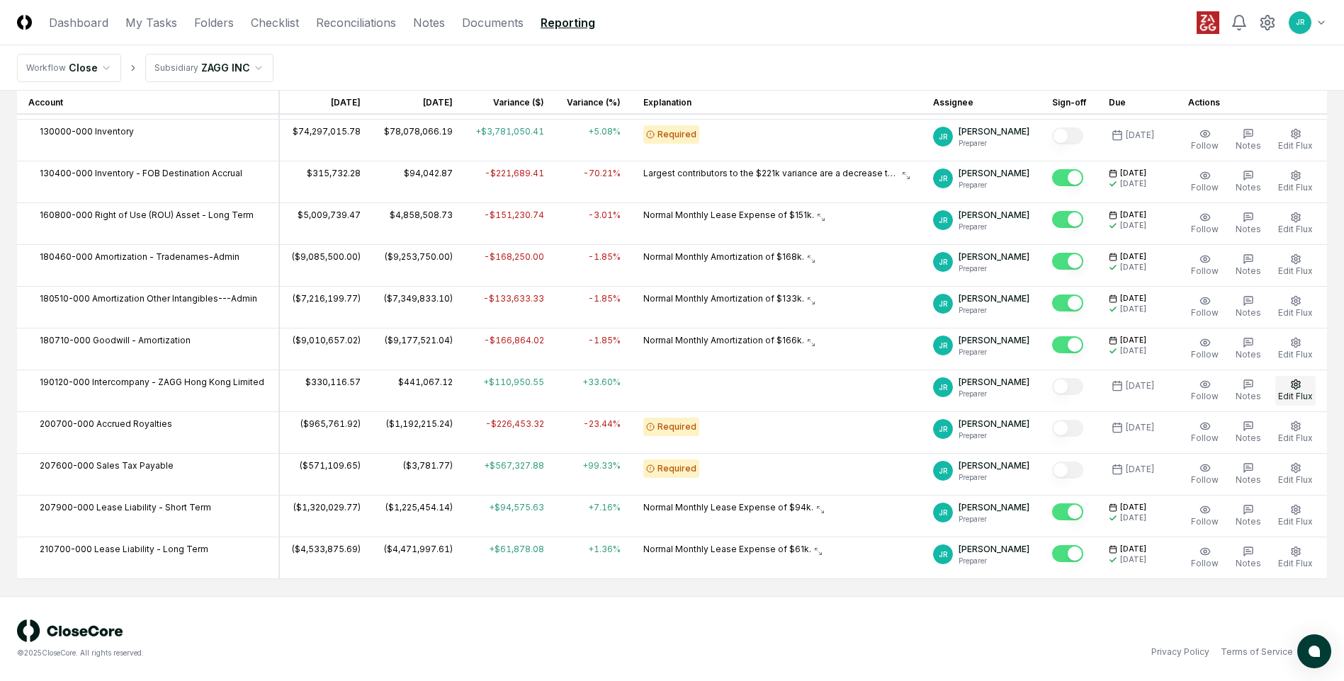
click at [1301, 389] on icon "button" at bounding box center [1295, 384] width 11 height 11
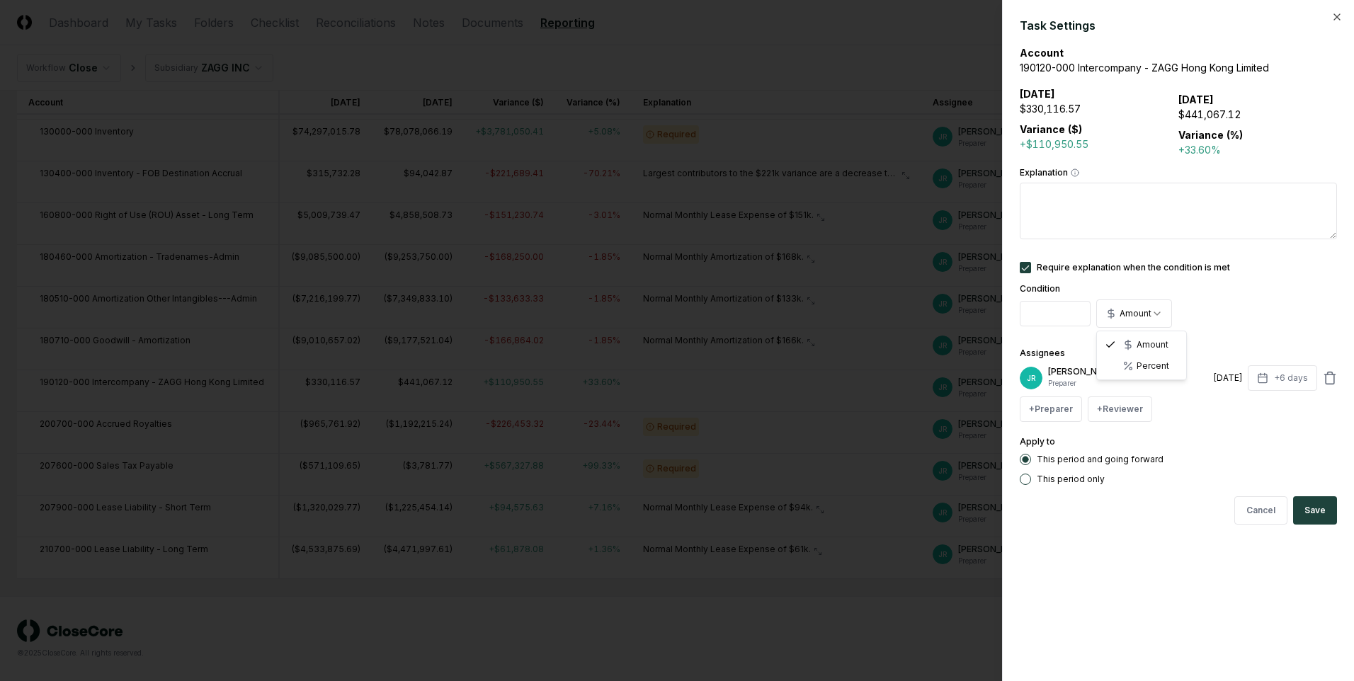
click at [1139, 319] on body "CloseCore Dashboard My Tasks Folders Checklist Reconciliations Notes Documents …" at bounding box center [672, 139] width 1344 height 1086
select select "*******"
drag, startPoint x: 1065, startPoint y: 313, endPoint x: 1022, endPoint y: 316, distance: 43.3
click at [1022, 316] on input "******" at bounding box center [1055, 314] width 71 height 26
type input "**"
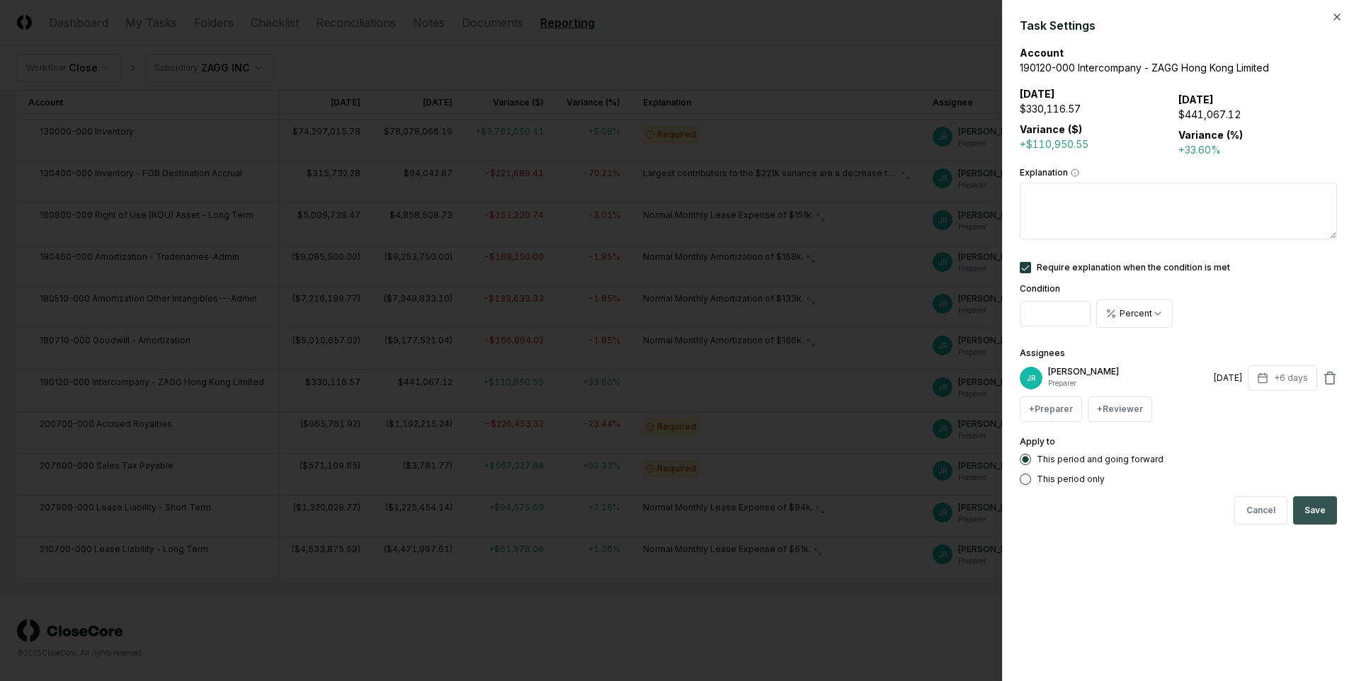
click at [1306, 509] on button "Save" at bounding box center [1316, 511] width 44 height 28
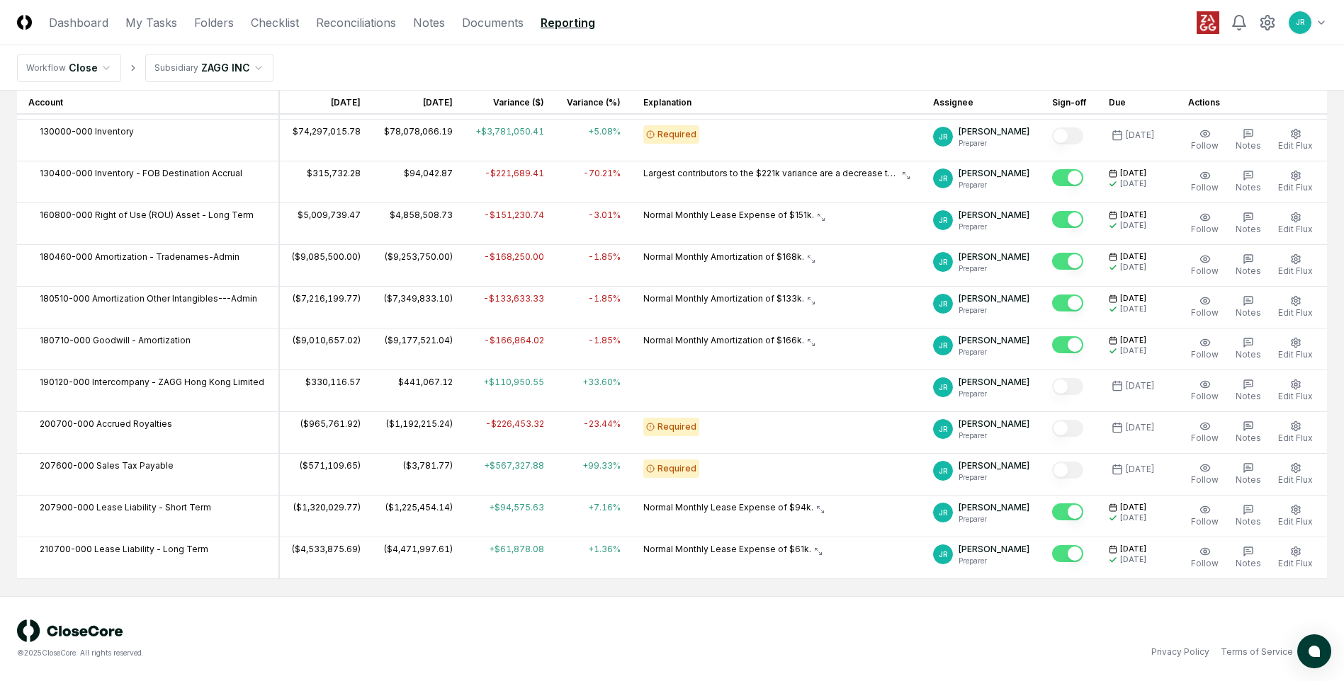
click at [719, 429] on div "Required" at bounding box center [776, 427] width 267 height 18
click at [1309, 392] on span "Edit Flux" at bounding box center [1295, 396] width 35 height 11
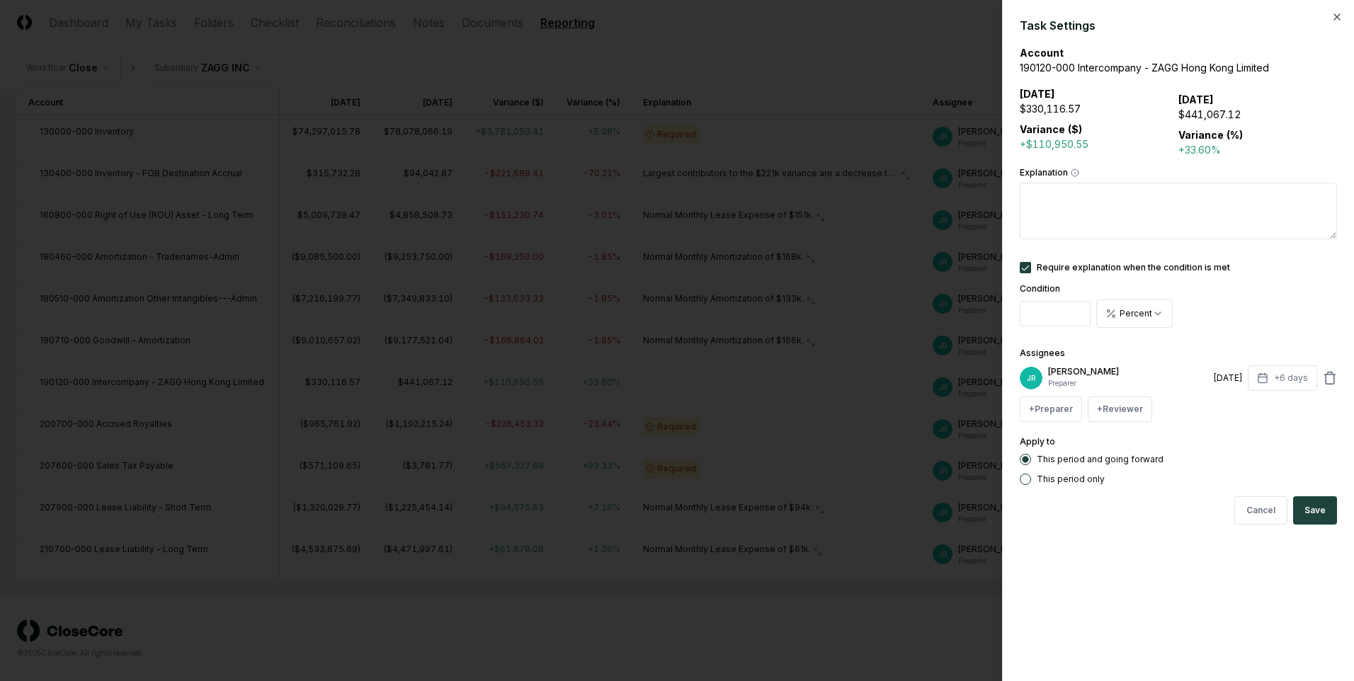
drag, startPoint x: 1052, startPoint y: 314, endPoint x: 1024, endPoint y: 312, distance: 28.4
click at [1024, 312] on input "**" at bounding box center [1055, 314] width 71 height 26
type input "******"
click at [1125, 320] on body "CloseCore Dashboard My Tasks Folders Checklist Reconciliations Notes Documents …" at bounding box center [672, 139] width 1344 height 1086
select select "******"
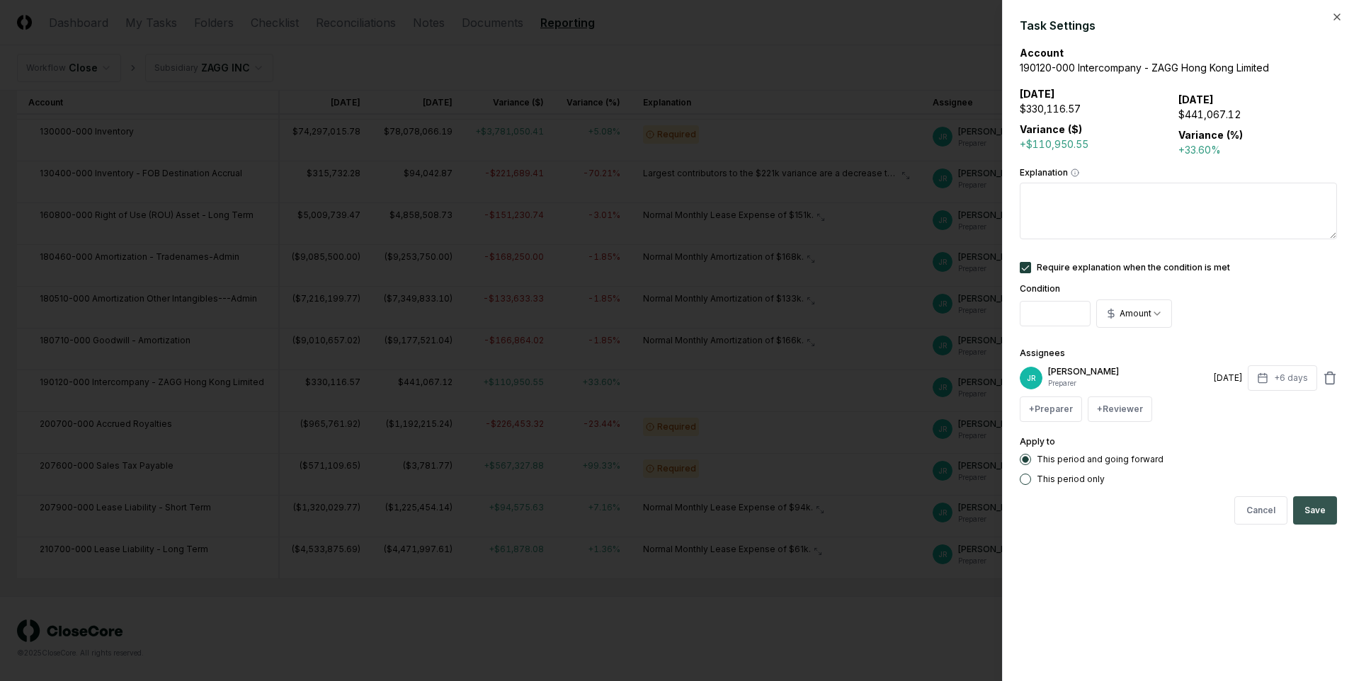
click at [1309, 524] on button "Save" at bounding box center [1316, 511] width 44 height 28
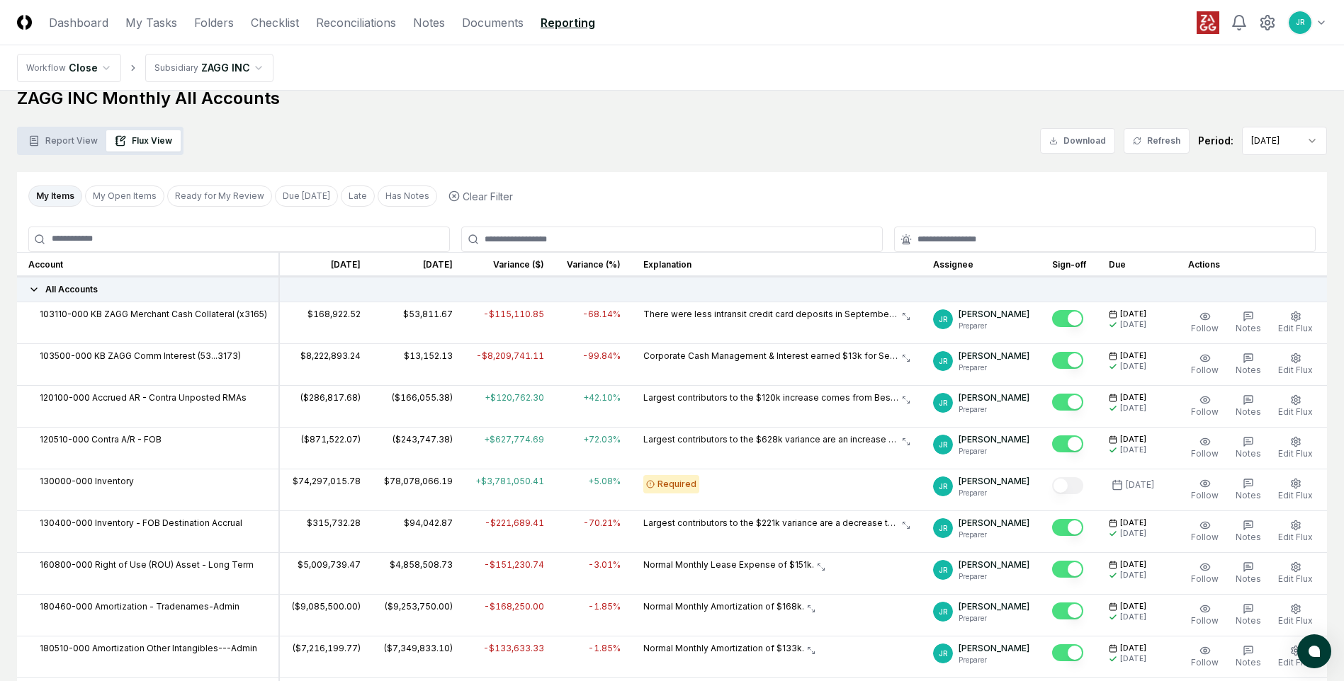
scroll to position [0, 0]
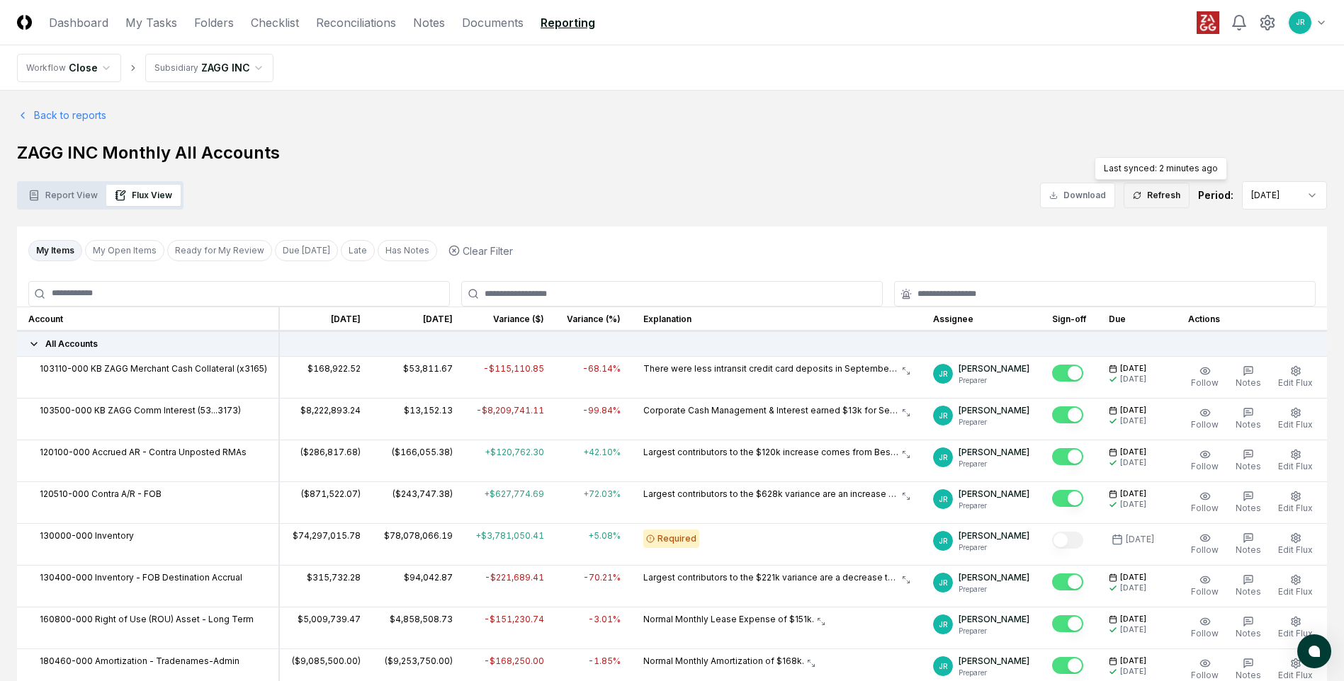
click at [1141, 197] on icon at bounding box center [1137, 195] width 9 height 9
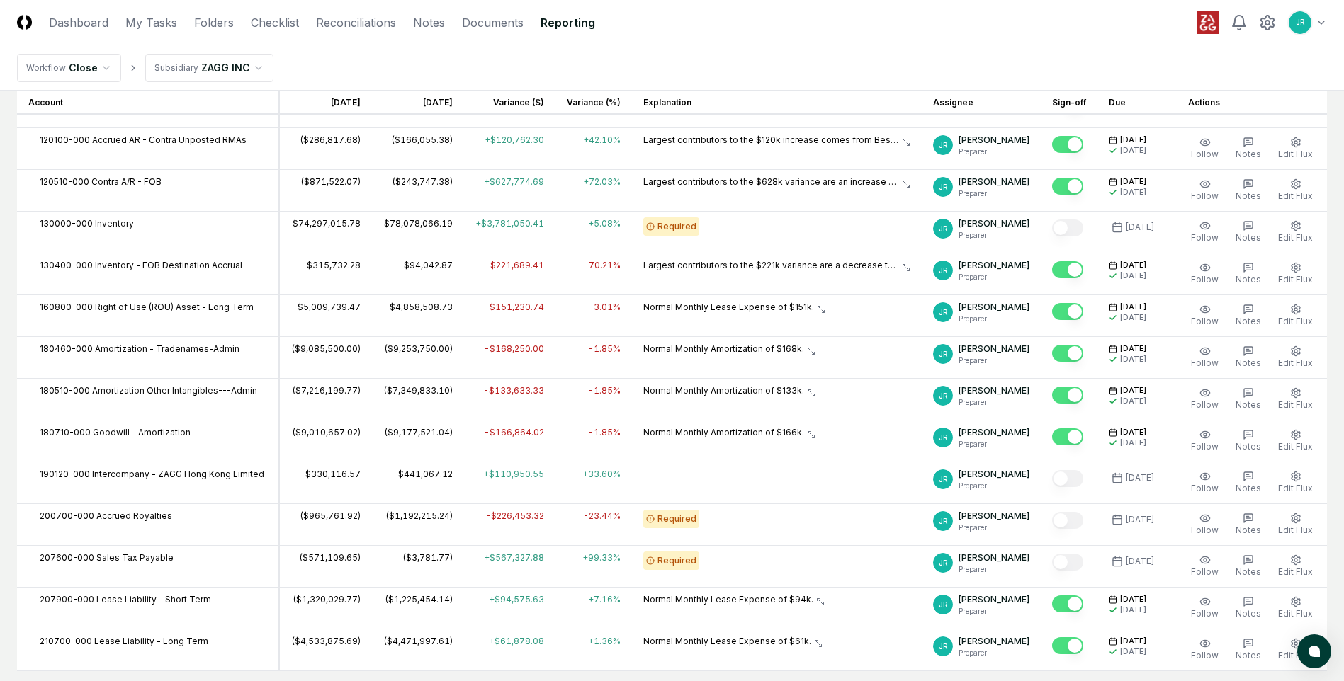
scroll to position [354, 0]
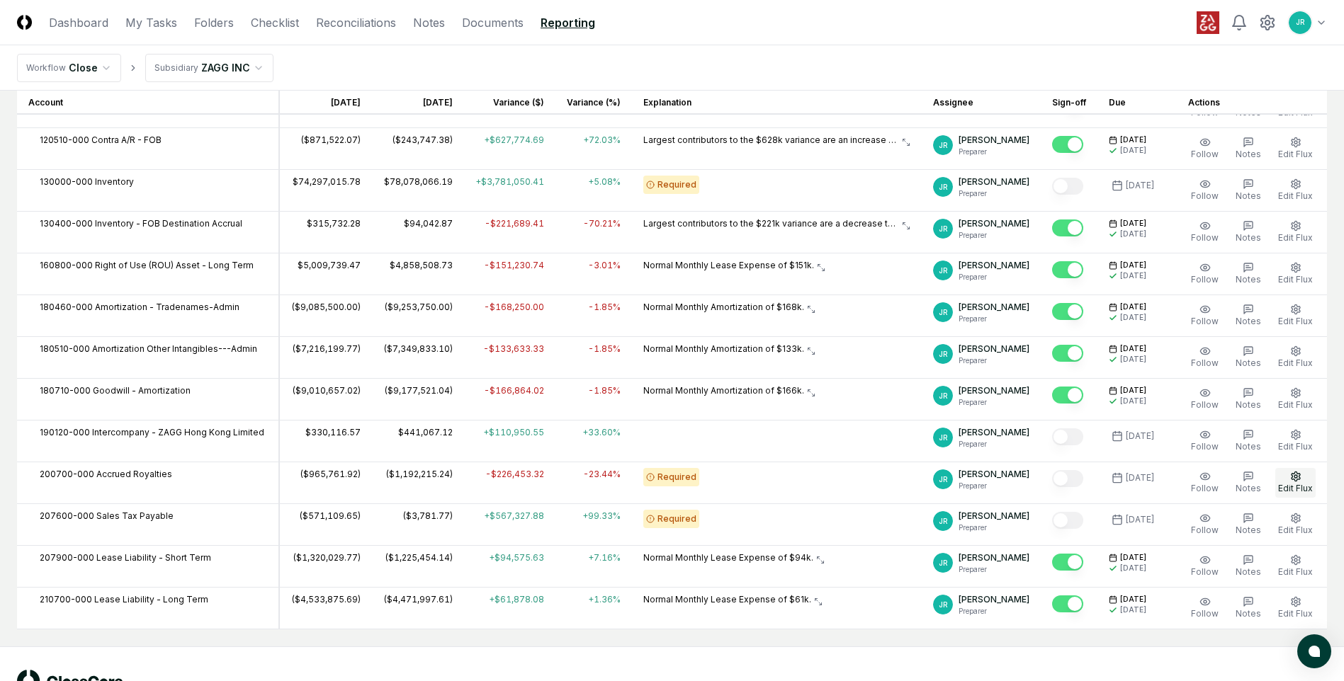
click at [1296, 482] on button "Edit Flux" at bounding box center [1295, 483] width 40 height 30
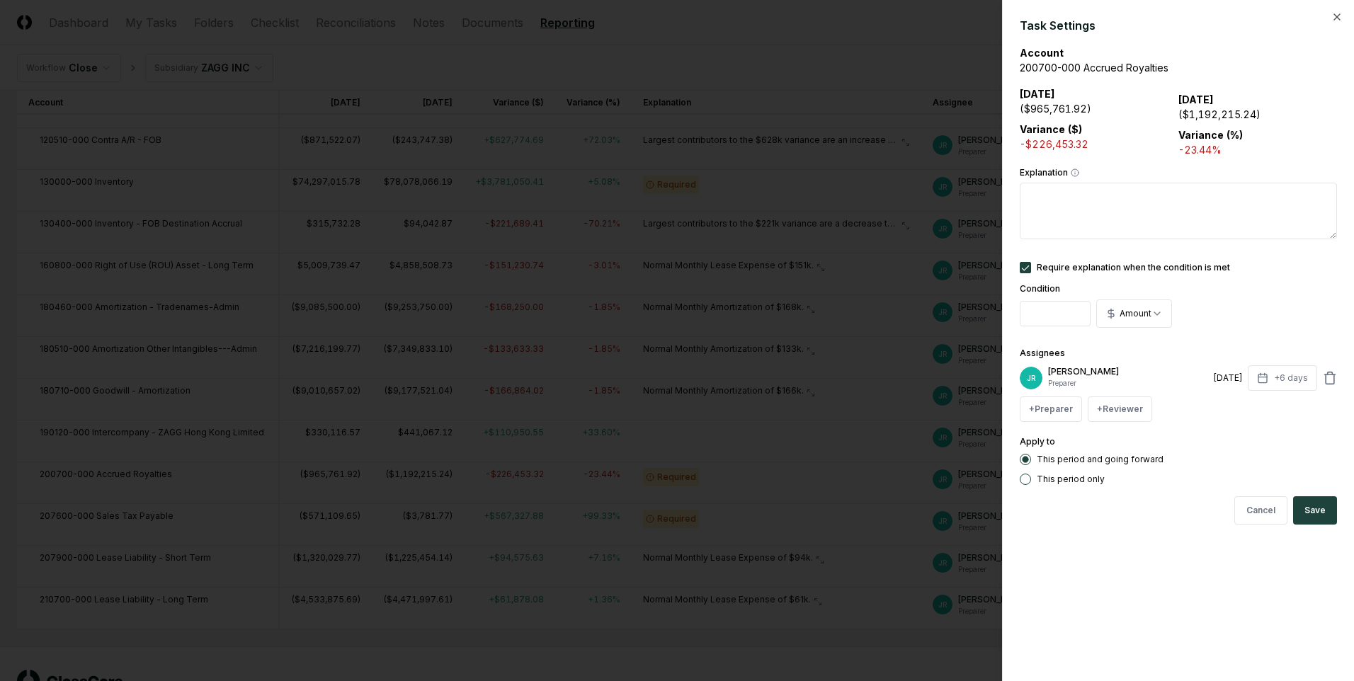
click at [1092, 215] on textarea "Explanation" at bounding box center [1178, 211] width 317 height 57
paste textarea "**********"
click at [1124, 193] on textarea "**********" at bounding box center [1178, 211] width 317 height 57
click at [1291, 193] on textarea "**********" at bounding box center [1178, 211] width 317 height 57
drag, startPoint x: 1087, startPoint y: 208, endPoint x: 1131, endPoint y: 204, distance: 44.1
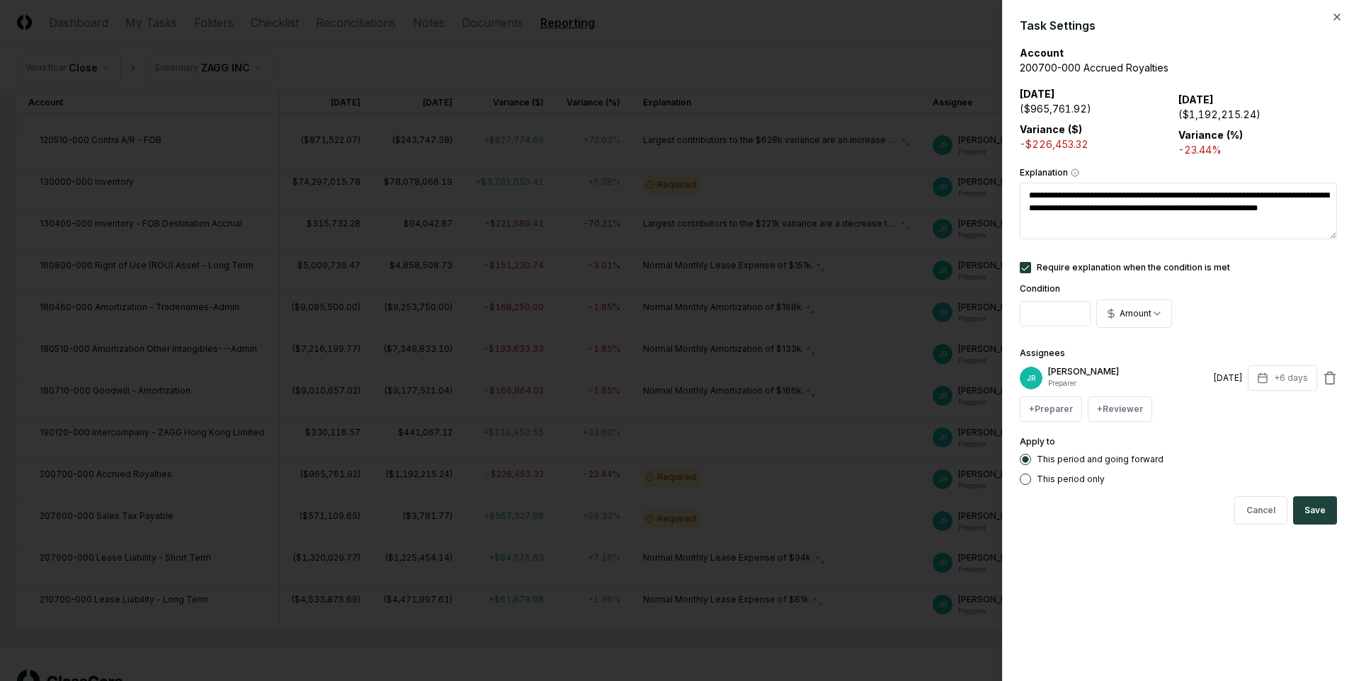
click at [1087, 208] on textarea "**********" at bounding box center [1178, 211] width 317 height 57
click at [1134, 218] on textarea "**********" at bounding box center [1178, 211] width 317 height 57
drag, startPoint x: 1077, startPoint y: 220, endPoint x: 1148, endPoint y: 222, distance: 71.6
click at [1077, 220] on textarea "**********" at bounding box center [1178, 211] width 317 height 57
click at [1056, 221] on textarea "**********" at bounding box center [1178, 211] width 317 height 57
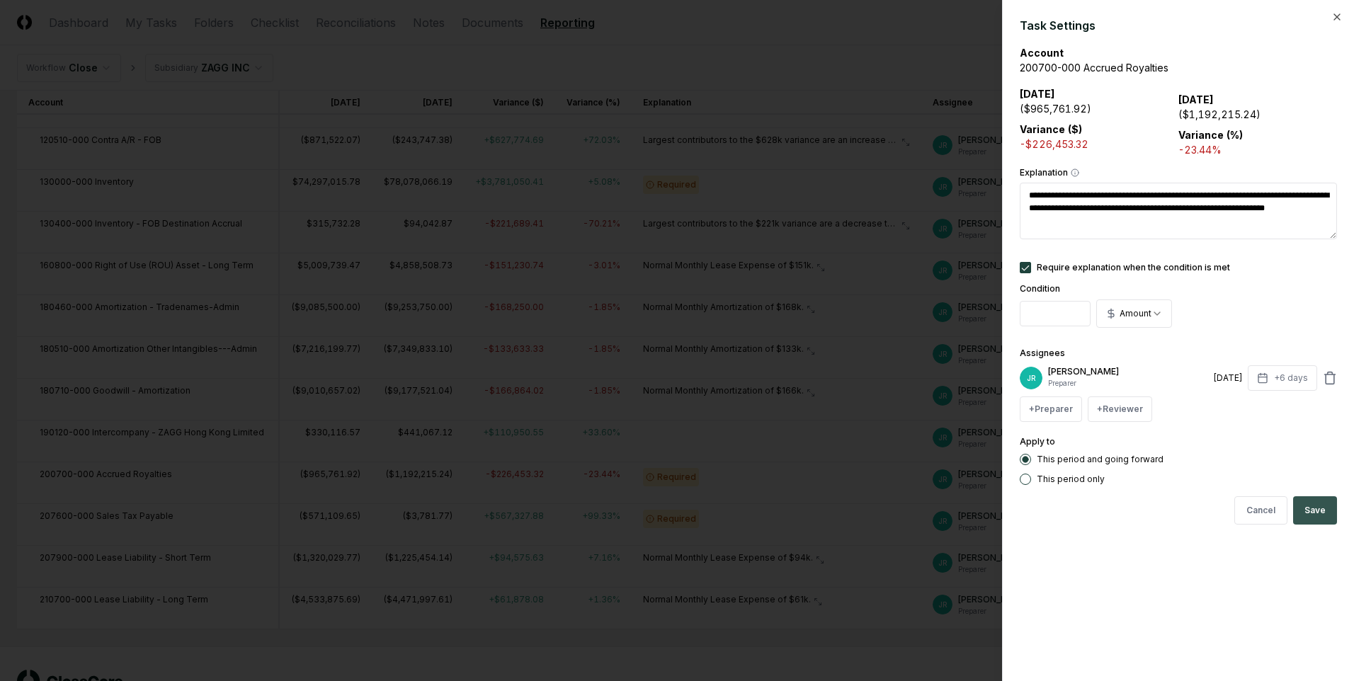
type textarea "**********"
click at [1316, 519] on button "Save" at bounding box center [1316, 511] width 44 height 28
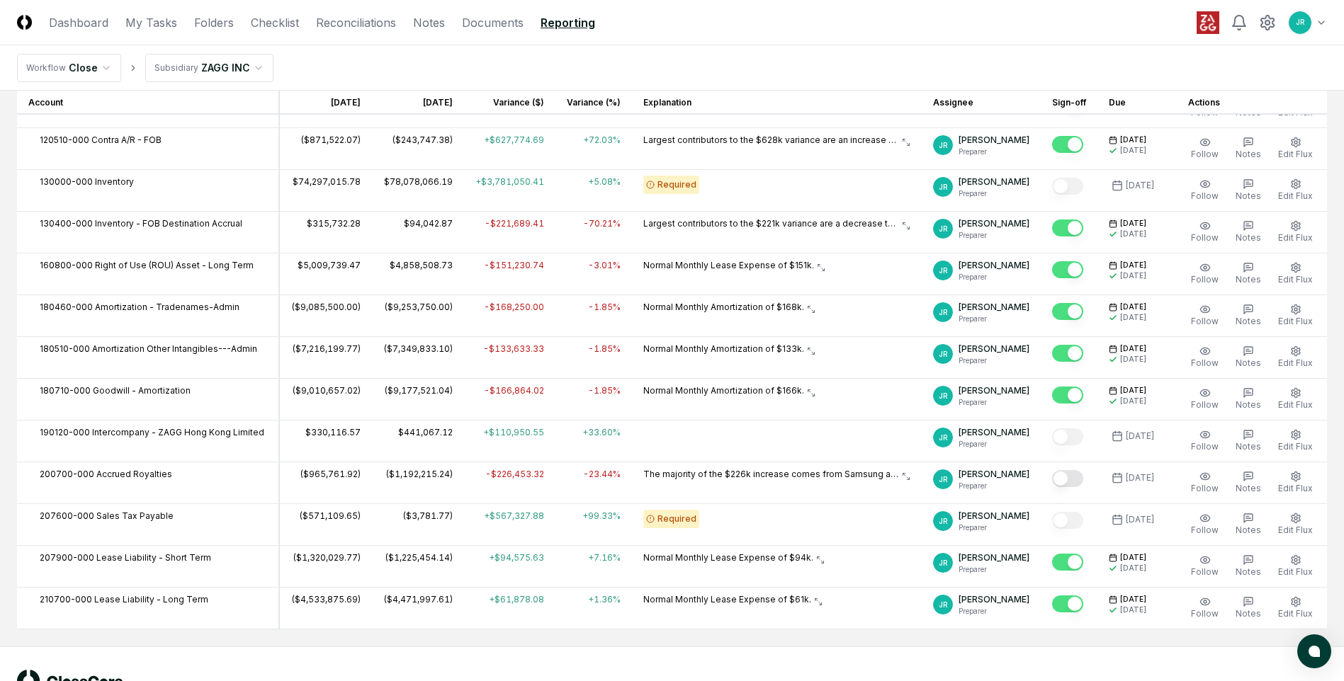
click at [1069, 485] on button "Mark complete" at bounding box center [1067, 478] width 31 height 17
click at [1302, 447] on span "Edit Flux" at bounding box center [1295, 446] width 35 height 11
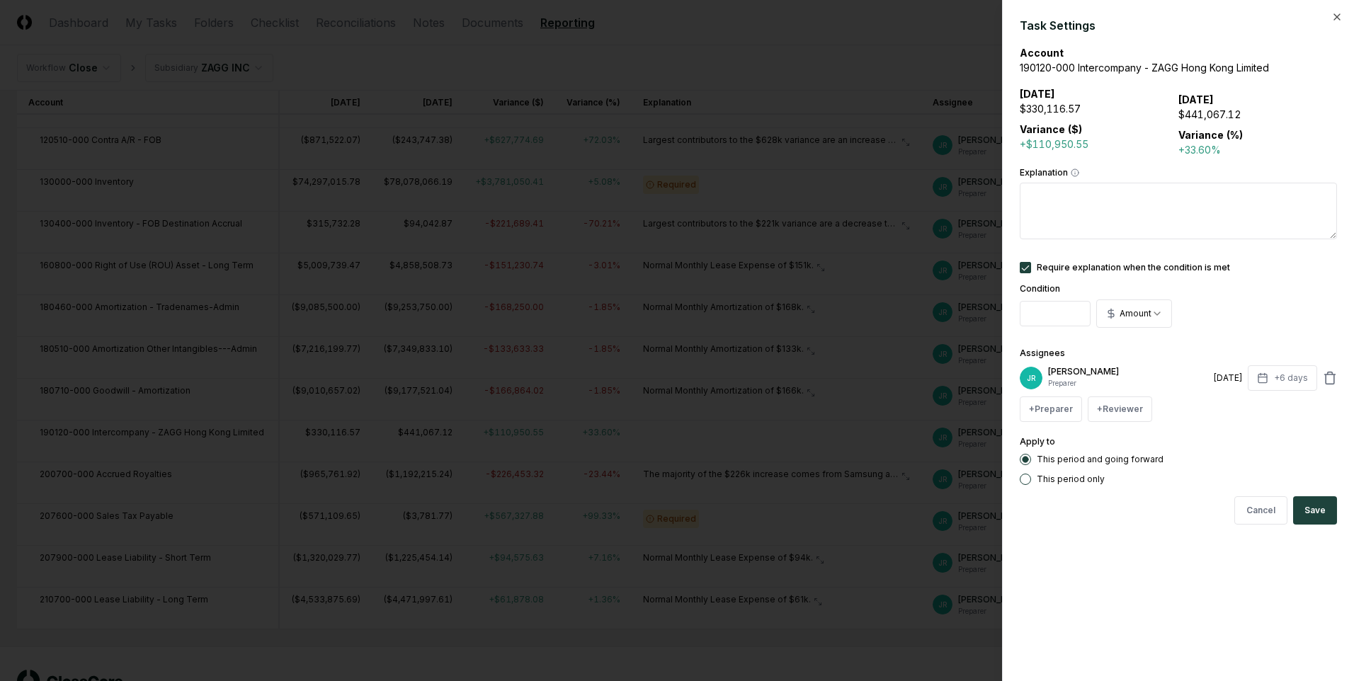
click at [1026, 271] on button "Require explanation when the condition is met" at bounding box center [1025, 267] width 11 height 11
click at [1331, 518] on button "Save" at bounding box center [1316, 511] width 44 height 28
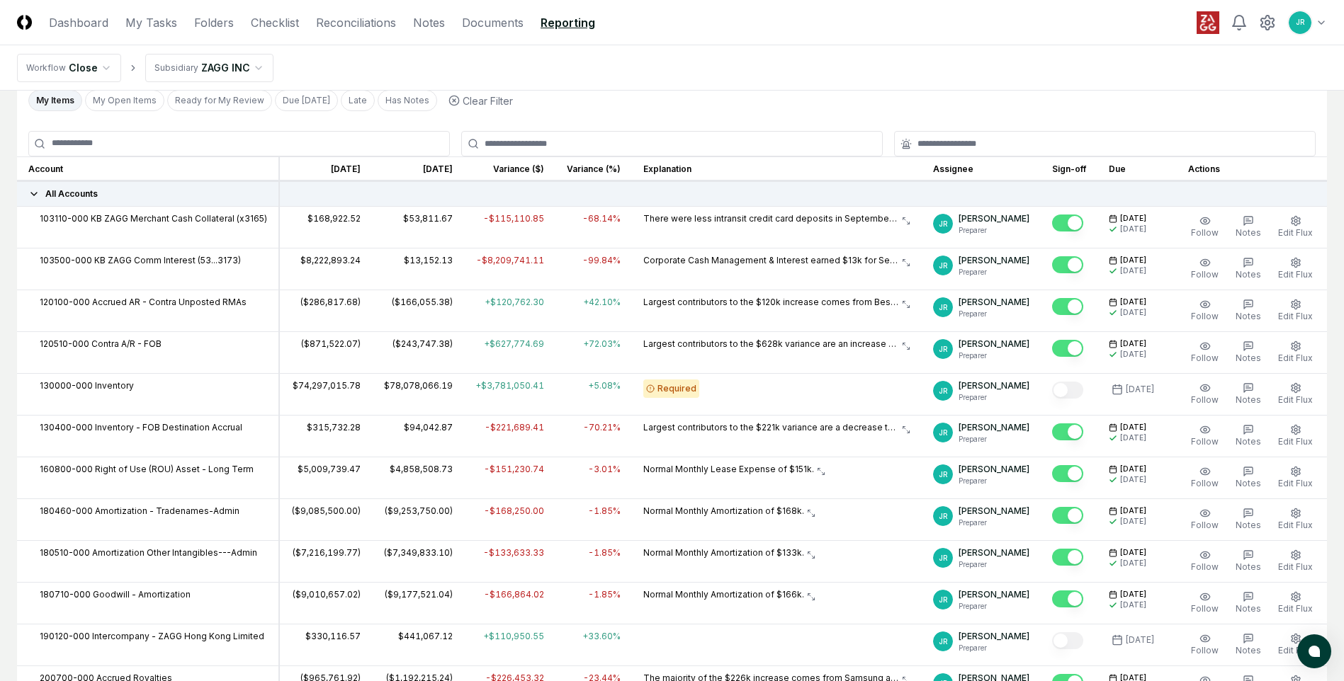
scroll to position [0, 0]
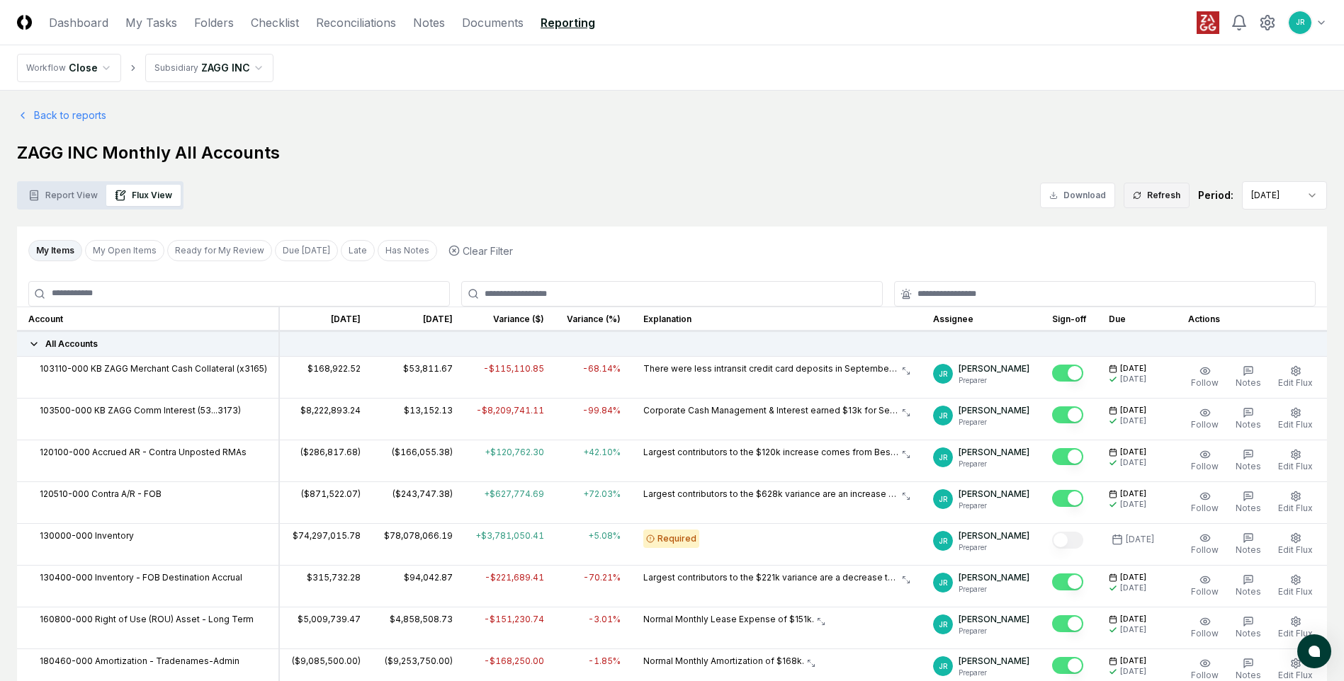
click at [1147, 200] on button "Refresh" at bounding box center [1157, 196] width 66 height 26
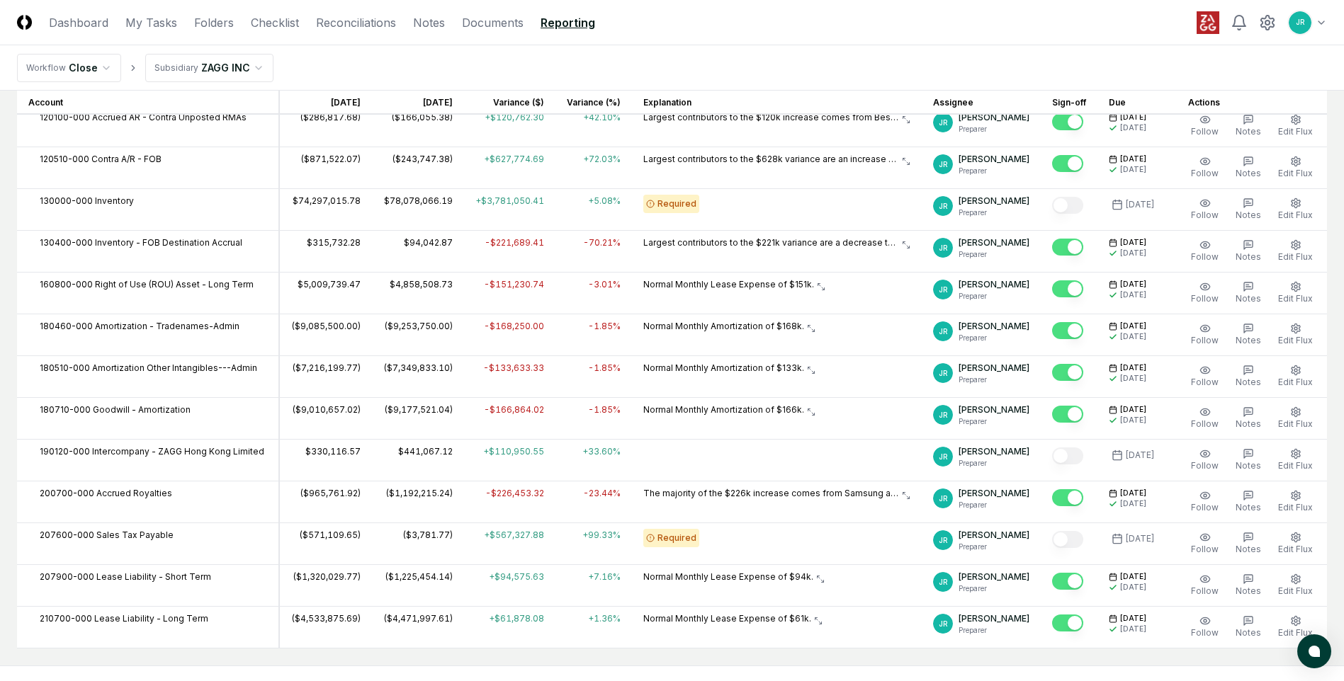
scroll to position [404, 0]
